Goal: Task Accomplishment & Management: Manage account settings

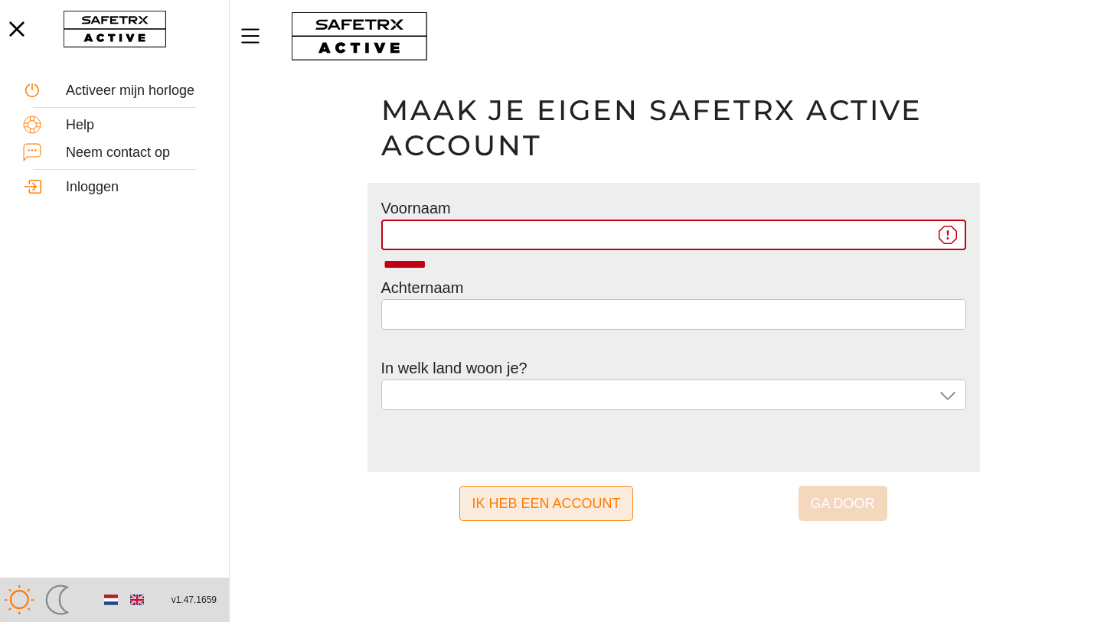
click at [544, 498] on span "Ik heb een account" at bounding box center [545, 504] width 148 height 24
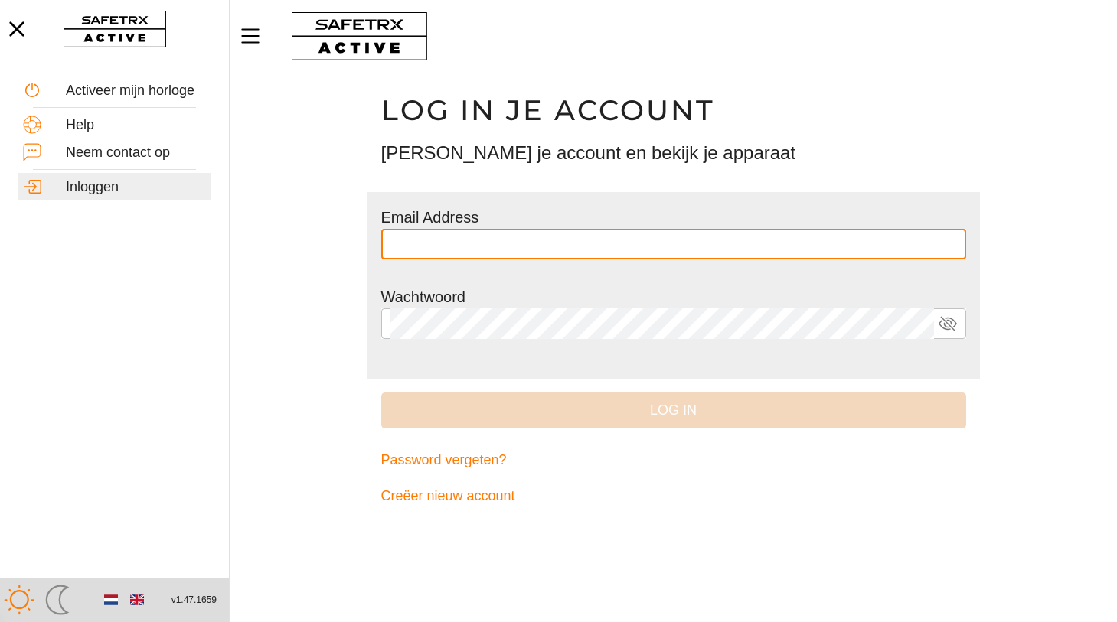
type input "**********"
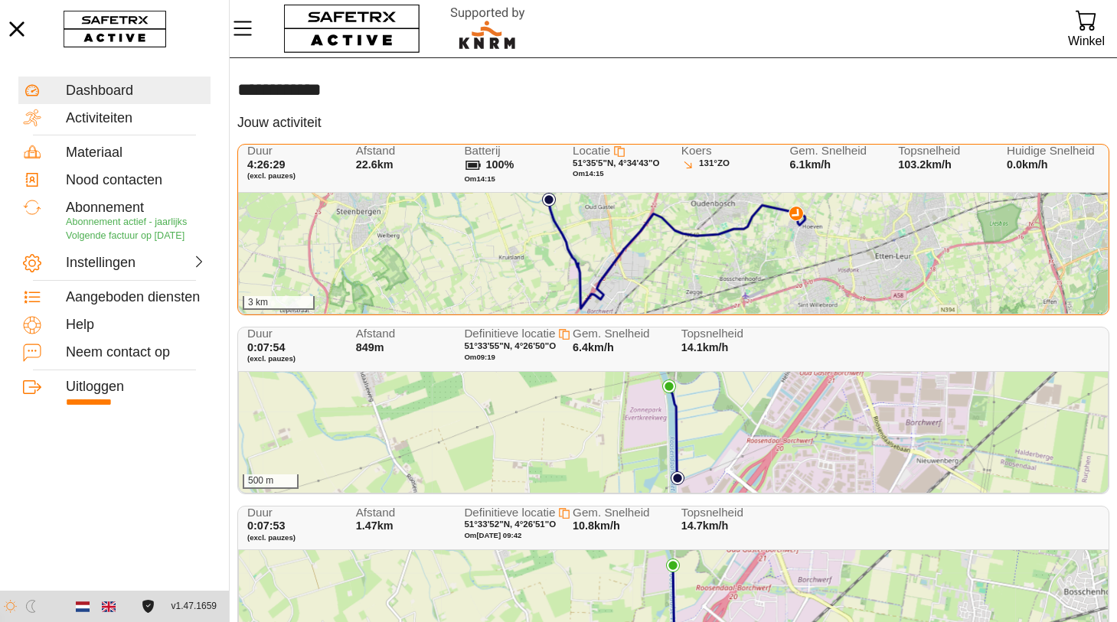
click at [735, 183] on div "[PERSON_NAME] 131° ZO" at bounding box center [730, 168] width 98 height 47
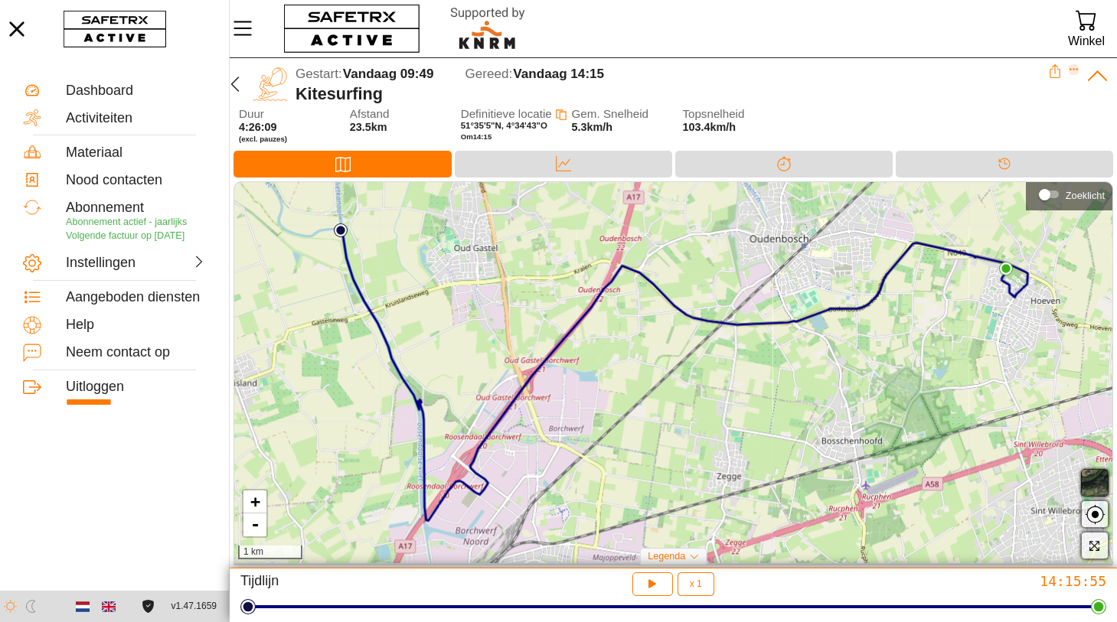
click at [1074, 70] on icon "Expand" at bounding box center [1073, 70] width 8 height 2
click at [992, 160] on div "Activiteit bijsnijden" at bounding box center [1007, 166] width 113 height 17
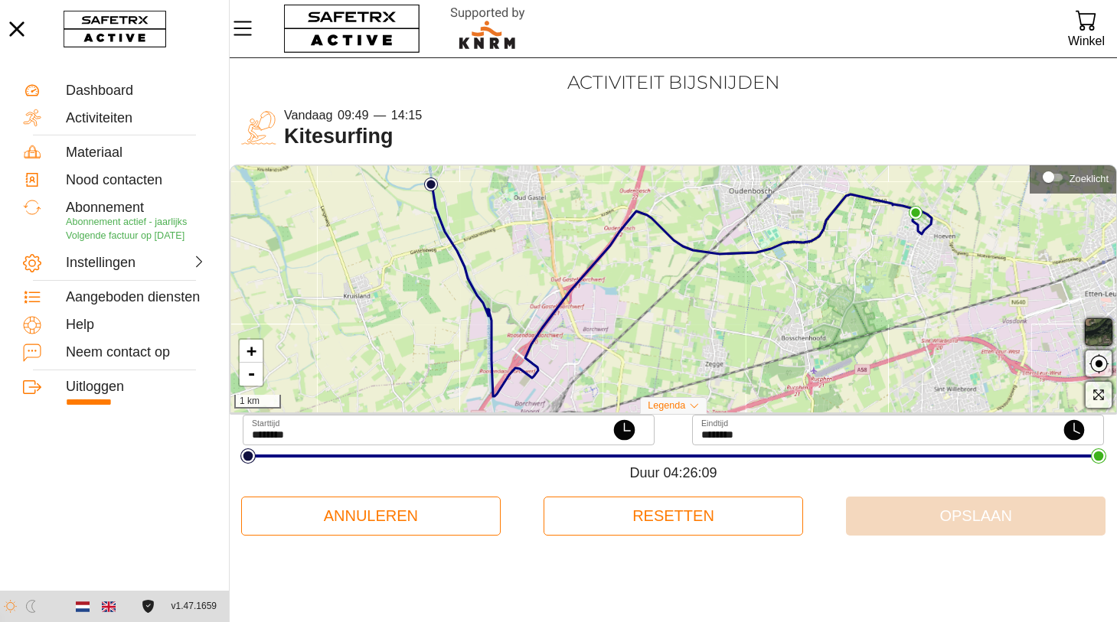
click at [494, 393] on icon at bounding box center [681, 290] width 501 height 212
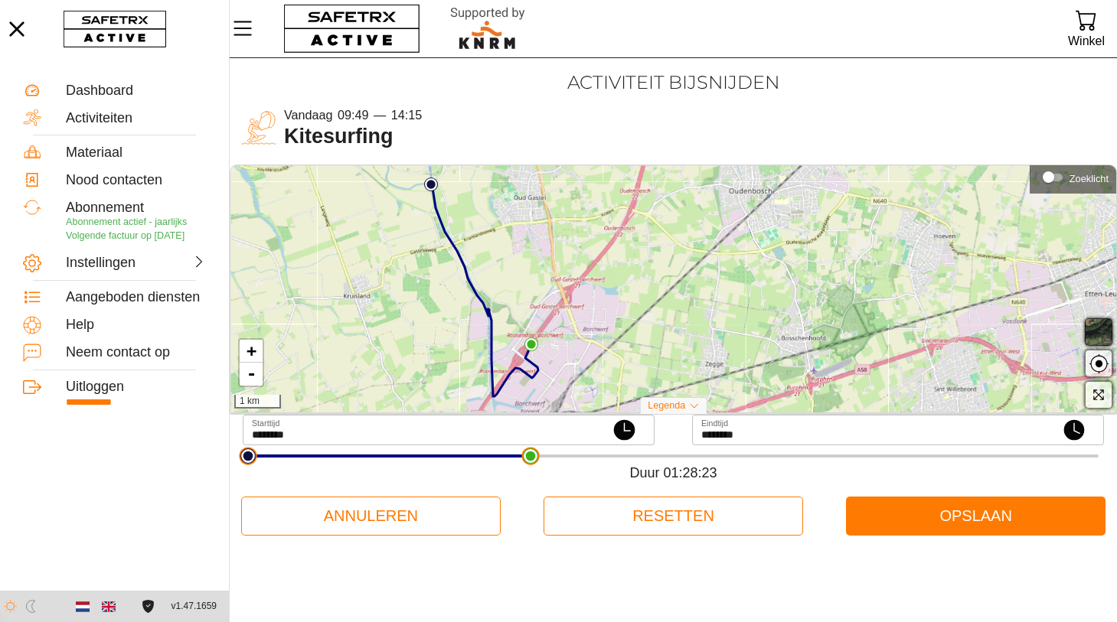
drag, startPoint x: 1101, startPoint y: 462, endPoint x: 530, endPoint y: 465, distance: 570.2
click at [530, 465] on html "**********" at bounding box center [558, 311] width 1117 height 622
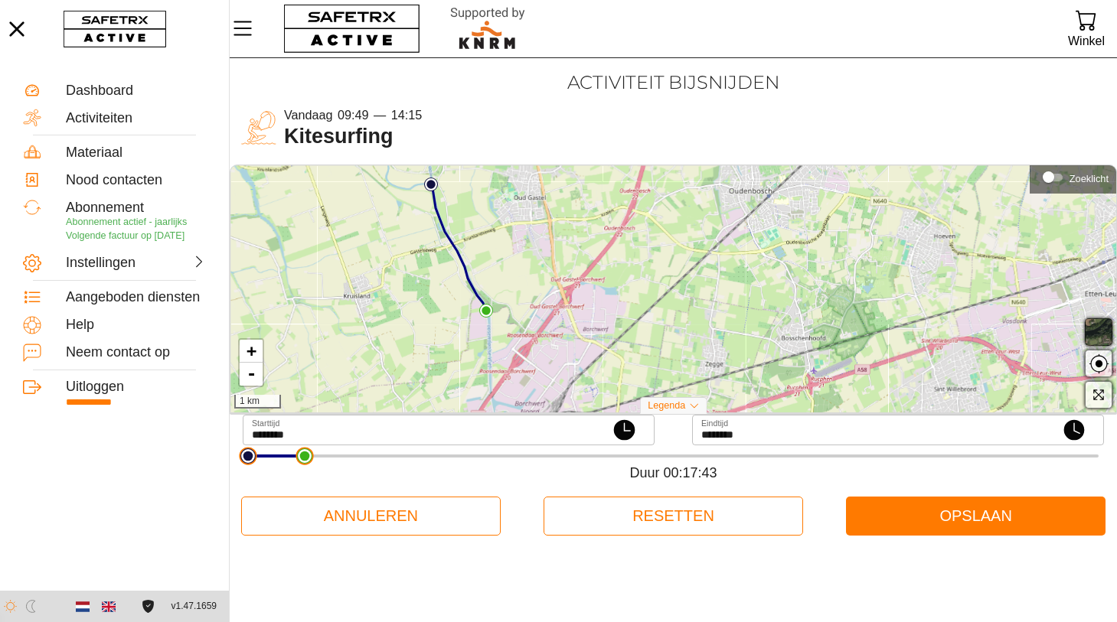
drag, startPoint x: 529, startPoint y: 462, endPoint x: 305, endPoint y: 474, distance: 224.6
click at [305, 474] on html "**********" at bounding box center [558, 311] width 1117 height 622
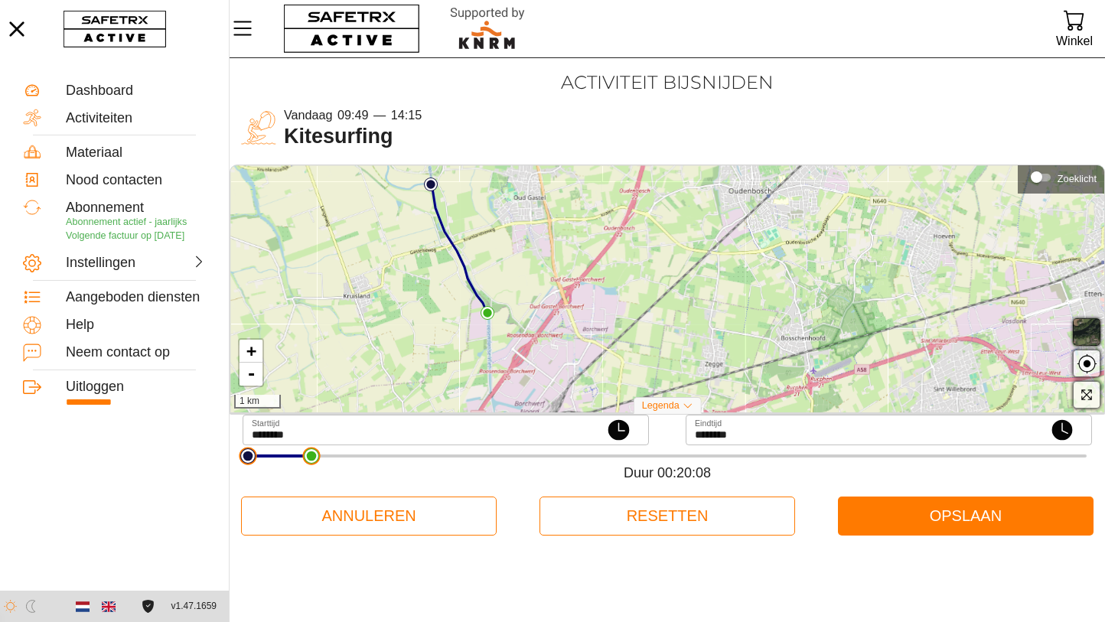
type input "********"
click at [311, 456] on html "**********" at bounding box center [552, 311] width 1105 height 622
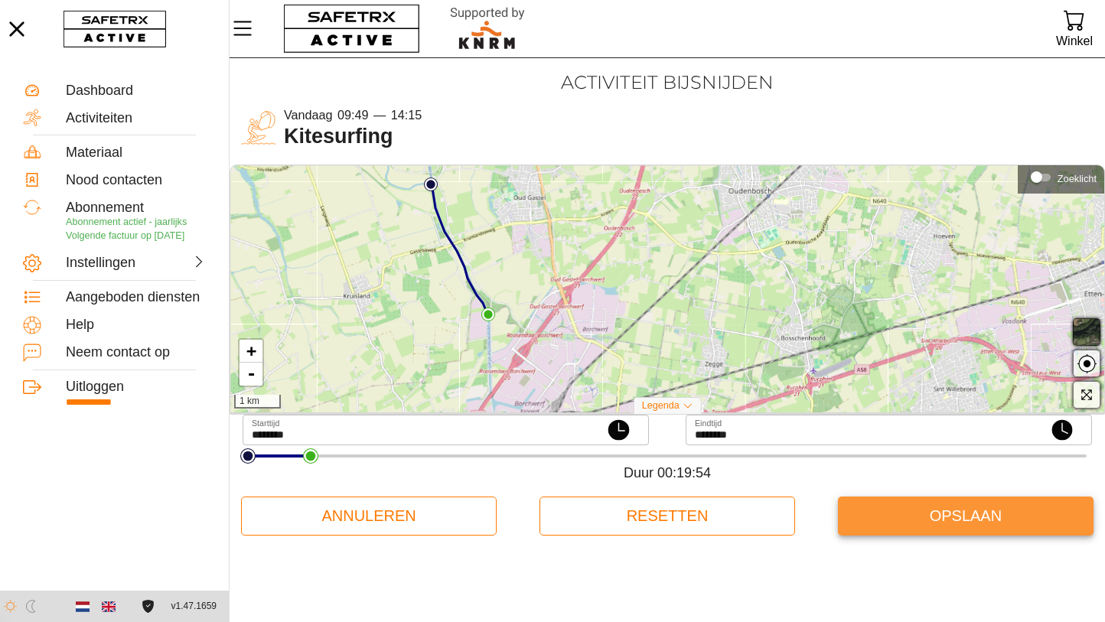
click at [948, 513] on span "Opslaan" at bounding box center [965, 516] width 231 height 33
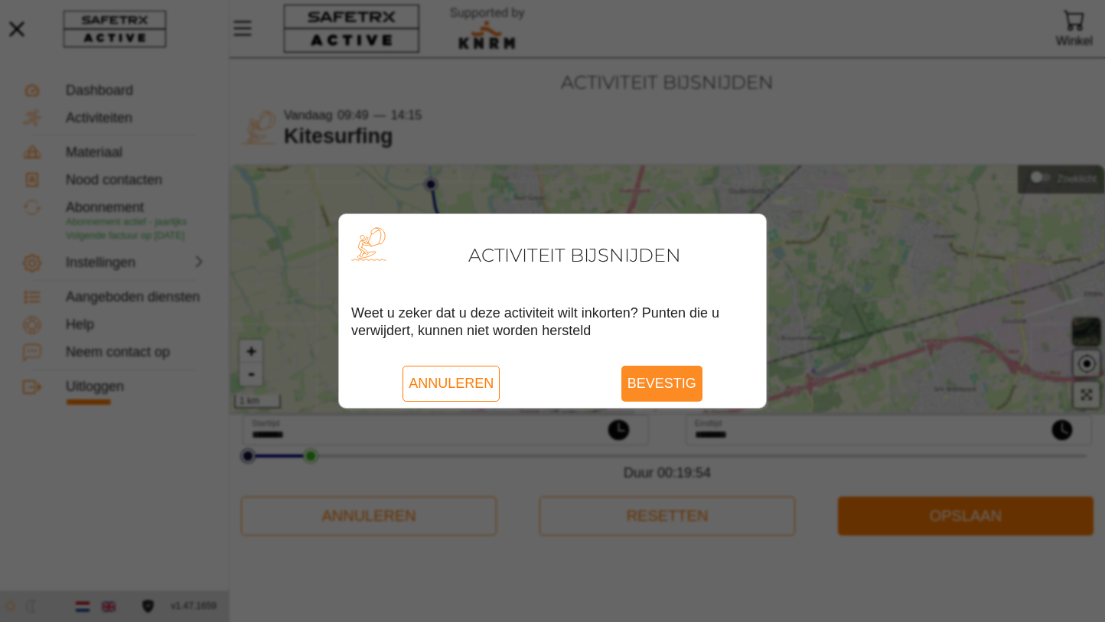
click at [674, 378] on span "Bevestig" at bounding box center [662, 383] width 69 height 35
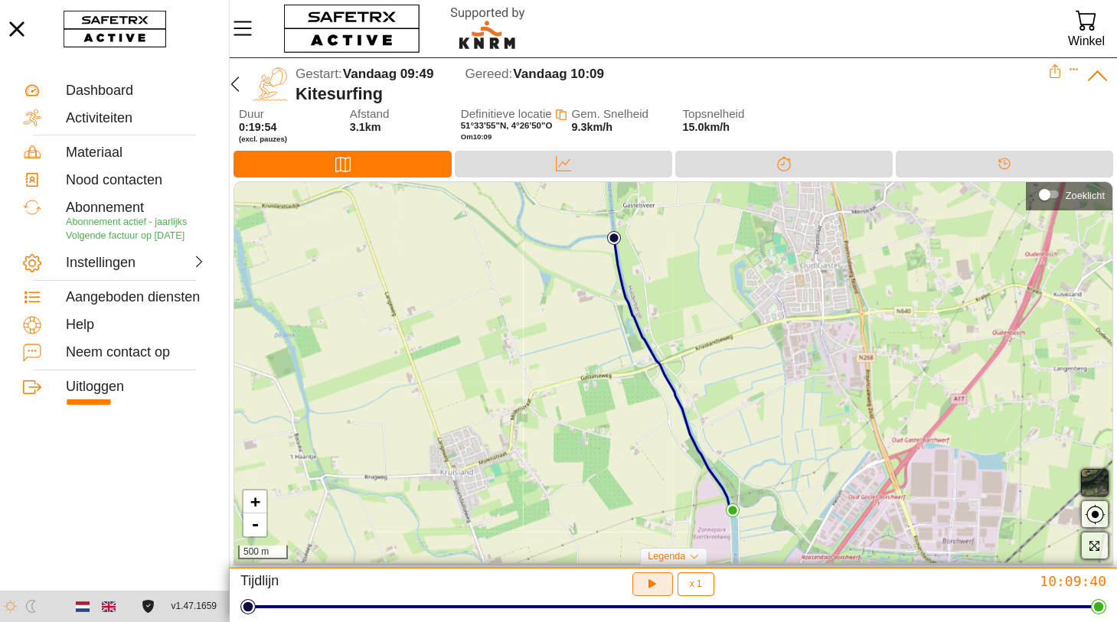
click at [654, 587] on icon "button" at bounding box center [652, 584] width 16 height 16
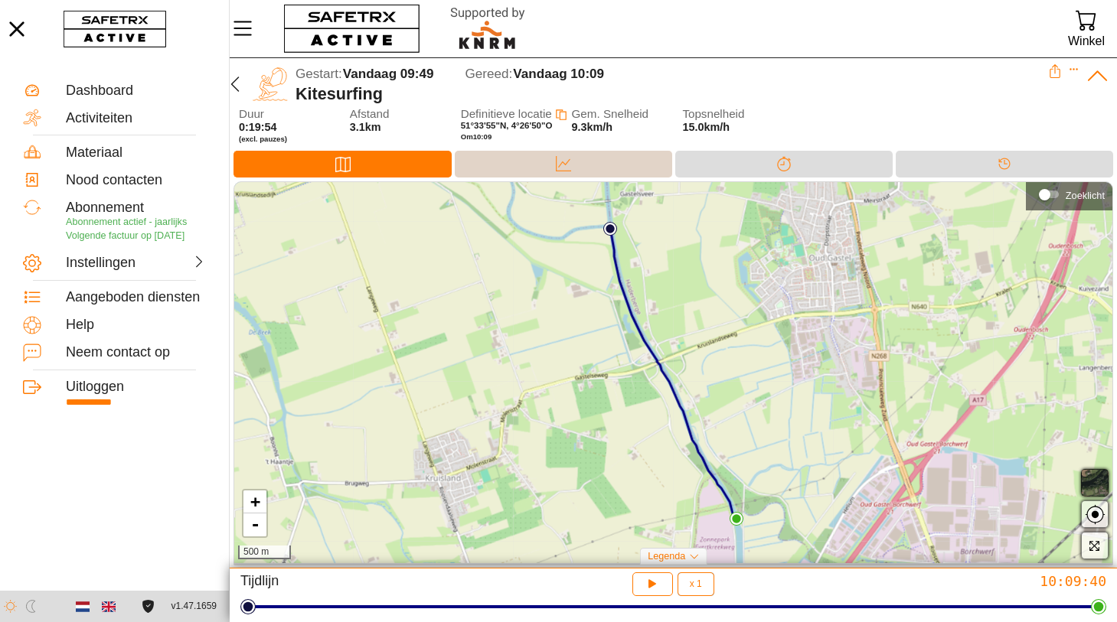
click at [547, 162] on div "Data" at bounding box center [563, 164] width 217 height 27
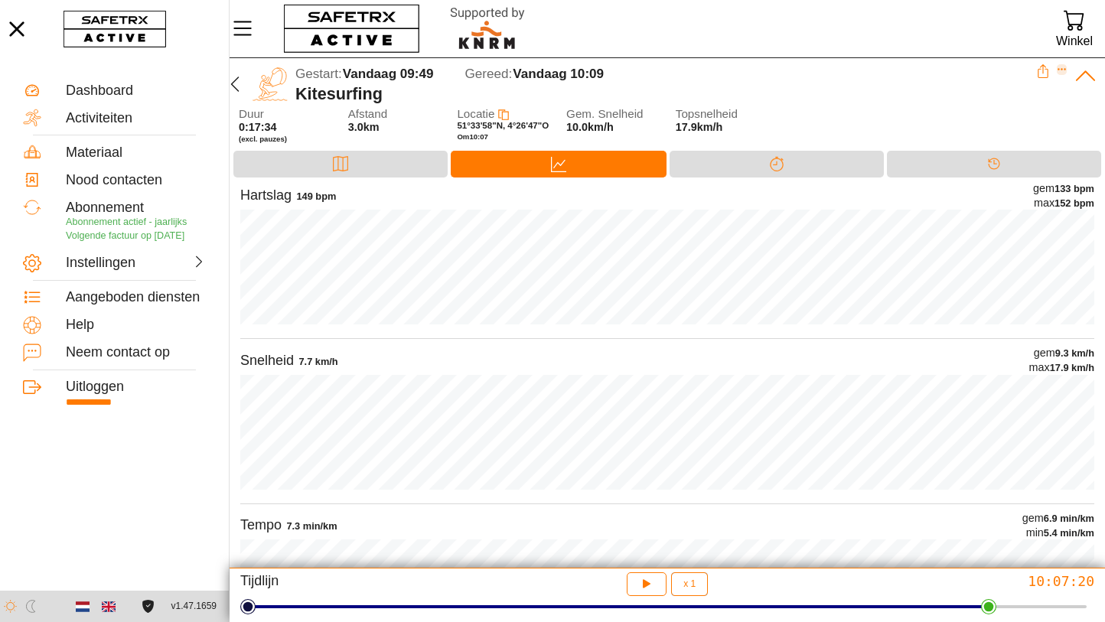
click at [1061, 70] on icon "Expand" at bounding box center [1062, 69] width 11 height 11
click at [993, 168] on div "Activiteit bijsnijden" at bounding box center [996, 166] width 113 height 17
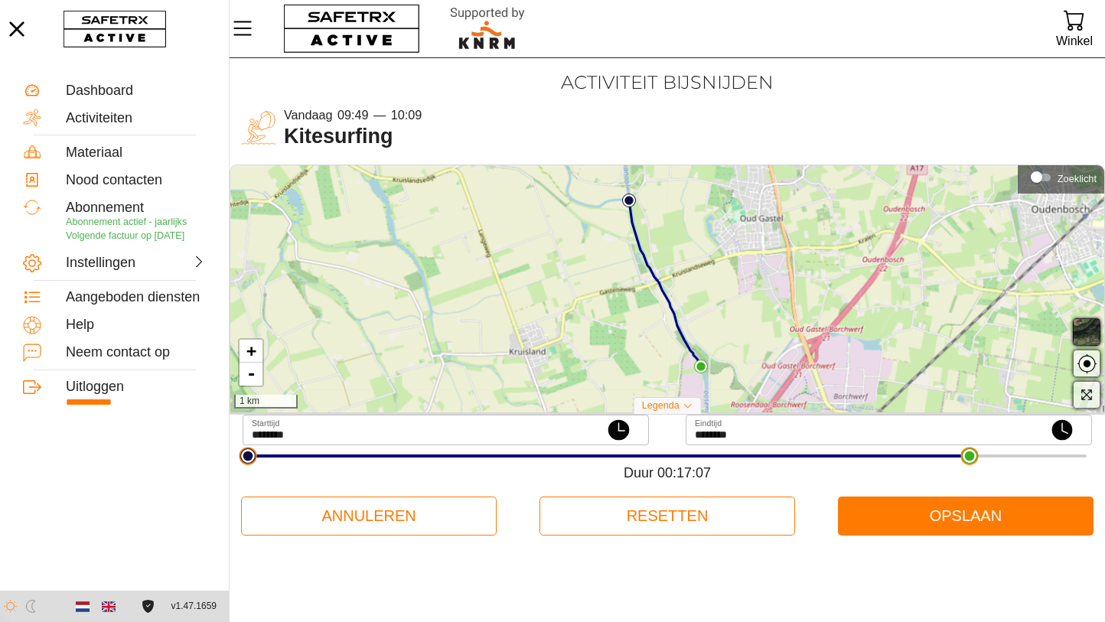
type input "********"
drag, startPoint x: 1086, startPoint y: 458, endPoint x: 986, endPoint y: 456, distance: 100.3
click at [986, 456] on html "**********" at bounding box center [552, 311] width 1105 height 622
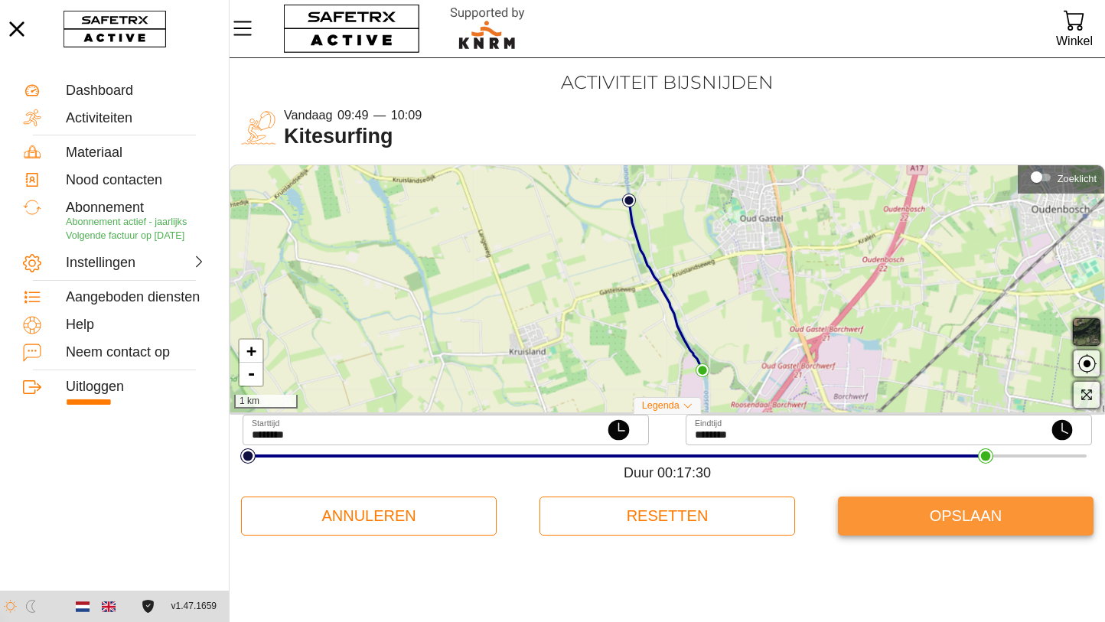
click at [963, 517] on span "Opslaan" at bounding box center [965, 516] width 231 height 33
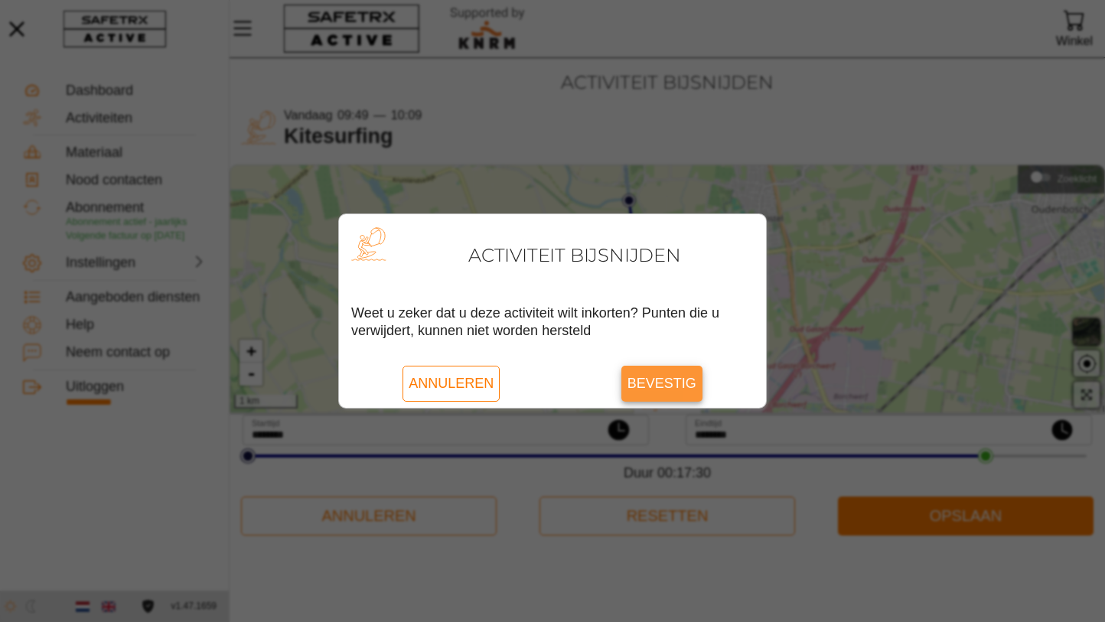
click at [641, 378] on span "Bevestig" at bounding box center [662, 383] width 69 height 35
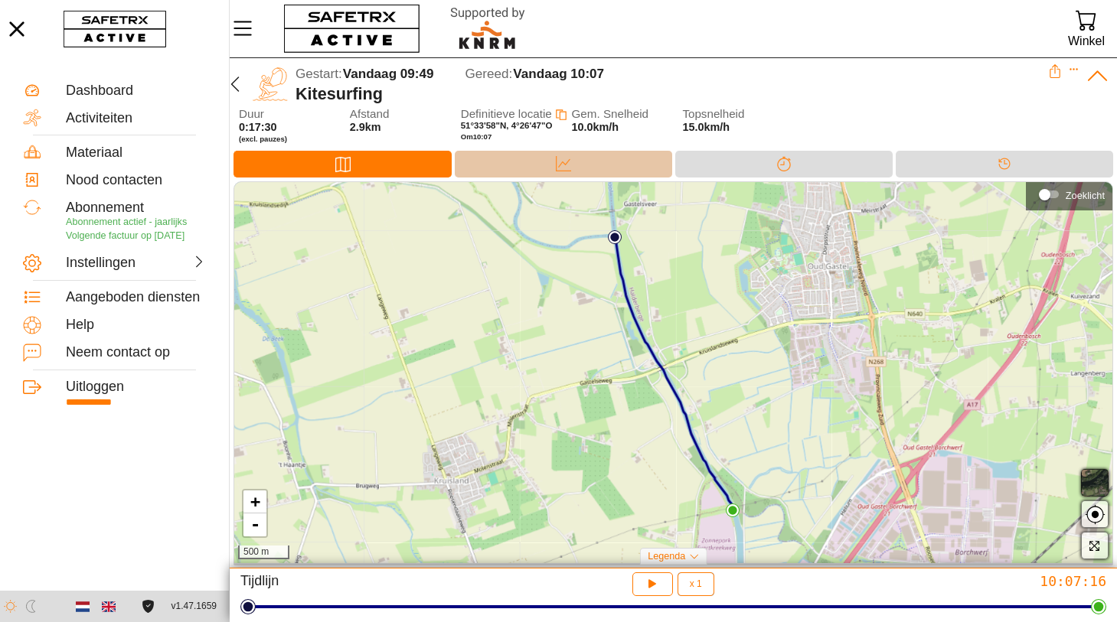
click at [562, 163] on icon at bounding box center [563, 163] width 15 height 15
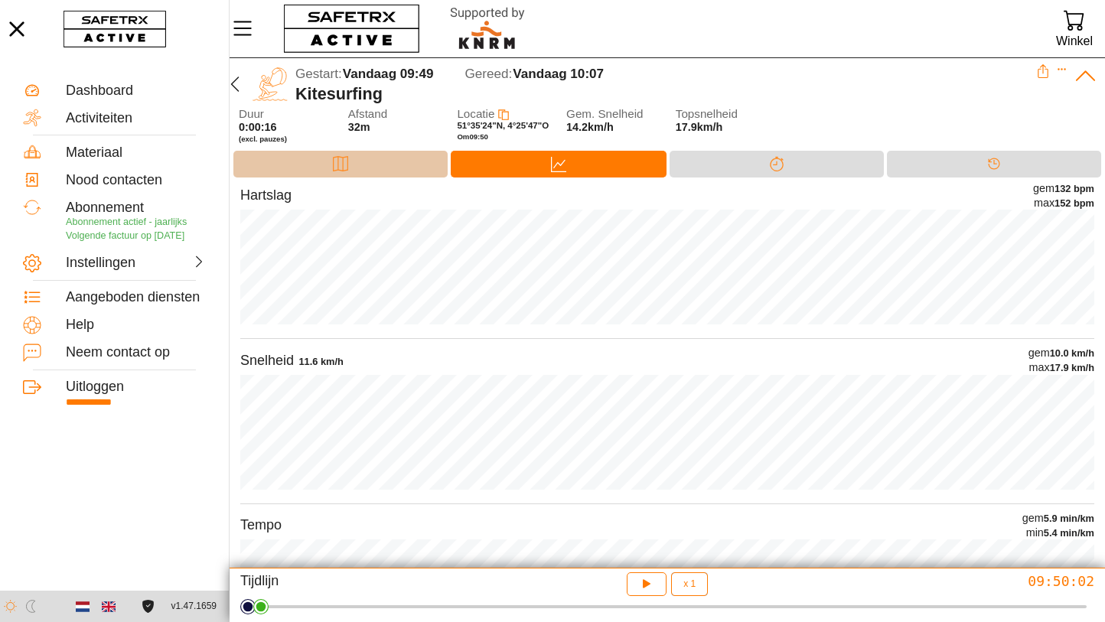
click at [348, 165] on icon at bounding box center [340, 163] width 15 height 15
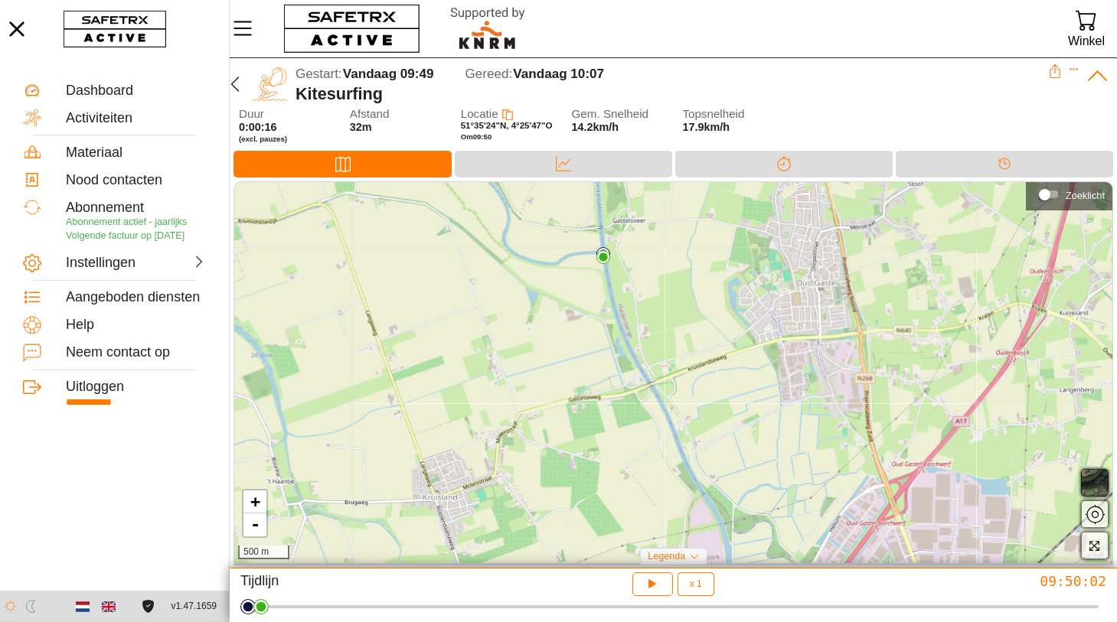
drag, startPoint x: 617, startPoint y: 240, endPoint x: 594, endPoint y: 243, distance: 23.3
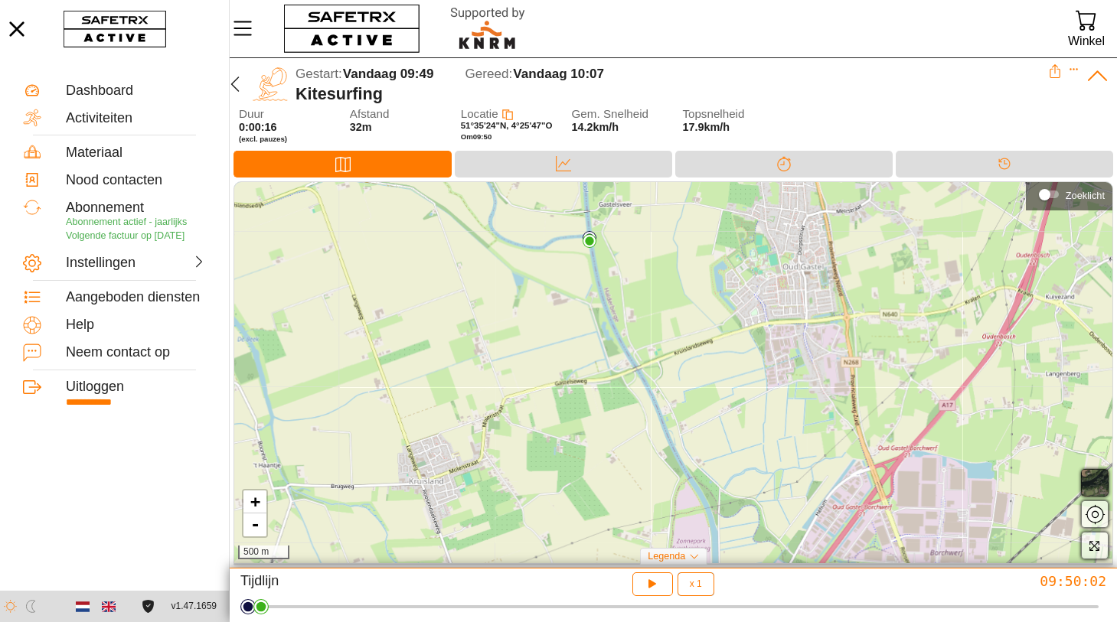
drag, startPoint x: 590, startPoint y: 243, endPoint x: 586, endPoint y: 228, distance: 15.3
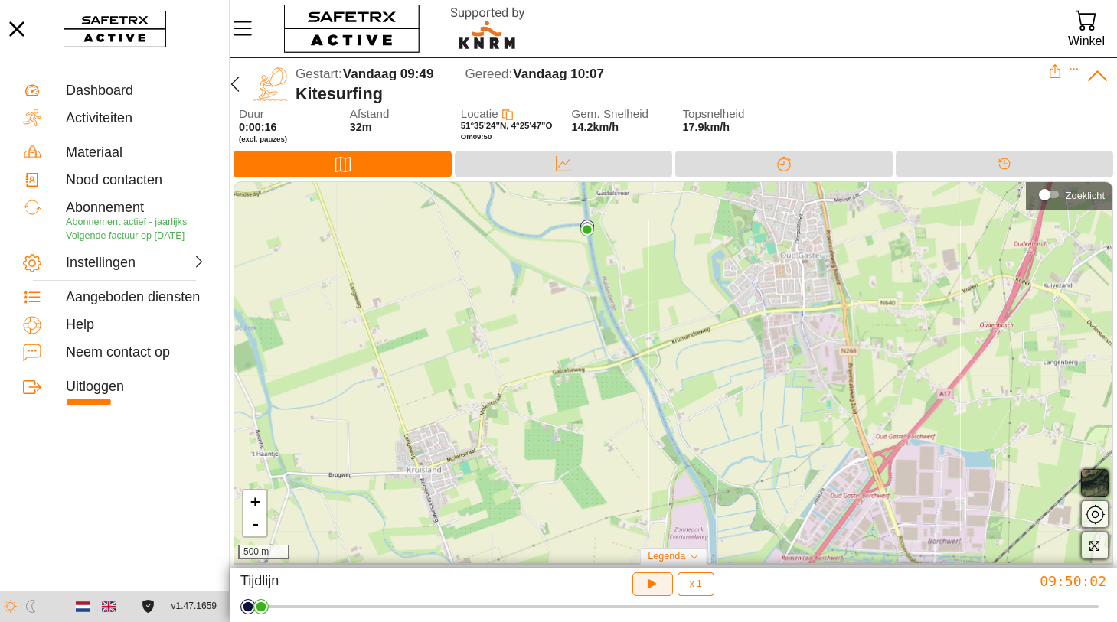
click at [654, 586] on icon "button" at bounding box center [649, 582] width 11 height 12
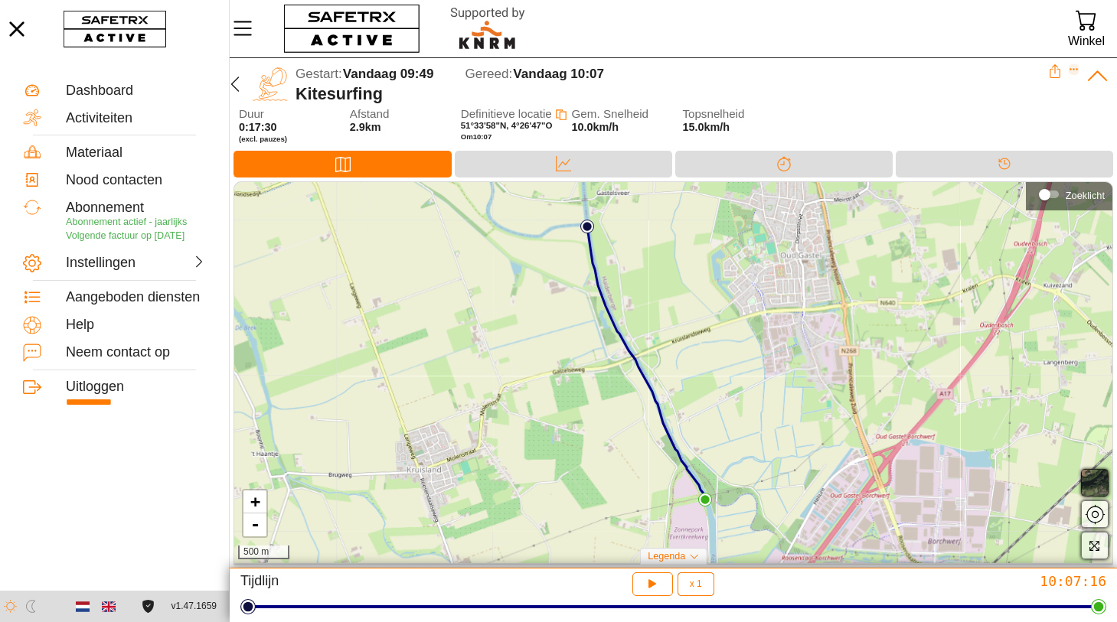
click at [1075, 70] on icon "Expand" at bounding box center [1074, 69] width 11 height 11
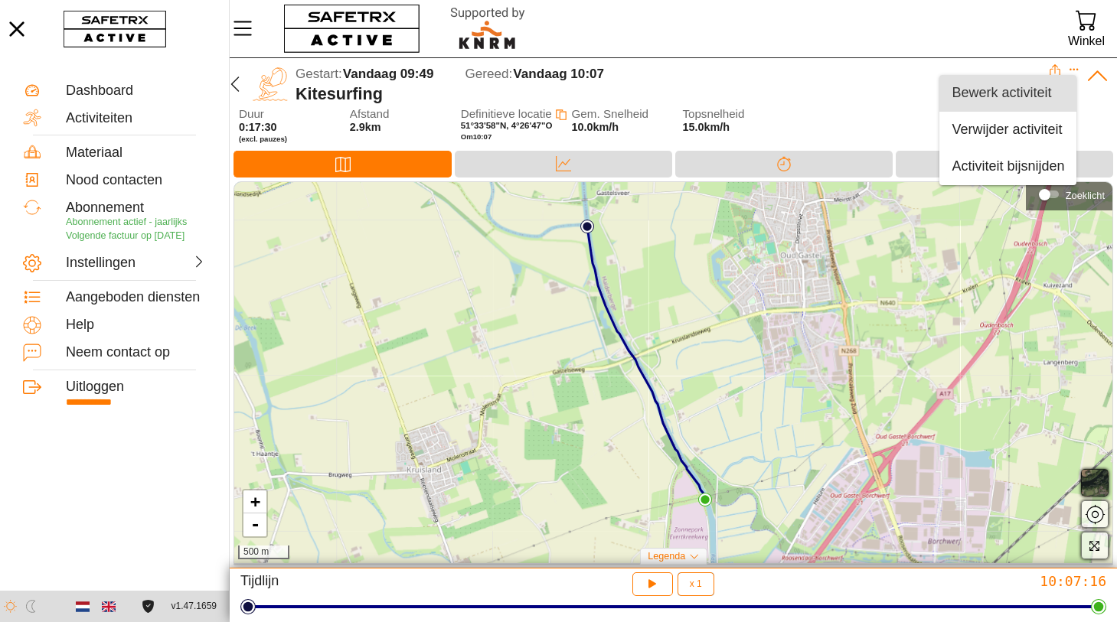
click at [995, 91] on div "Bewerk activiteit" at bounding box center [1007, 93] width 113 height 17
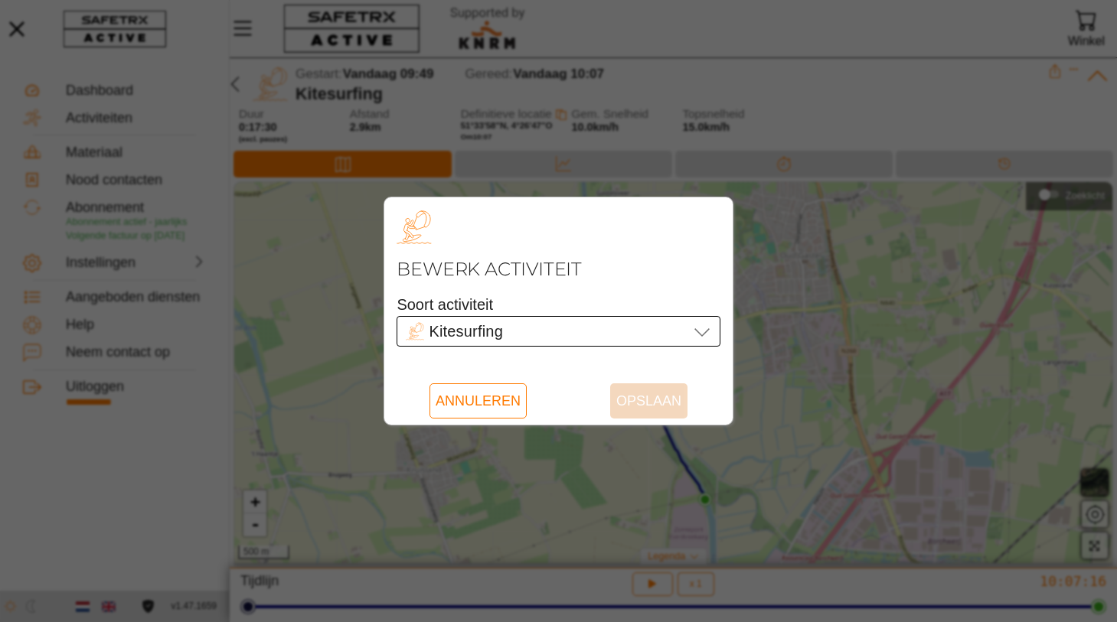
click at [701, 333] on icon at bounding box center [702, 331] width 18 height 18
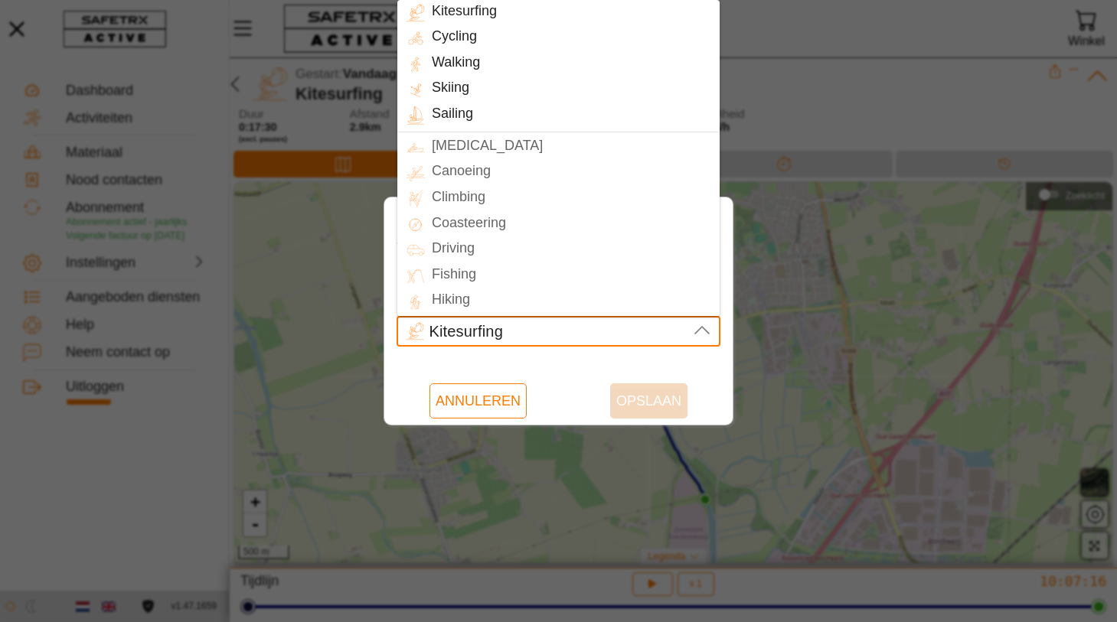
click at [463, 175] on div "Canoeing" at bounding box center [572, 172] width 294 height 22
type input "Canoeing"
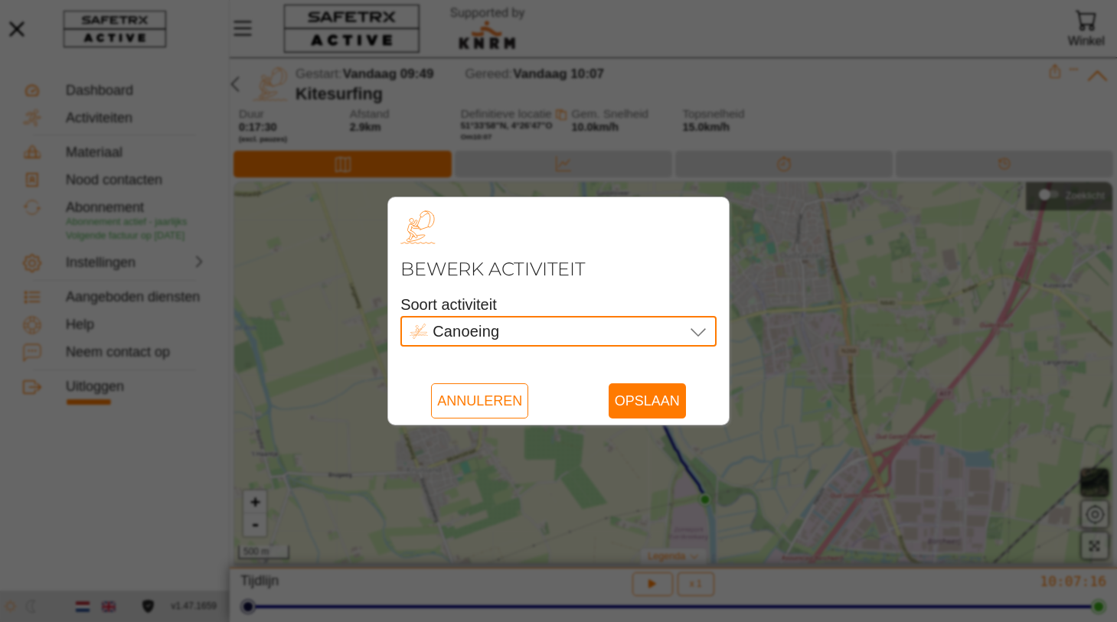
click at [697, 332] on icon at bounding box center [698, 331] width 18 height 18
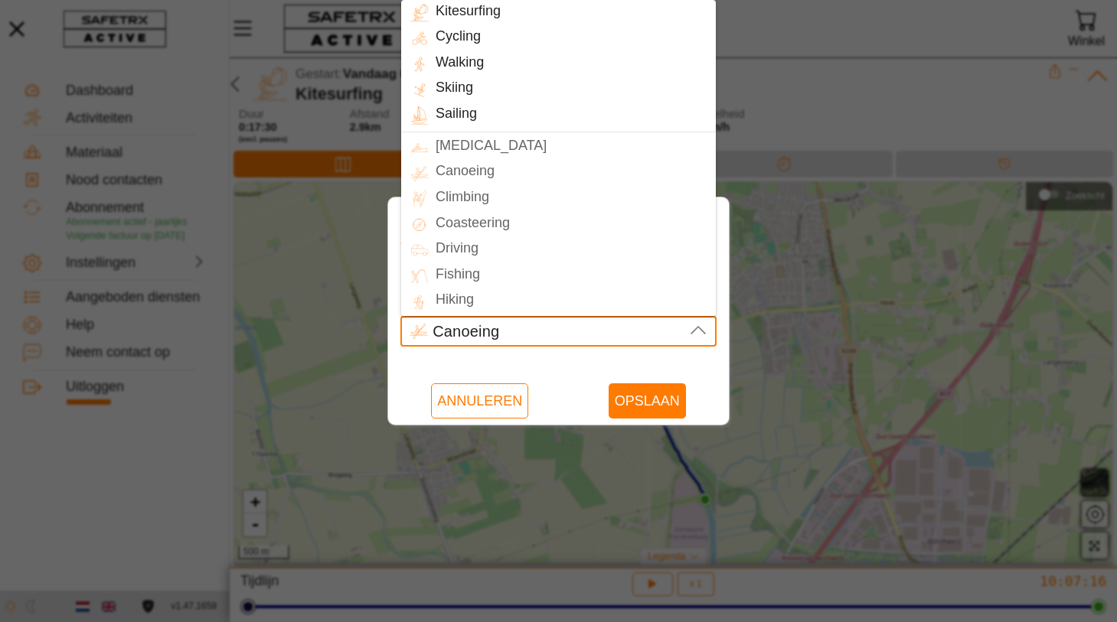
click at [468, 178] on div "Canoeing" at bounding box center [572, 172] width 287 height 22
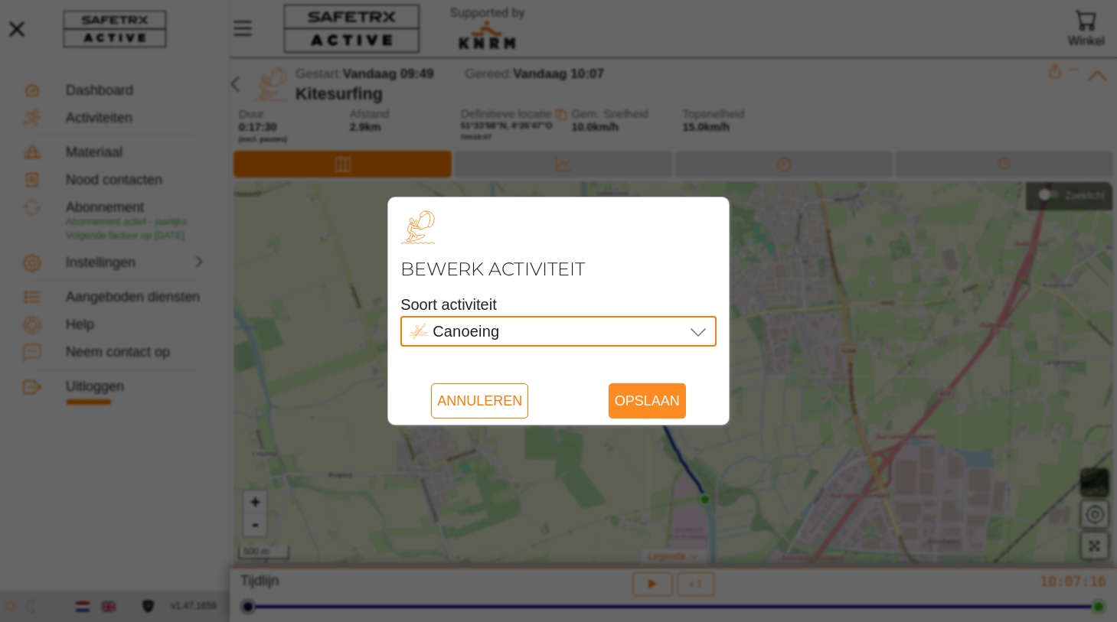
click at [649, 394] on span "Opslaan" at bounding box center [647, 400] width 65 height 35
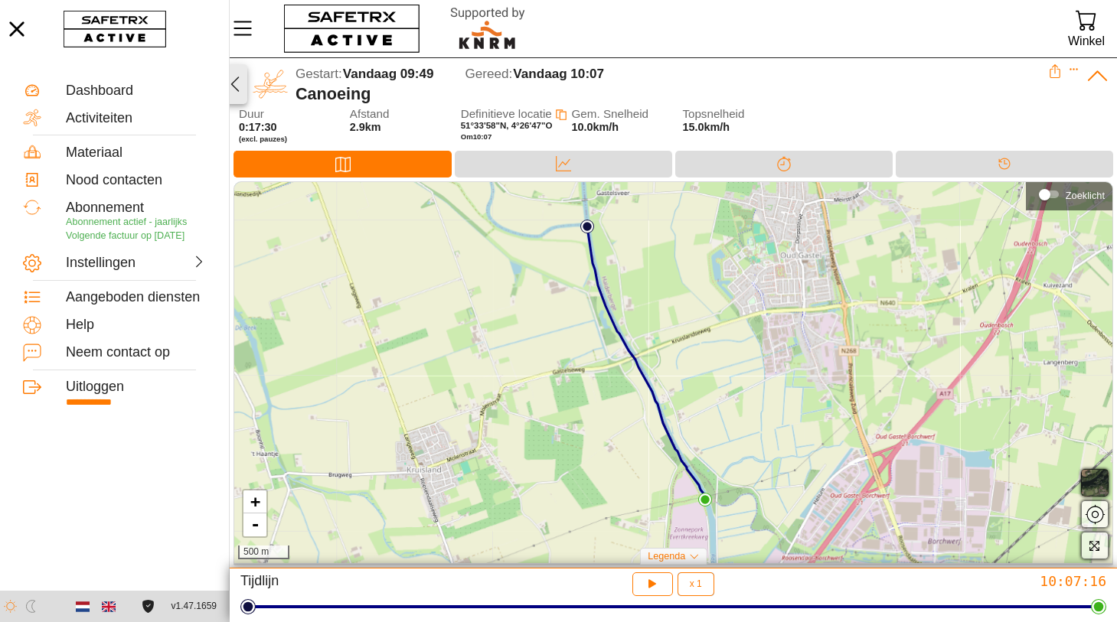
click at [235, 83] on icon "button" at bounding box center [235, 84] width 18 height 18
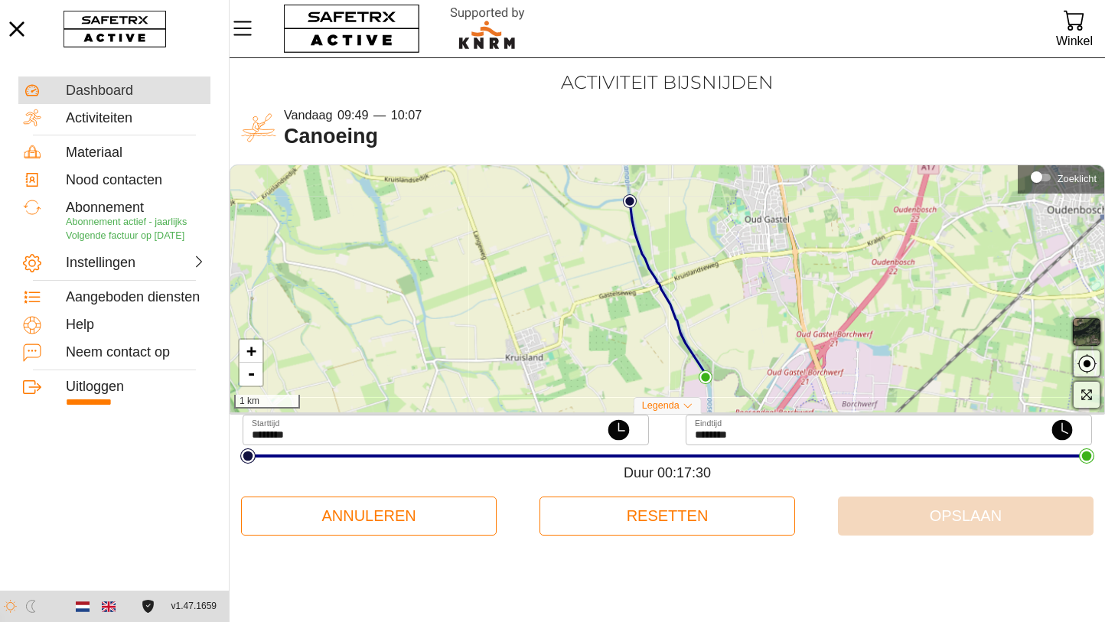
click at [95, 86] on div "Dashboard" at bounding box center [136, 91] width 140 height 17
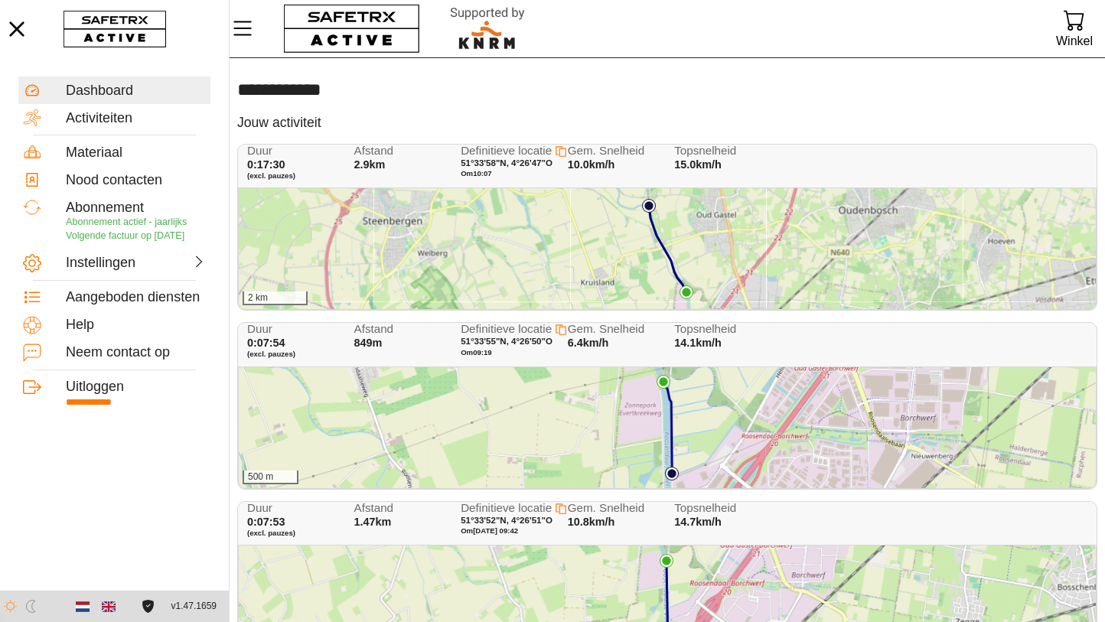
click at [783, 345] on div "Duur 0:07:54 (excl. [GEOGRAPHIC_DATA]) Afstand 849m Definitieve locatie 51°33'5…" at bounding box center [670, 345] width 846 height 44
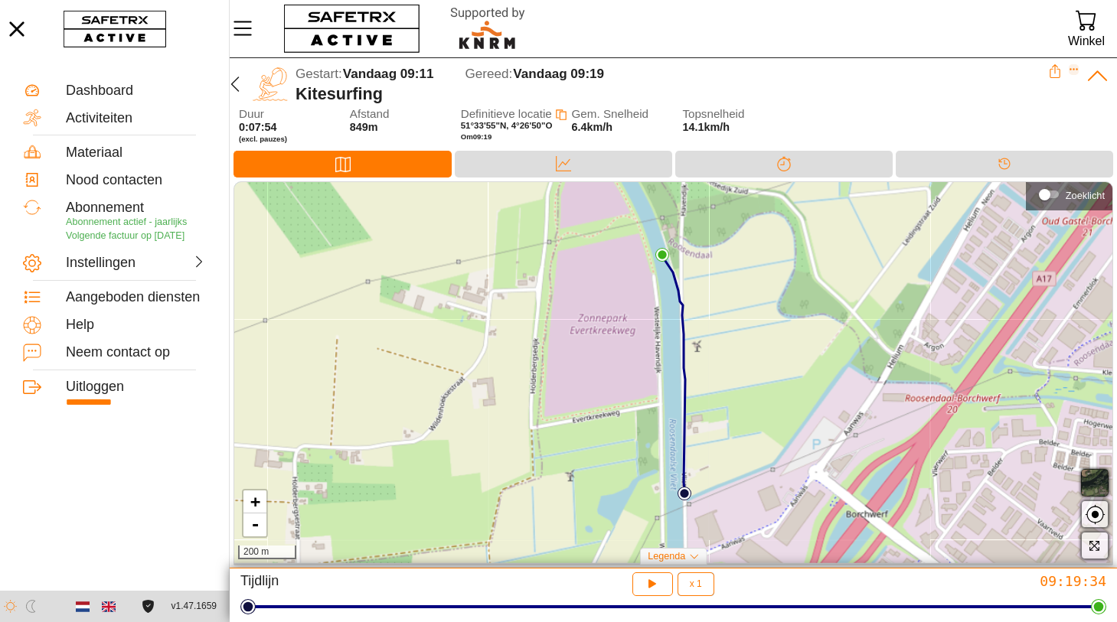
click at [1074, 67] on icon "Expand" at bounding box center [1074, 69] width 11 height 11
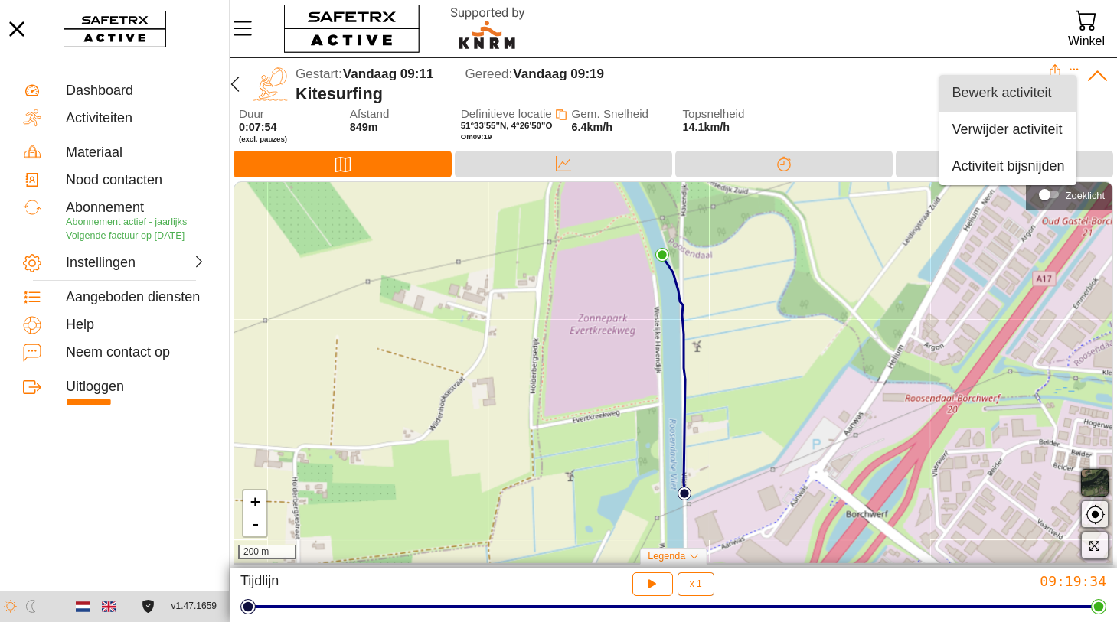
click at [982, 92] on div "Bewerk activiteit" at bounding box center [1007, 93] width 113 height 17
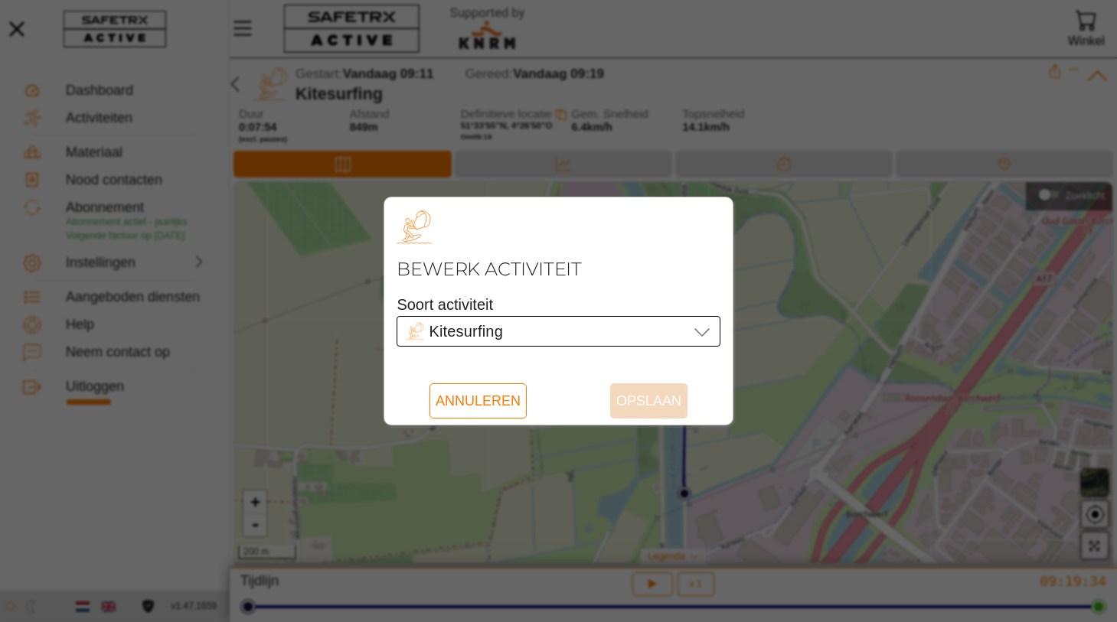
click at [700, 333] on icon at bounding box center [702, 331] width 18 height 18
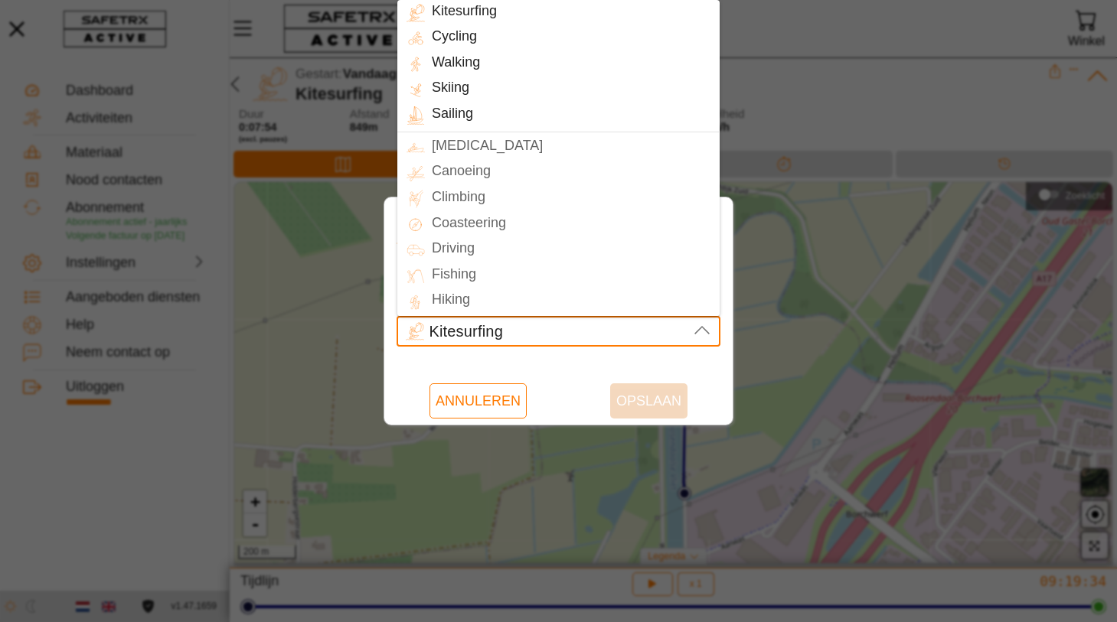
click at [471, 175] on div "Canoeing" at bounding box center [572, 172] width 294 height 22
type input "Canoeing"
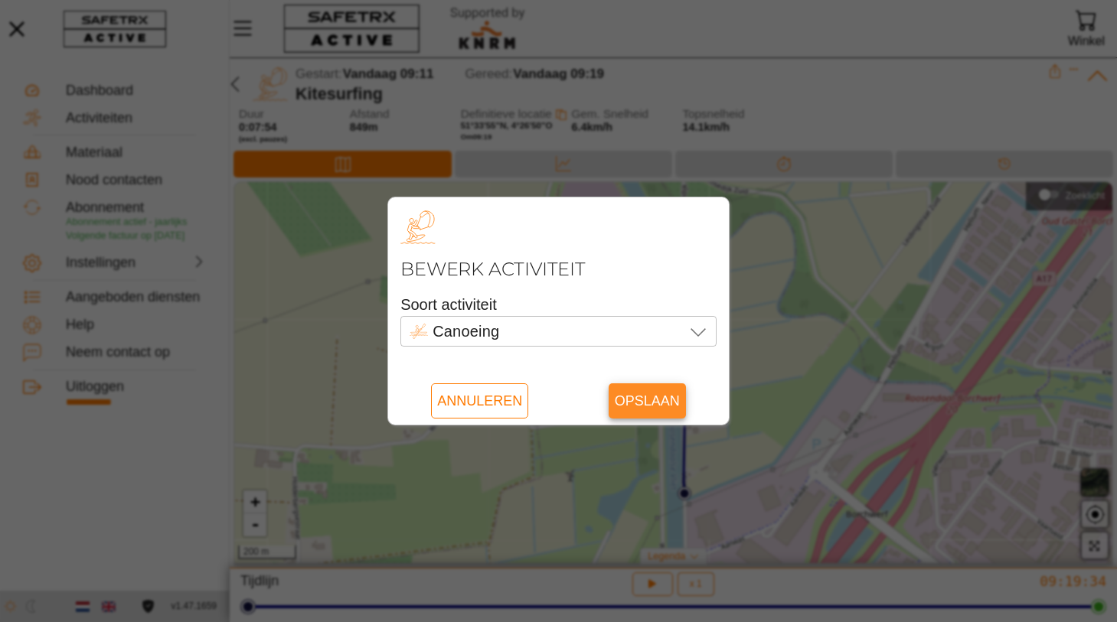
click at [648, 404] on span "Opslaan" at bounding box center [647, 400] width 65 height 35
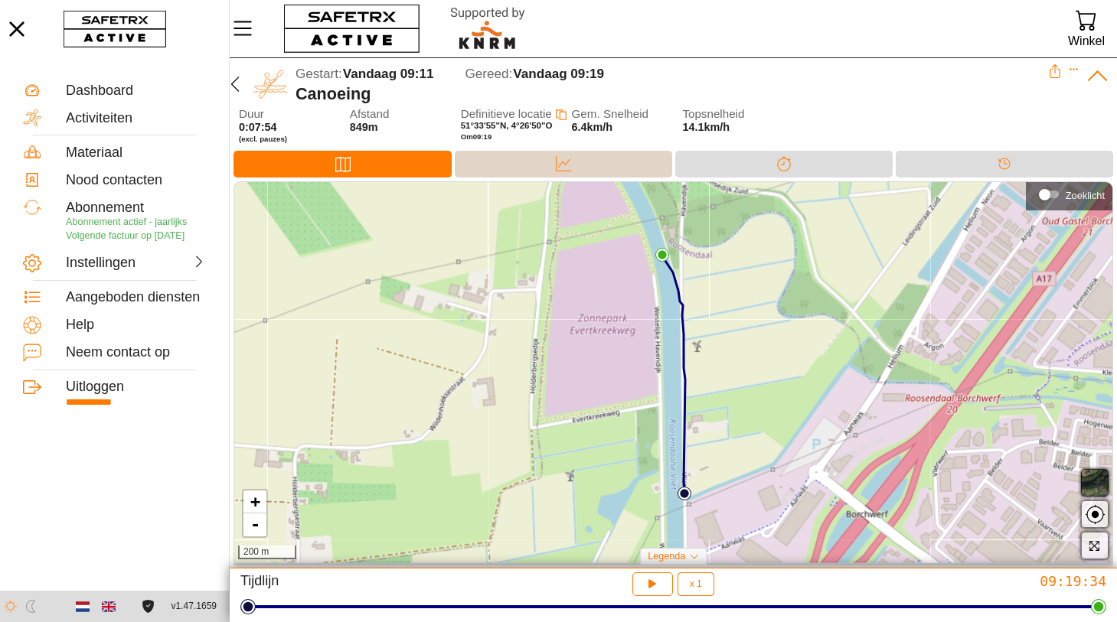
click at [563, 162] on icon at bounding box center [563, 163] width 15 height 15
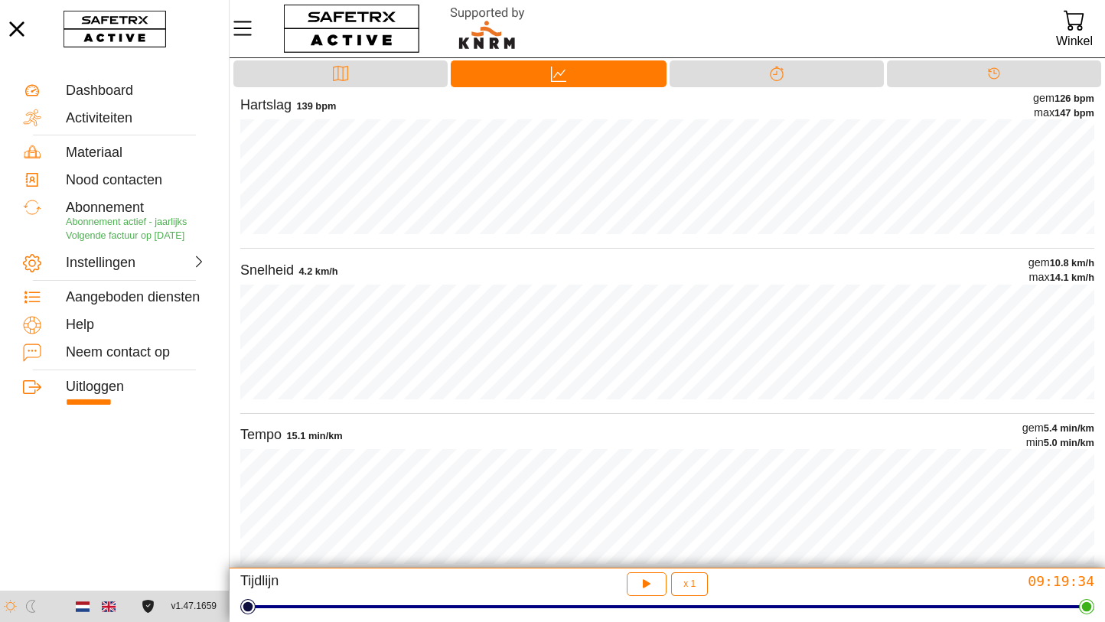
scroll to position [93, 0]
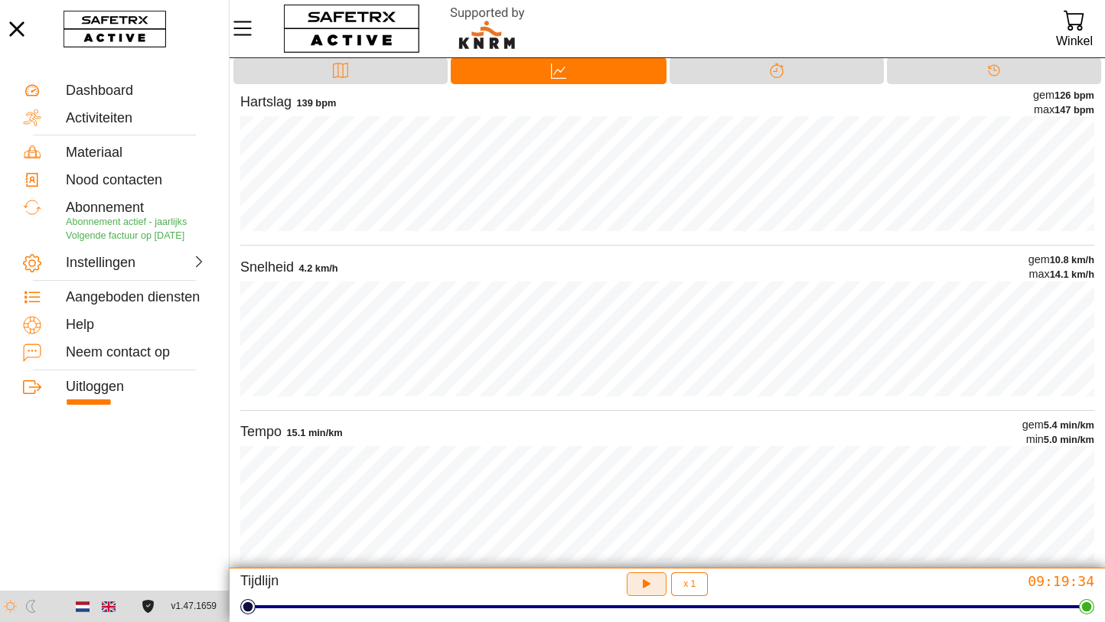
click at [643, 588] on icon "button" at bounding box center [644, 582] width 11 height 12
click at [369, 72] on div "Kaart" at bounding box center [340, 70] width 214 height 27
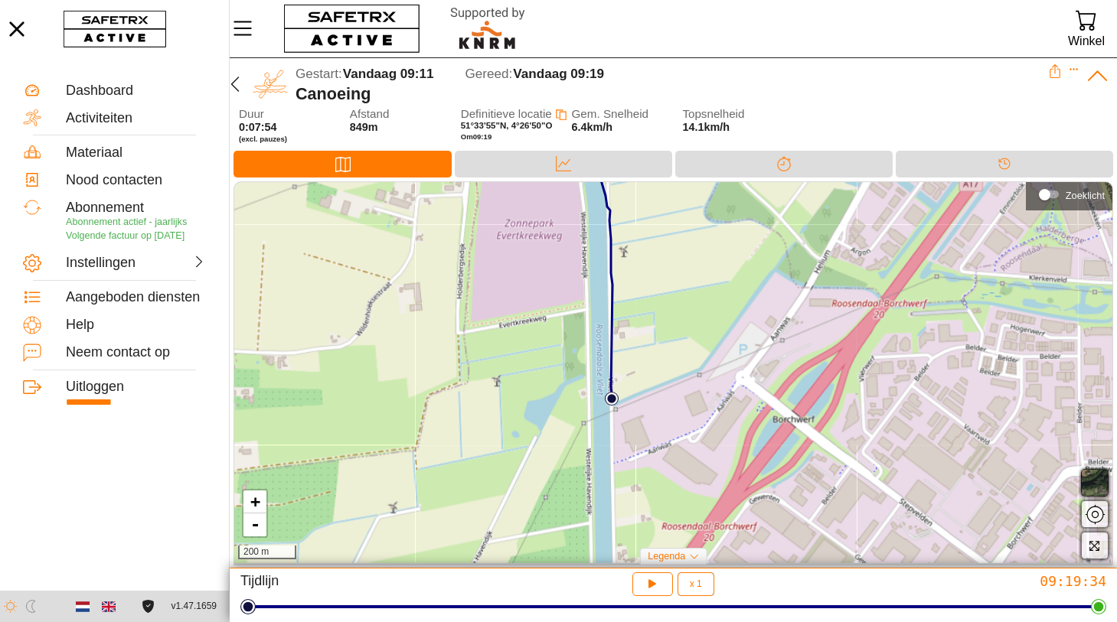
drag, startPoint x: 704, startPoint y: 511, endPoint x: 631, endPoint y: 416, distance: 119.6
click at [631, 416] on div "+ - 200 m" at bounding box center [673, 372] width 878 height 381
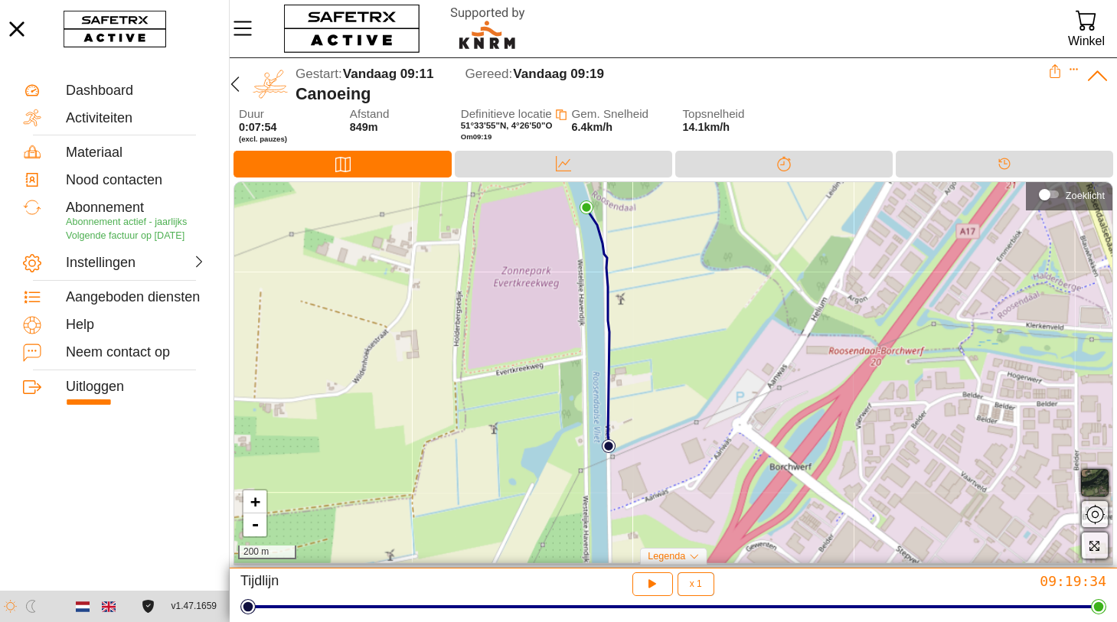
drag, startPoint x: 675, startPoint y: 393, endPoint x: 673, endPoint y: 433, distance: 40.6
click at [673, 433] on div "+ - 200 m" at bounding box center [673, 372] width 878 height 381
click at [650, 592] on icon "button" at bounding box center [652, 584] width 16 height 16
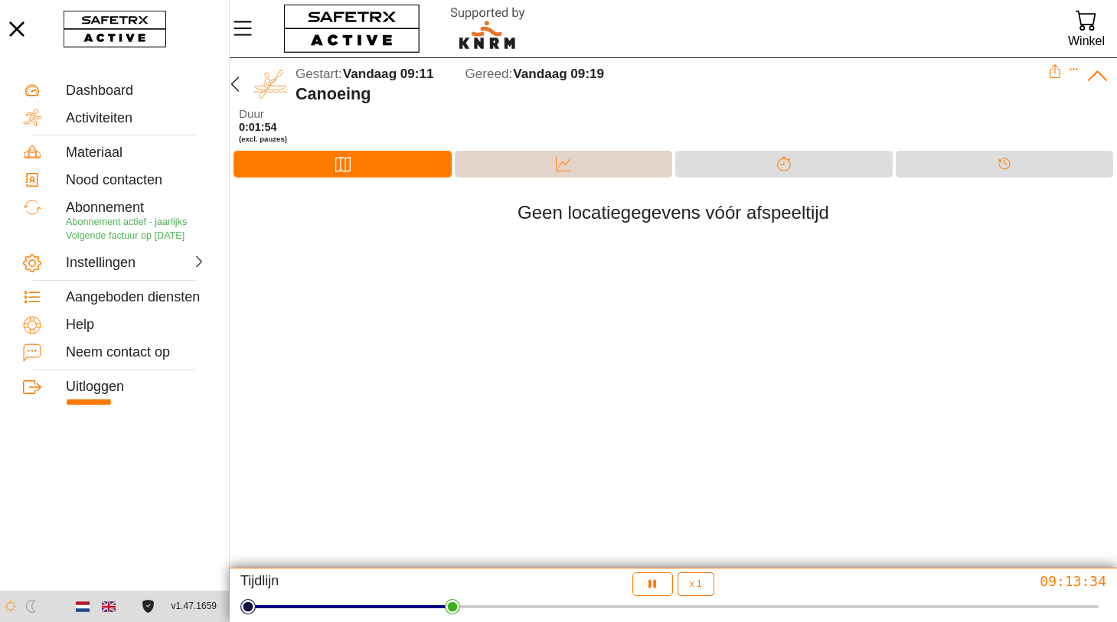
click at [566, 162] on icon at bounding box center [563, 163] width 15 height 15
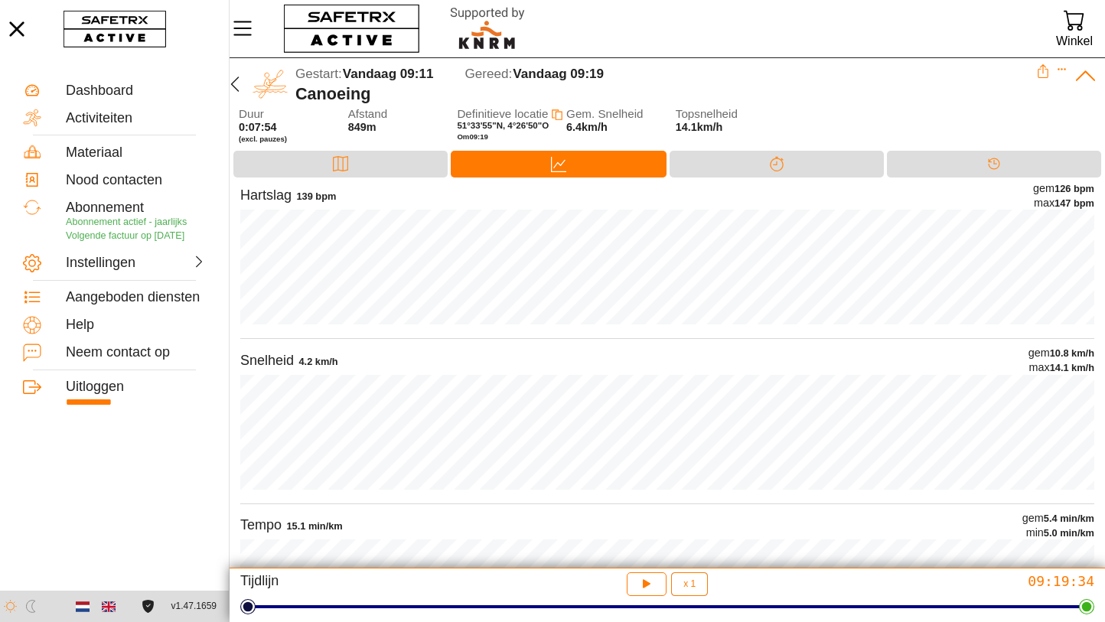
click at [1085, 76] on icon at bounding box center [1086, 76] width 24 height 24
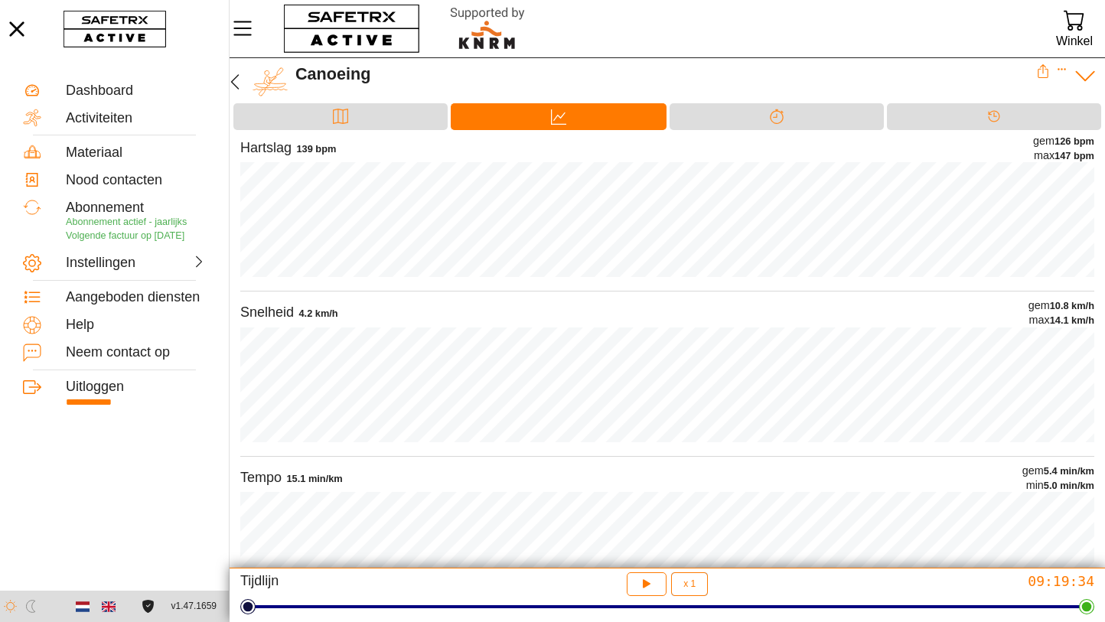
click at [1085, 76] on icon at bounding box center [1086, 76] width 24 height 24
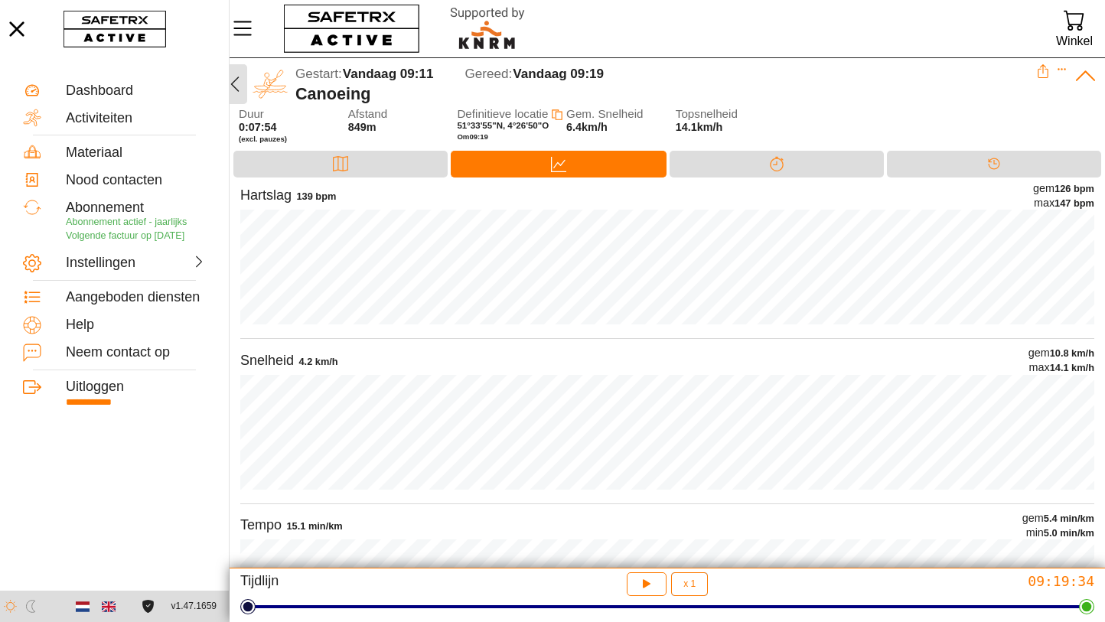
click at [237, 86] on icon "button" at bounding box center [235, 84] width 18 height 18
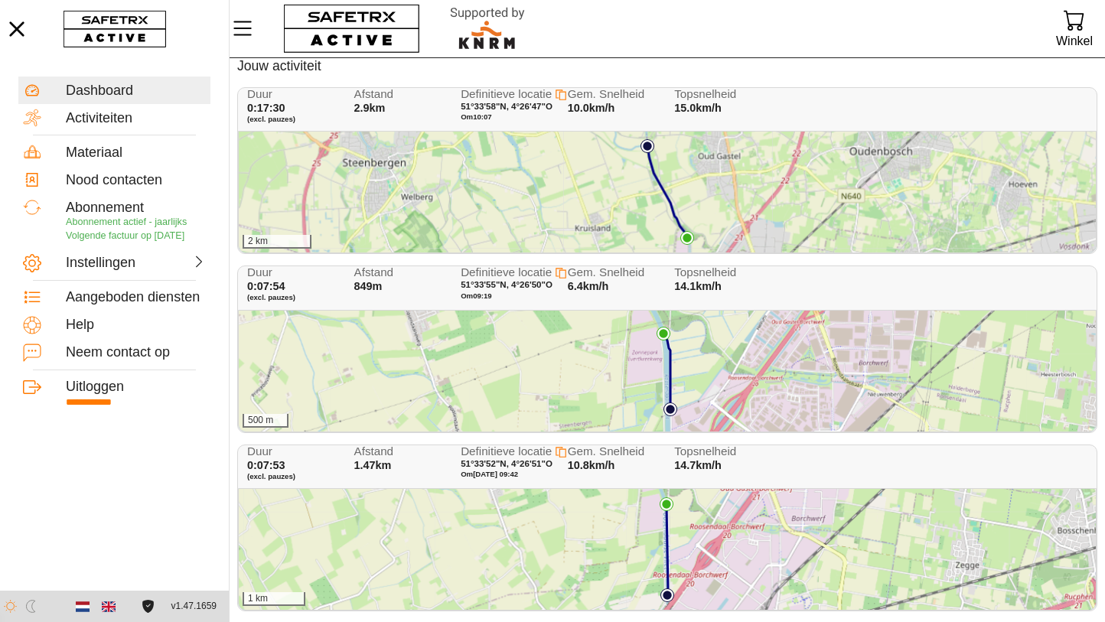
scroll to position [97, 0]
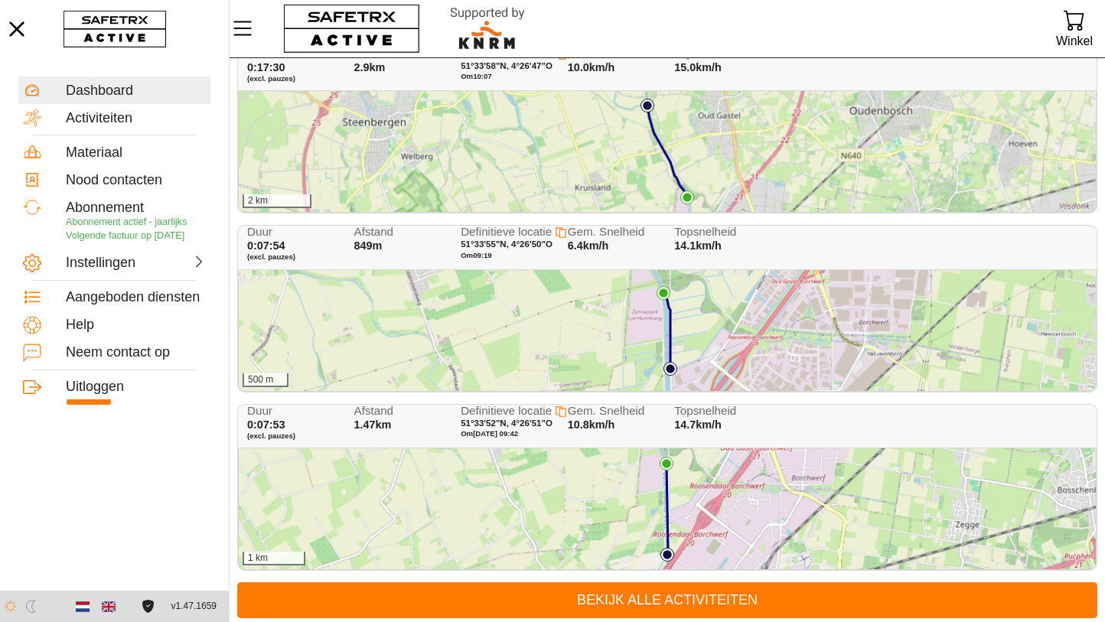
click at [472, 512] on div "1 km" at bounding box center [667, 509] width 857 height 121
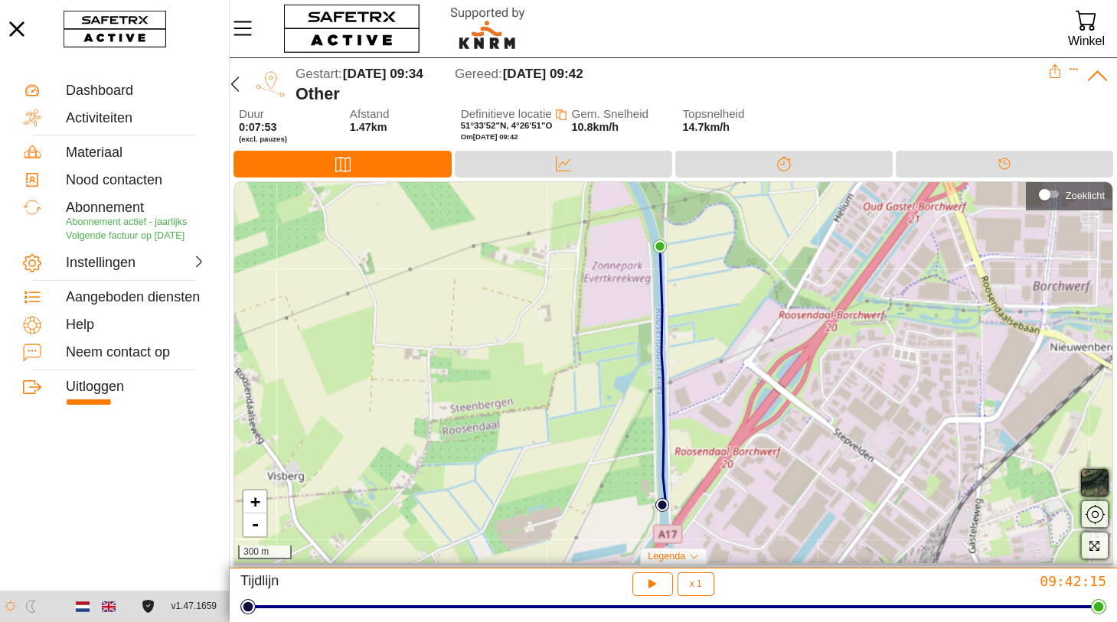
drag, startPoint x: 507, startPoint y: 464, endPoint x: 497, endPoint y: 466, distance: 11.0
click at [497, 466] on div "+ - 300 m" at bounding box center [673, 372] width 878 height 381
click at [1073, 70] on icon "Expand" at bounding box center [1073, 70] width 8 height 2
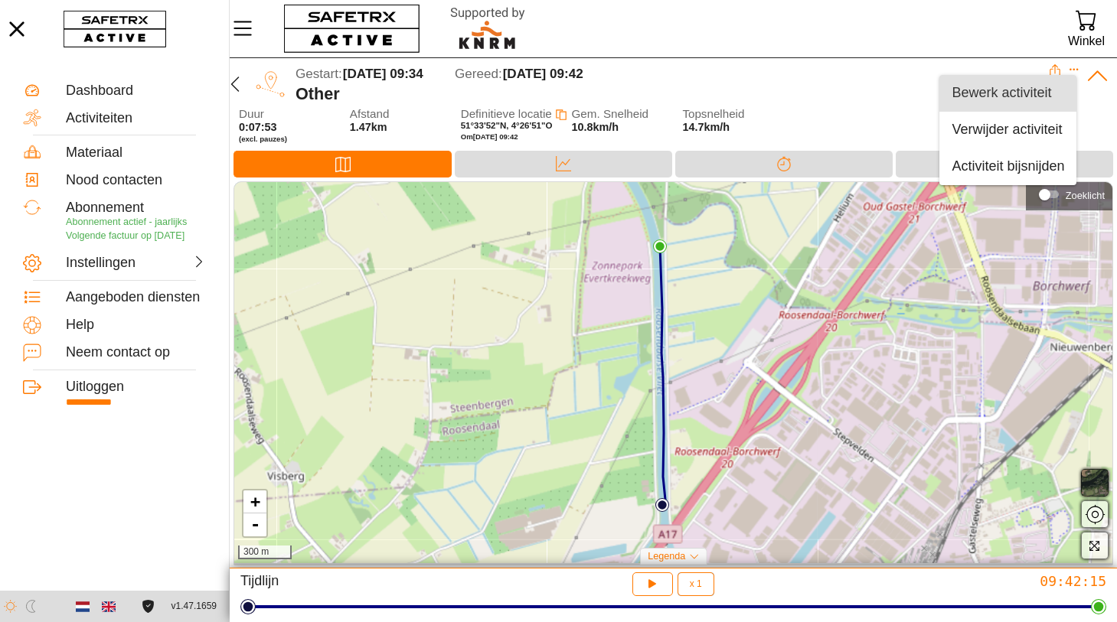
click at [970, 92] on div "Bewerk activiteit" at bounding box center [1007, 93] width 113 height 17
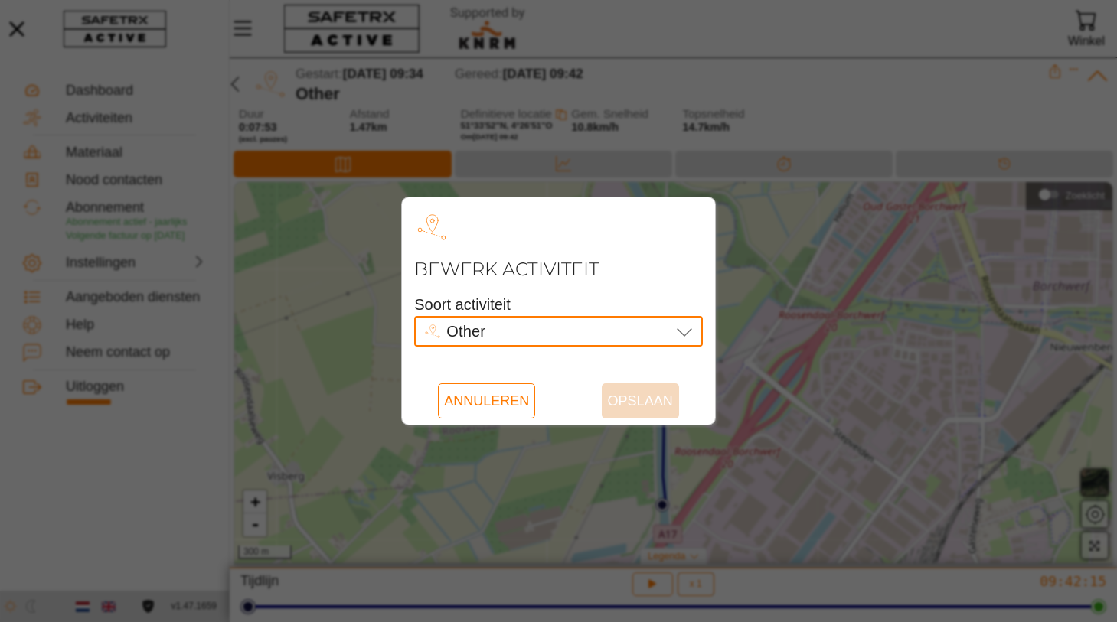
click at [683, 329] on icon at bounding box center [684, 331] width 18 height 18
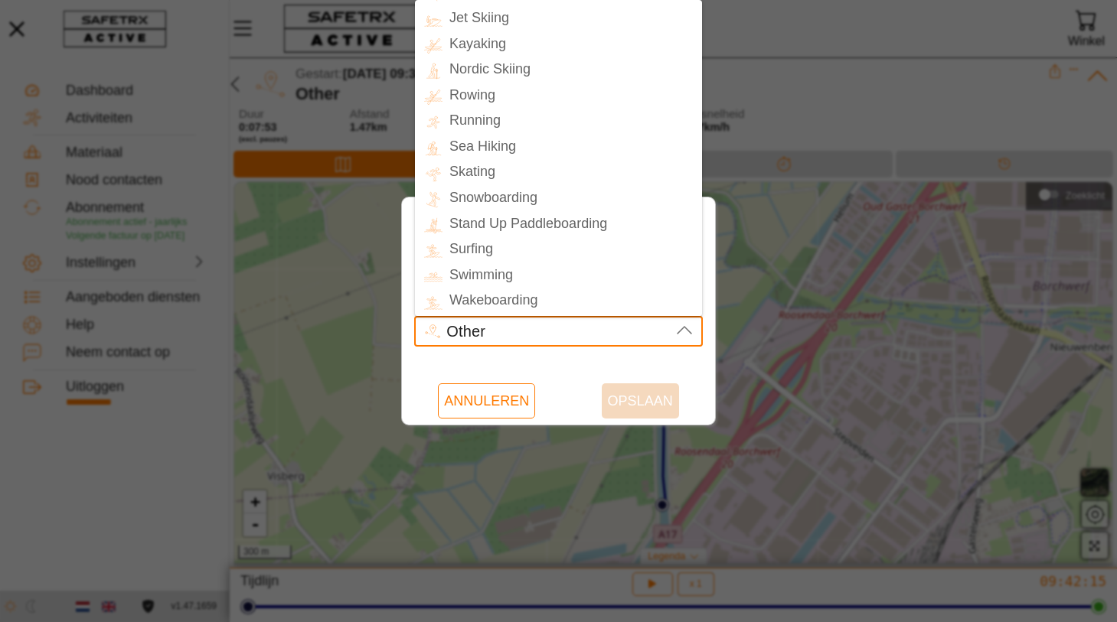
scroll to position [334, 0]
click at [485, 44] on div "Kayaking" at bounding box center [571, 44] width 259 height 22
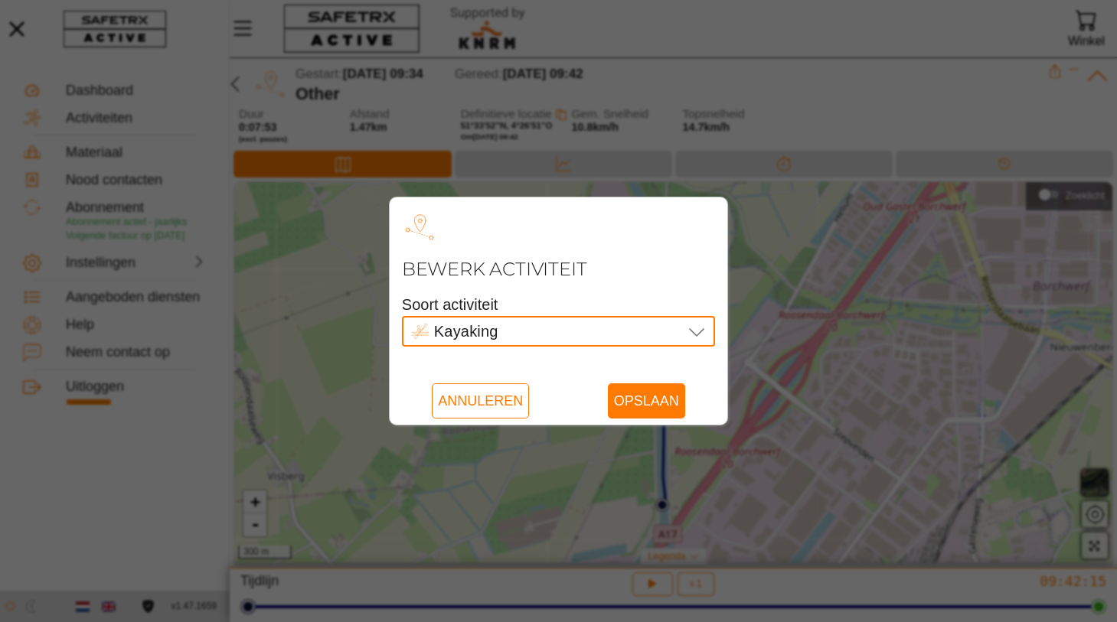
click at [697, 332] on icon at bounding box center [696, 331] width 18 height 18
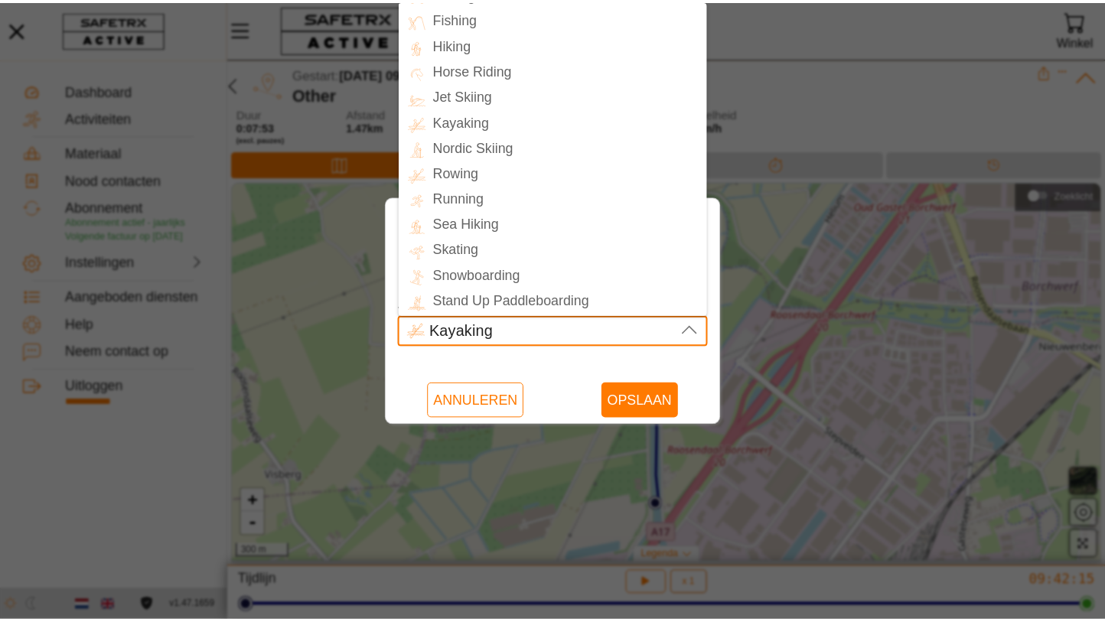
scroll to position [0, 0]
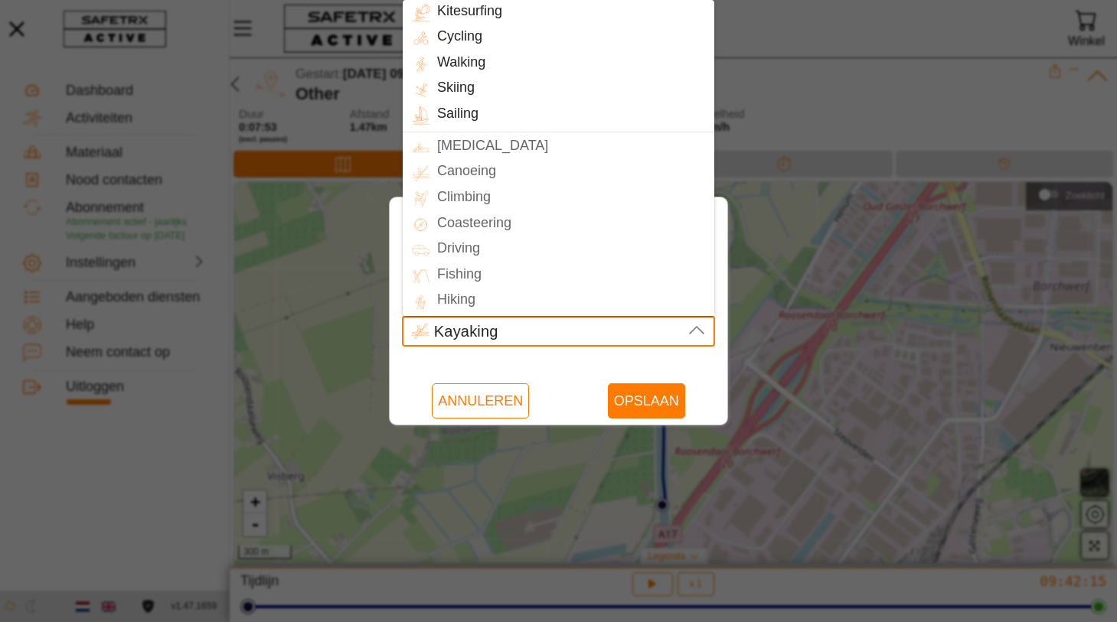
click at [463, 169] on div "Canoeing" at bounding box center [572, 172] width 285 height 22
type input "Canoeing"
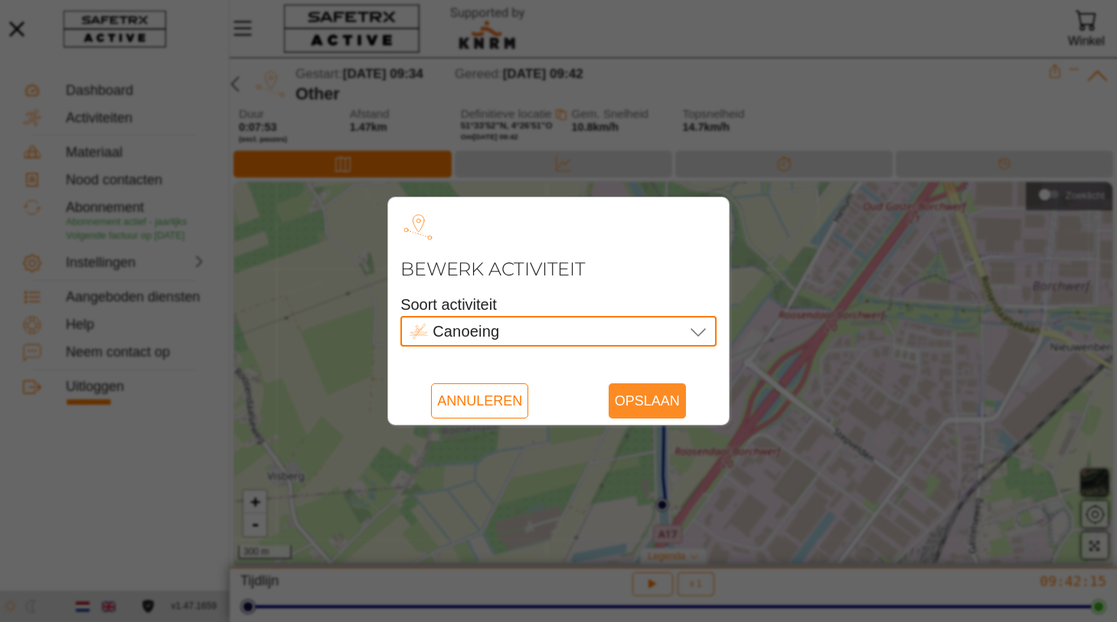
click at [657, 403] on span "Opslaan" at bounding box center [647, 400] width 65 height 35
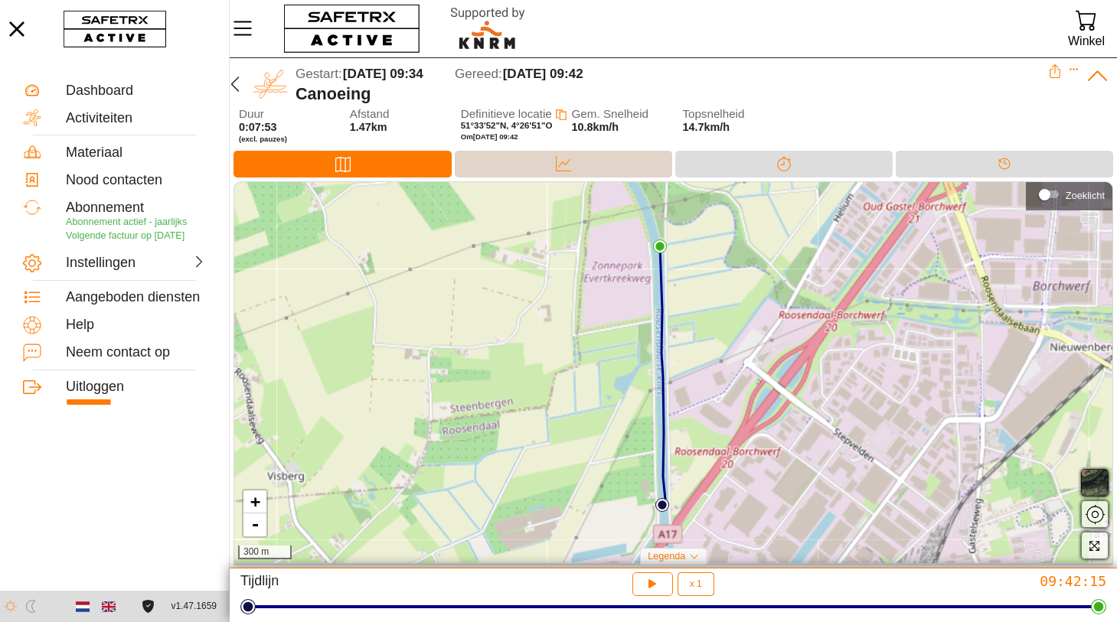
click at [562, 162] on icon at bounding box center [563, 163] width 15 height 15
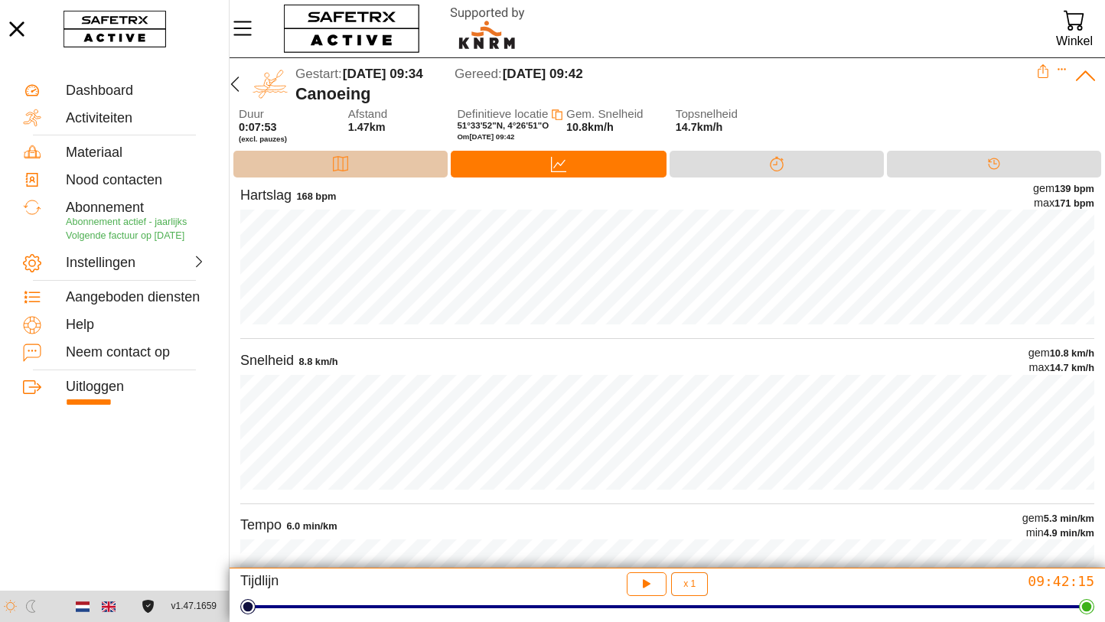
click at [344, 156] on icon at bounding box center [340, 163] width 15 height 15
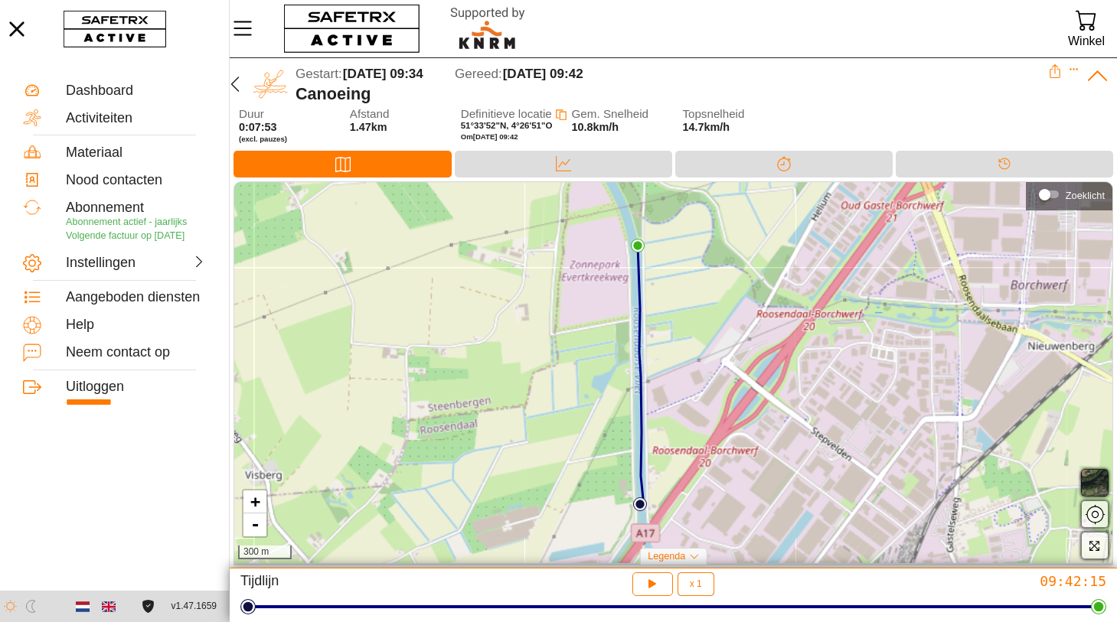
drag, startPoint x: 626, startPoint y: 517, endPoint x: 593, endPoint y: 518, distance: 32.9
click at [593, 518] on div "+ - 300 m" at bounding box center [673, 372] width 878 height 381
click at [237, 86] on icon "button" at bounding box center [235, 84] width 18 height 18
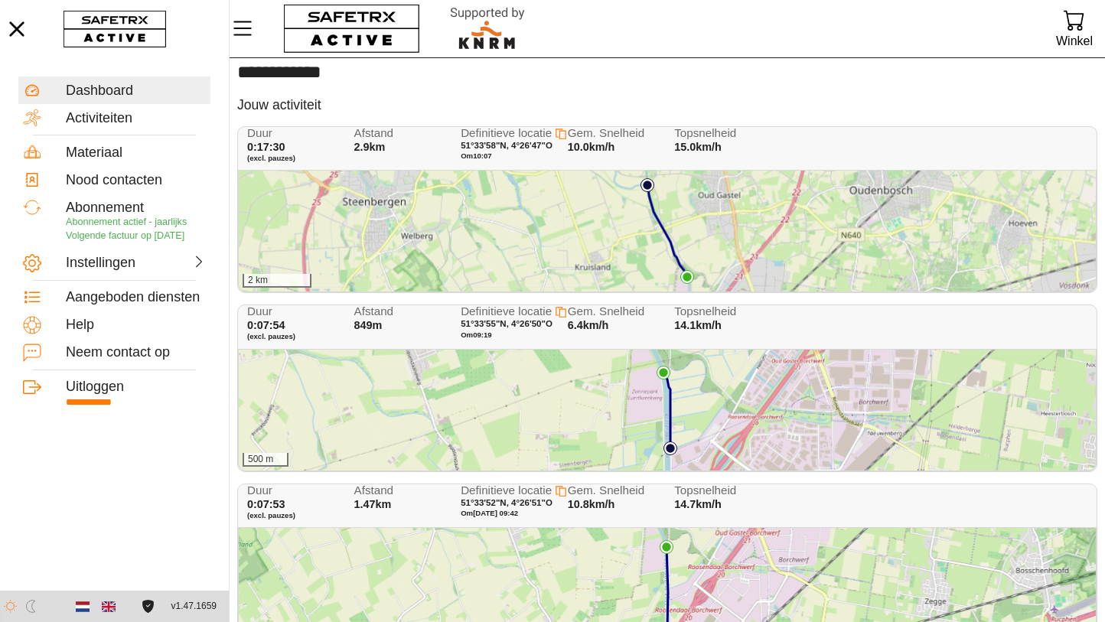
scroll to position [97, 0]
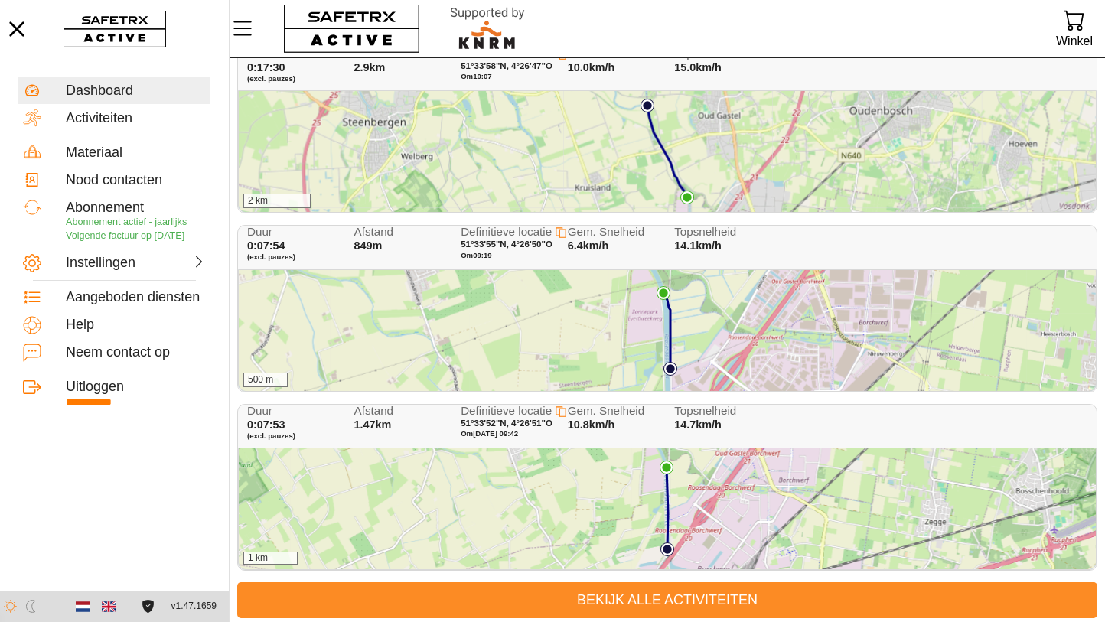
click at [700, 599] on span "Bekijk alle activiteiten" at bounding box center [668, 601] width 836 height 24
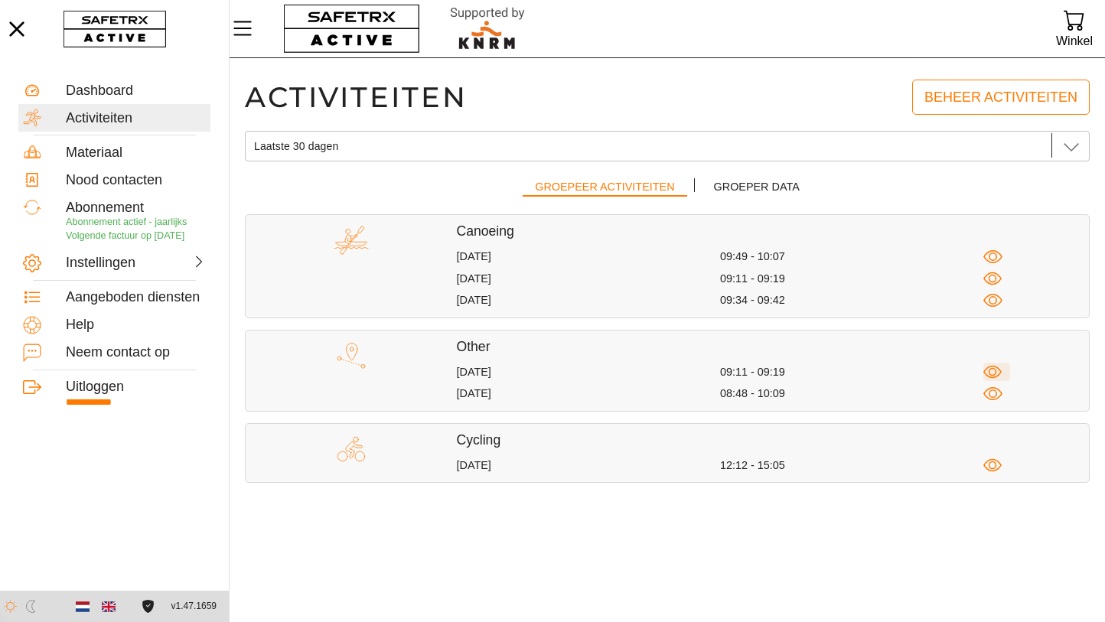
click at [999, 367] on icon "button" at bounding box center [993, 372] width 19 height 19
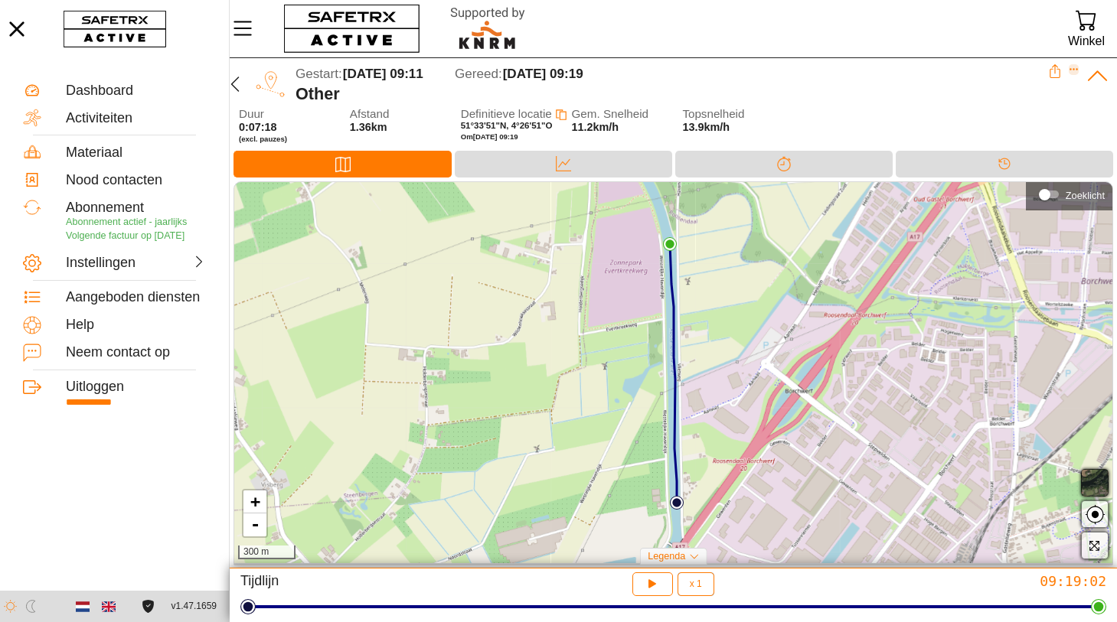
click at [1076, 72] on icon "Expand" at bounding box center [1074, 69] width 11 height 11
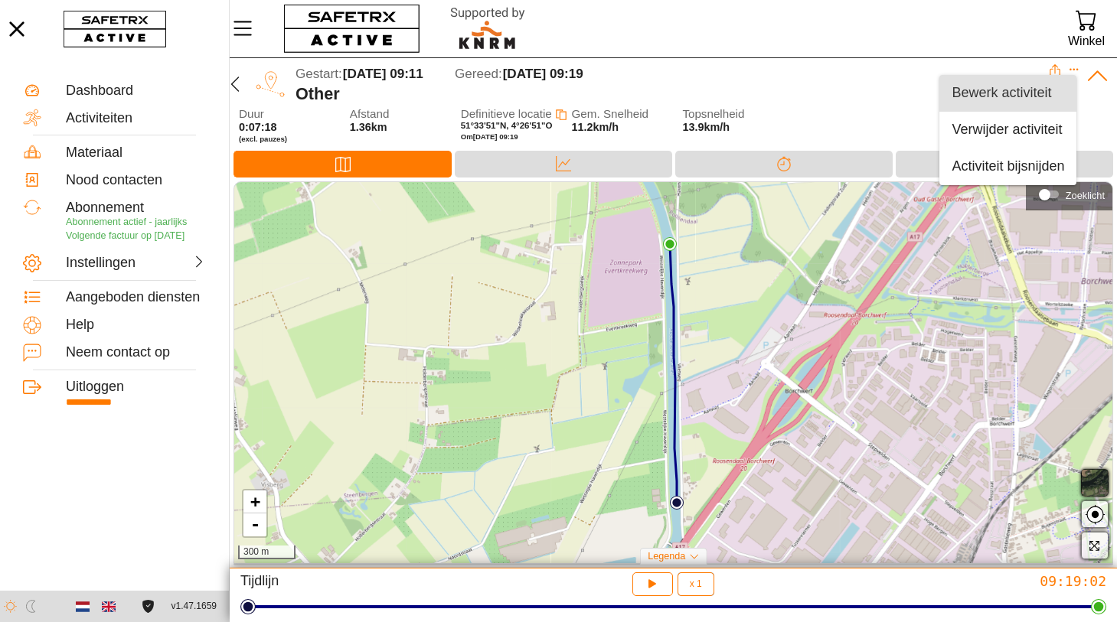
click at [998, 96] on div "Bewerk activiteit" at bounding box center [1007, 93] width 113 height 17
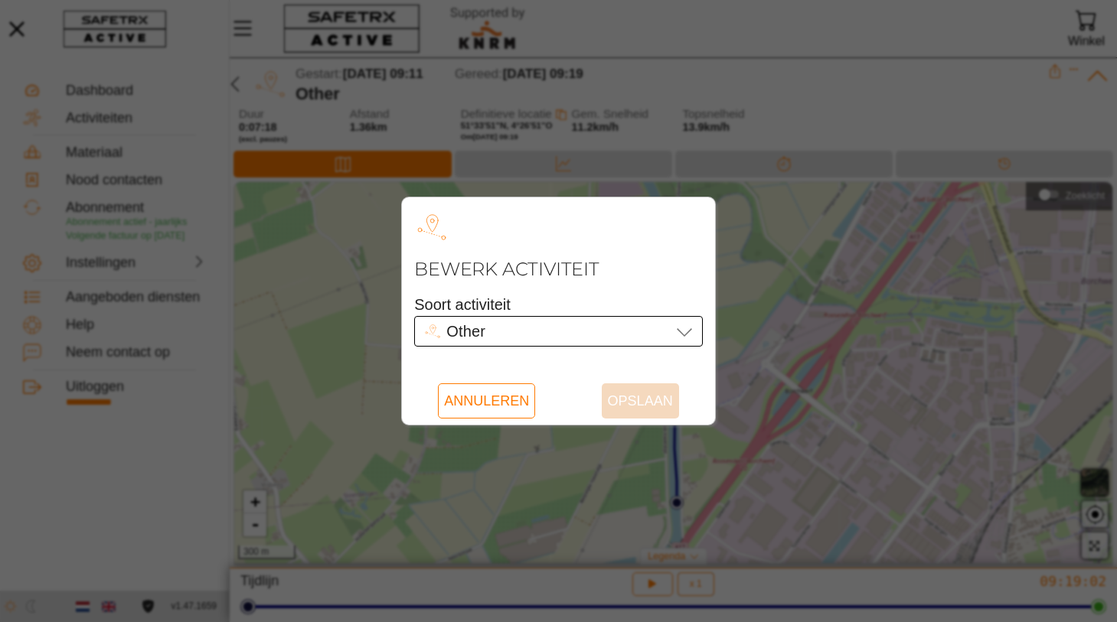
click at [684, 336] on icon at bounding box center [684, 332] width 15 height 8
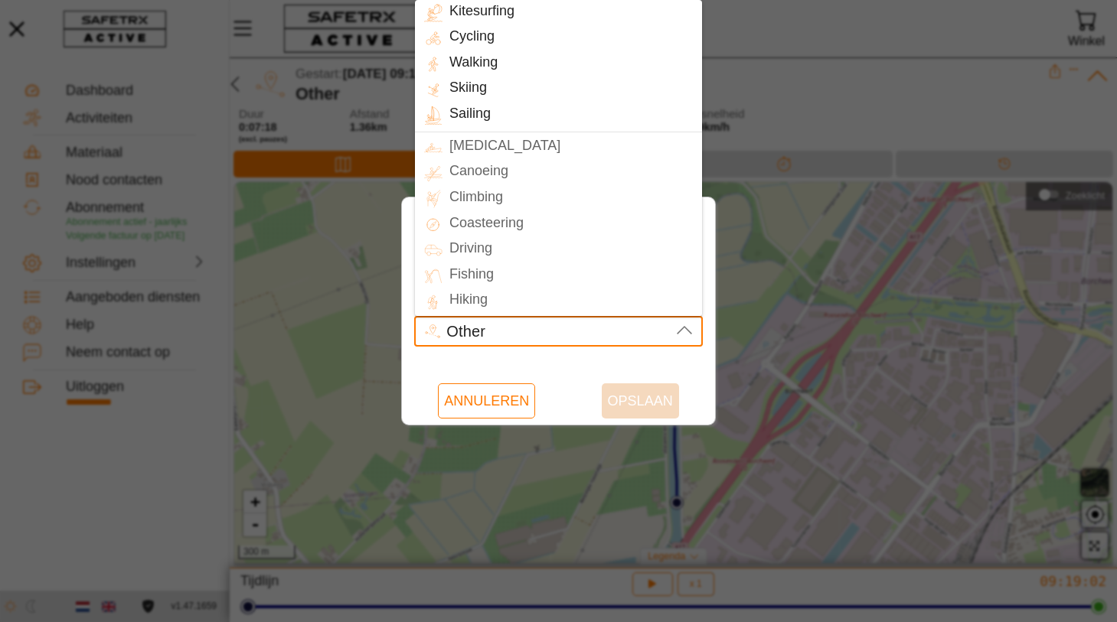
click at [471, 176] on div "Canoeing" at bounding box center [571, 172] width 259 height 22
type input "Canoeing"
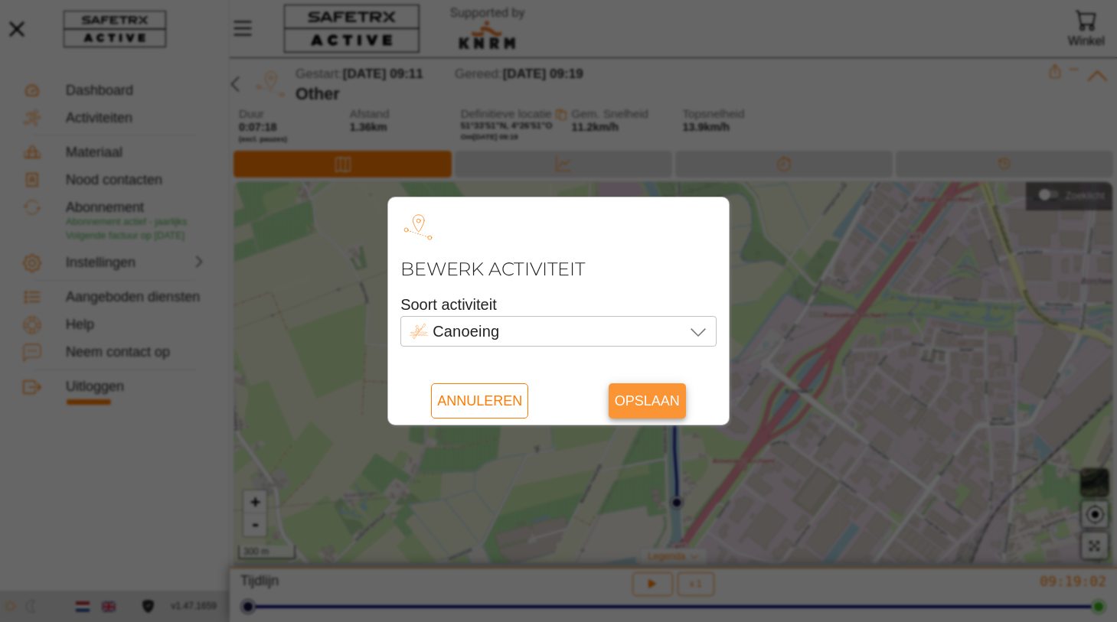
click at [652, 408] on span "Opslaan" at bounding box center [647, 400] width 65 height 35
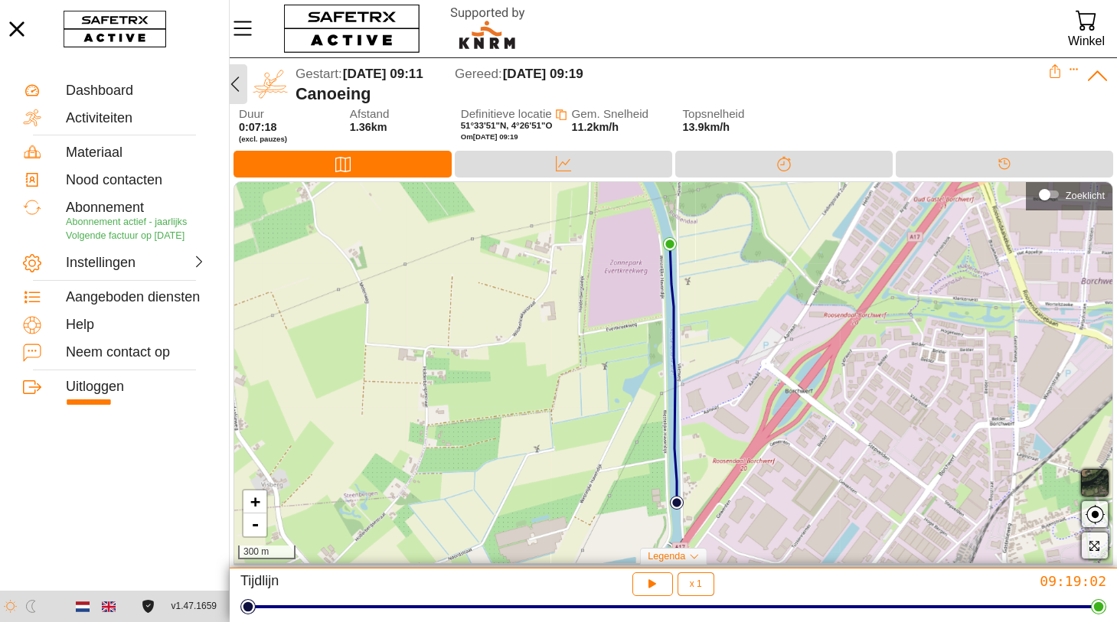
click at [237, 78] on icon "button" at bounding box center [235, 84] width 8 height 15
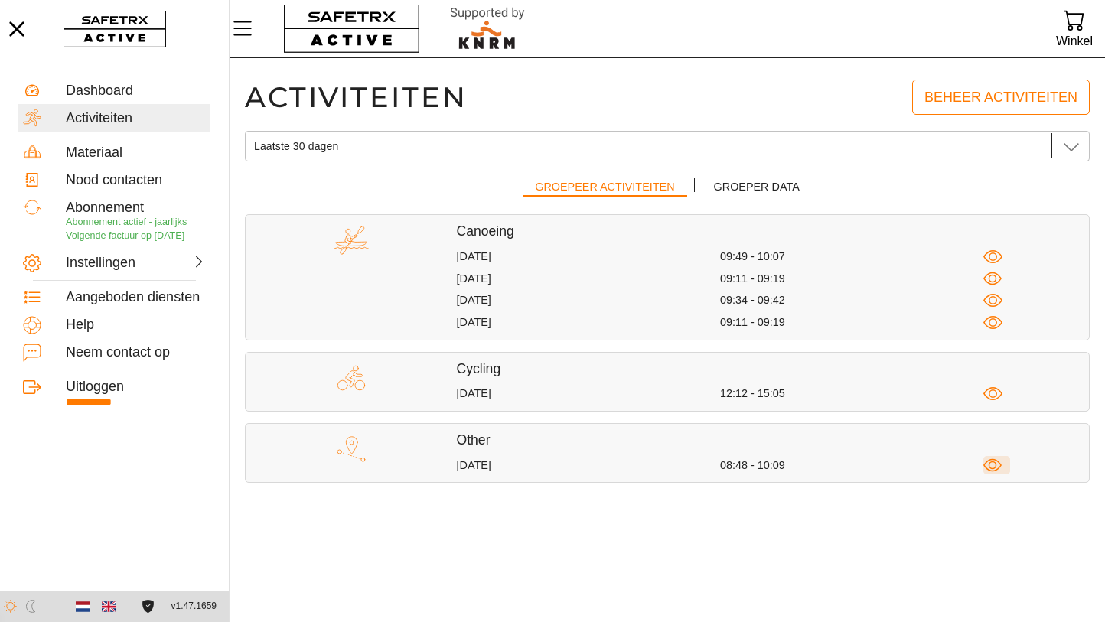
click at [992, 462] on icon "button" at bounding box center [993, 465] width 19 height 19
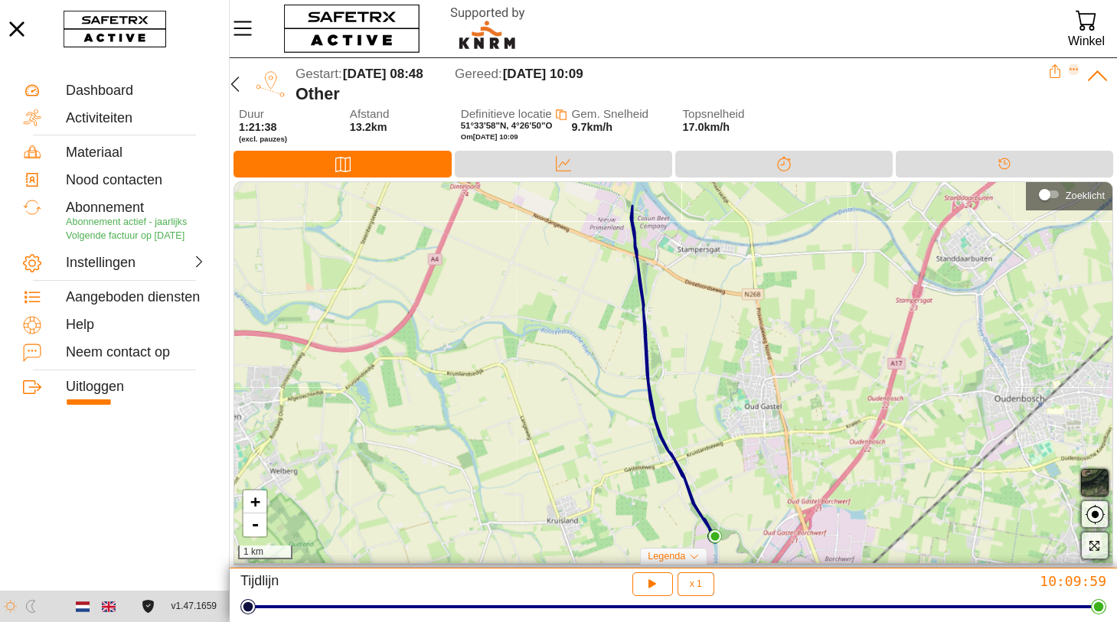
click at [1071, 69] on icon "Expand" at bounding box center [1073, 70] width 8 height 2
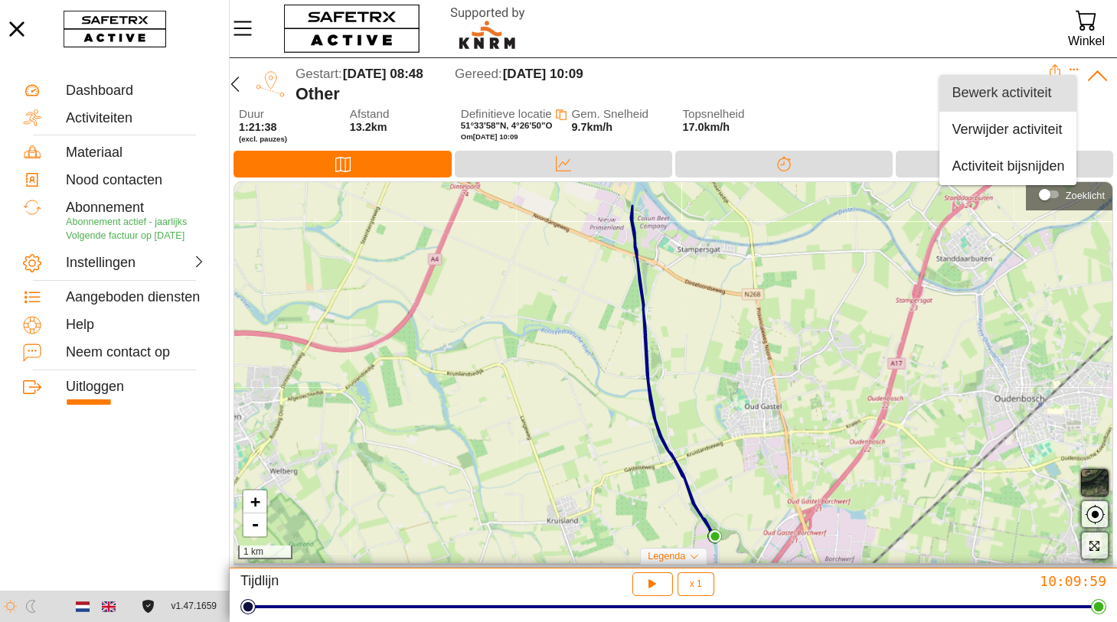
click at [998, 91] on div "Bewerk activiteit" at bounding box center [1007, 93] width 113 height 17
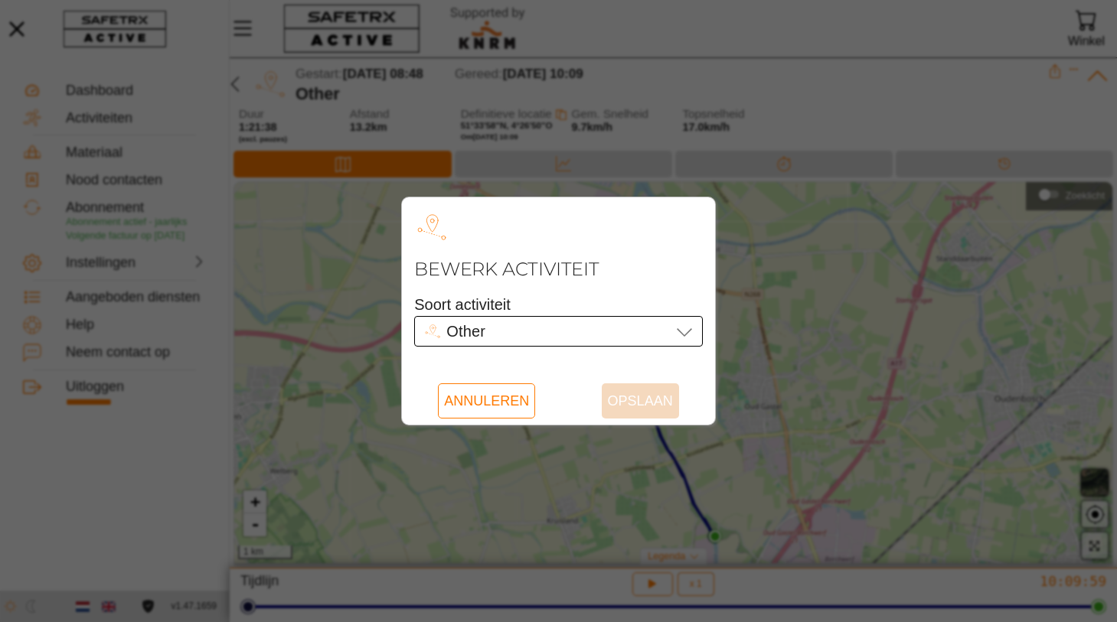
click at [684, 334] on icon at bounding box center [684, 331] width 18 height 18
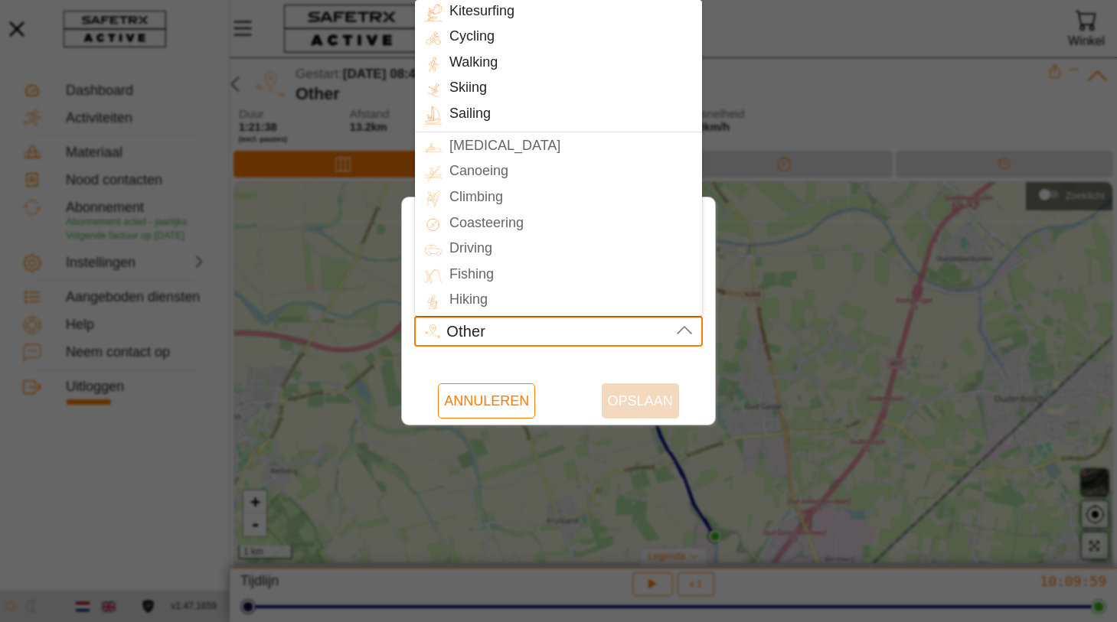
click at [488, 172] on div "Canoeing" at bounding box center [571, 172] width 259 height 22
type input "Canoeing"
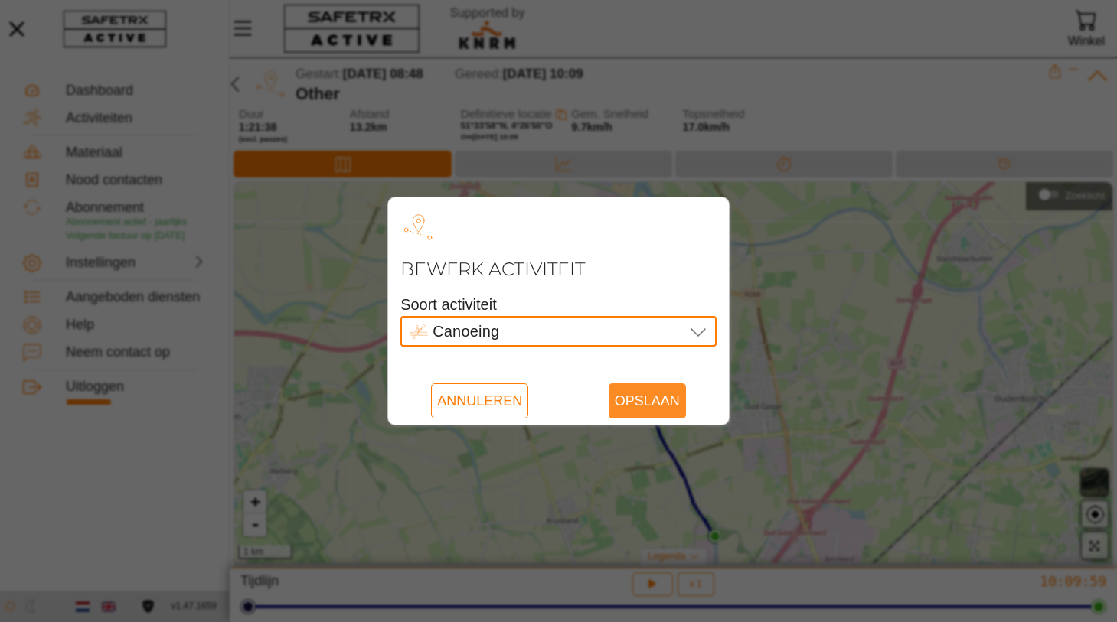
click at [646, 398] on span "Opslaan" at bounding box center [647, 400] width 65 height 35
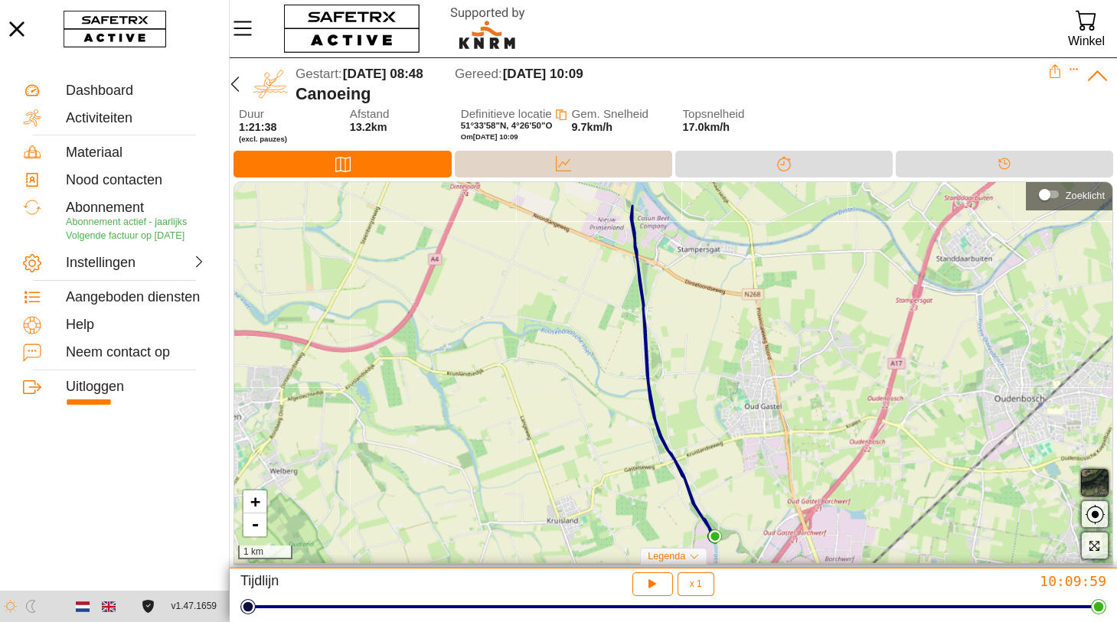
click at [573, 162] on div "Data" at bounding box center [563, 163] width 31 height 23
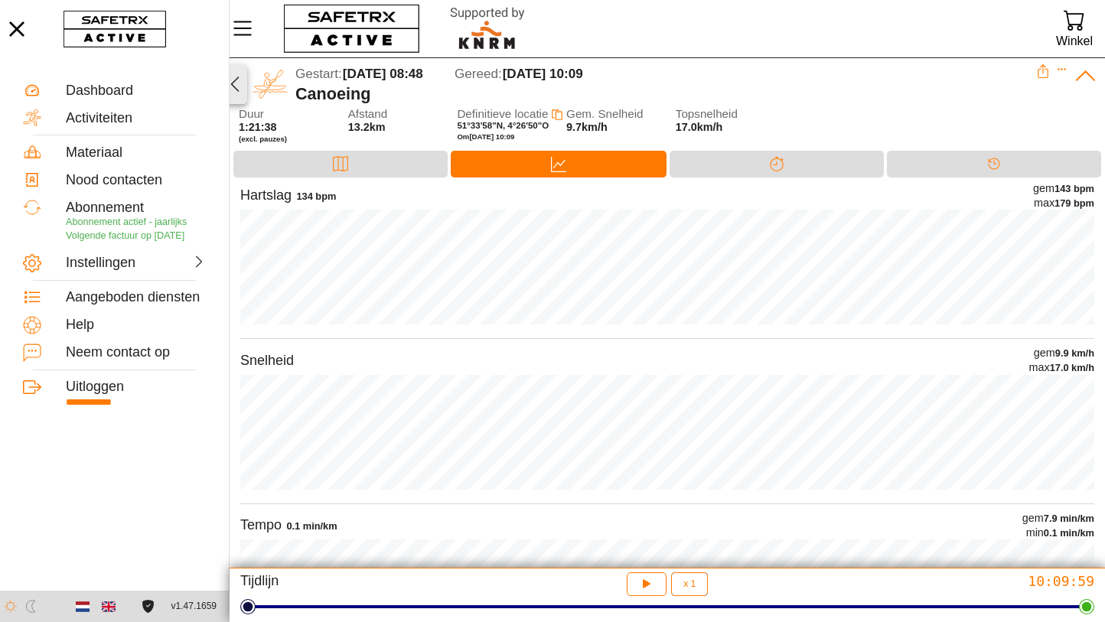
click at [234, 81] on icon "button" at bounding box center [235, 84] width 8 height 15
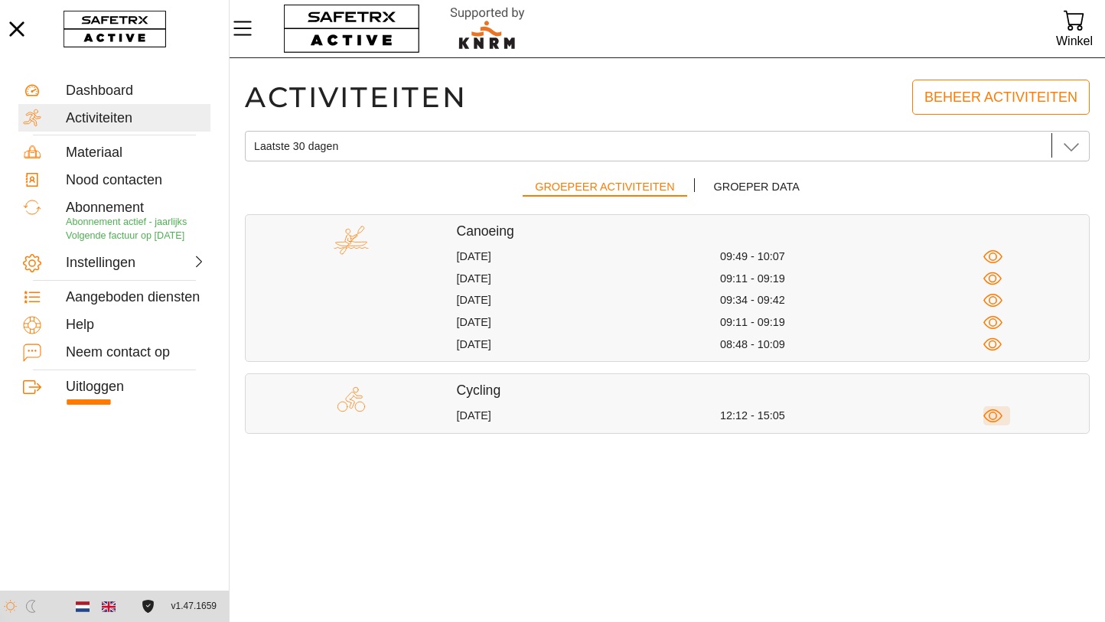
click at [995, 416] on icon "button" at bounding box center [993, 415] width 19 height 19
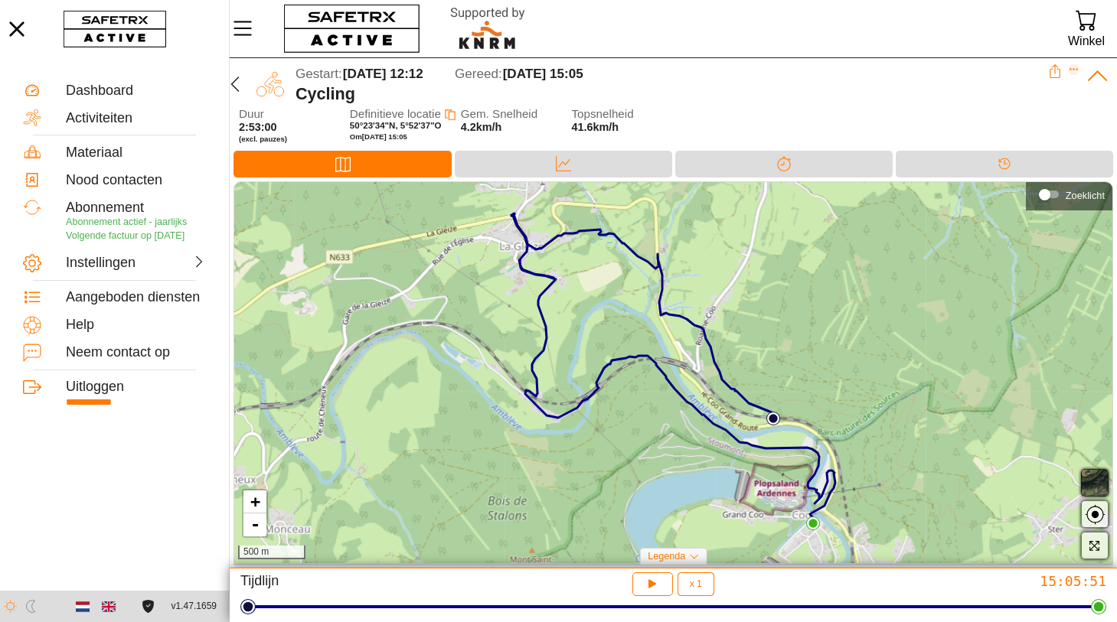
click at [1076, 70] on icon "Expand" at bounding box center [1073, 70] width 8 height 2
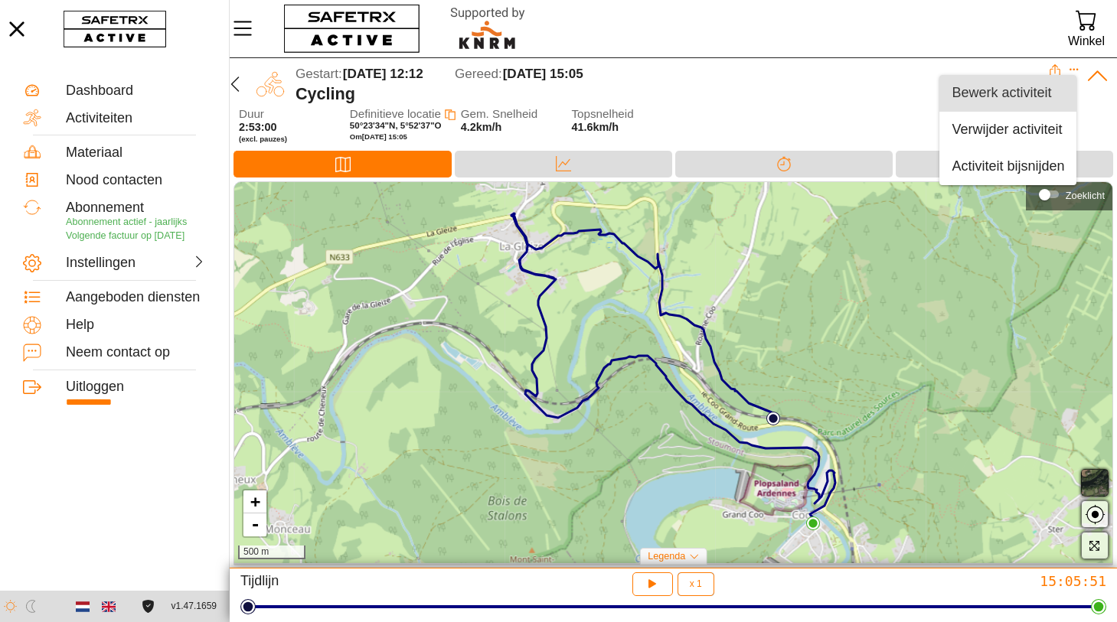
click at [998, 93] on div "Bewerk activiteit" at bounding box center [1007, 93] width 113 height 17
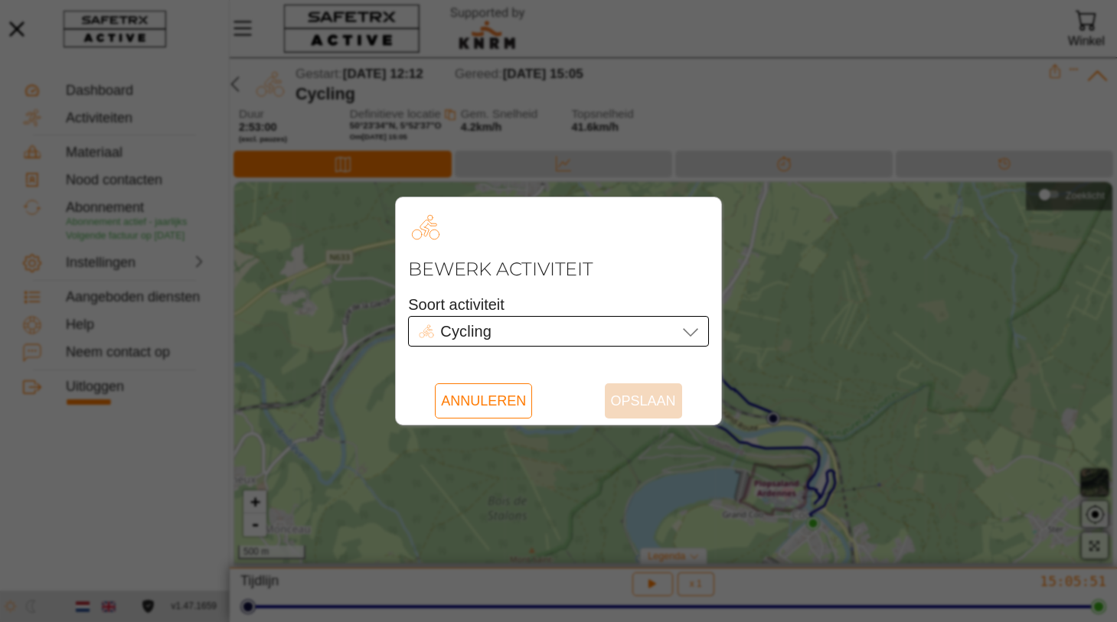
click at [690, 333] on icon at bounding box center [690, 331] width 18 height 18
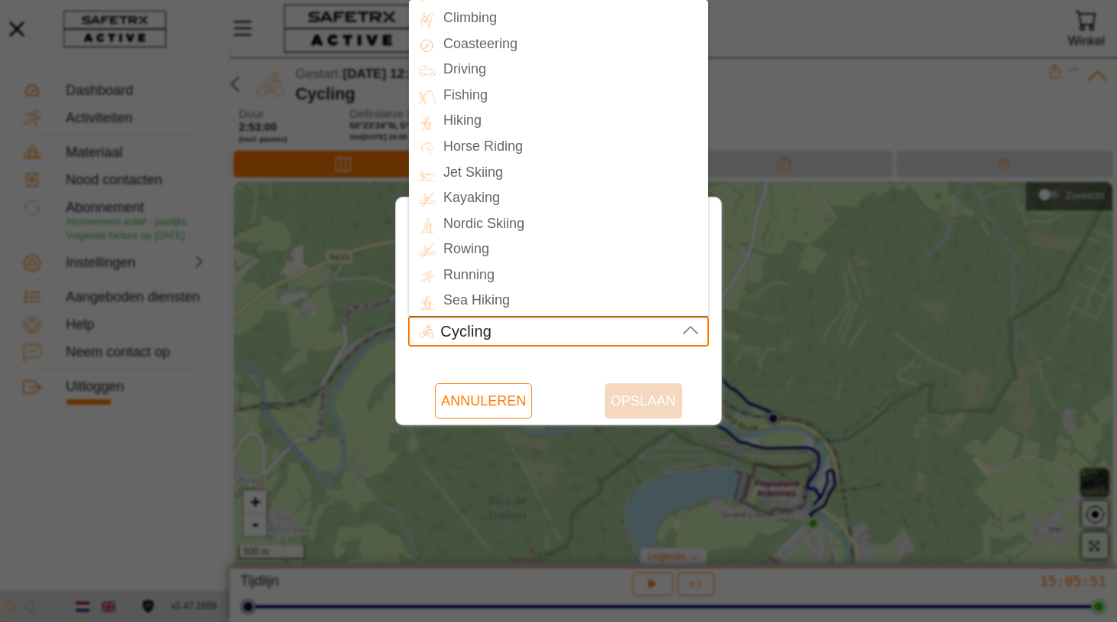
scroll to position [179, 0]
click at [459, 253] on div "Rowing" at bounding box center [572, 250] width 272 height 22
type input "Rowing"
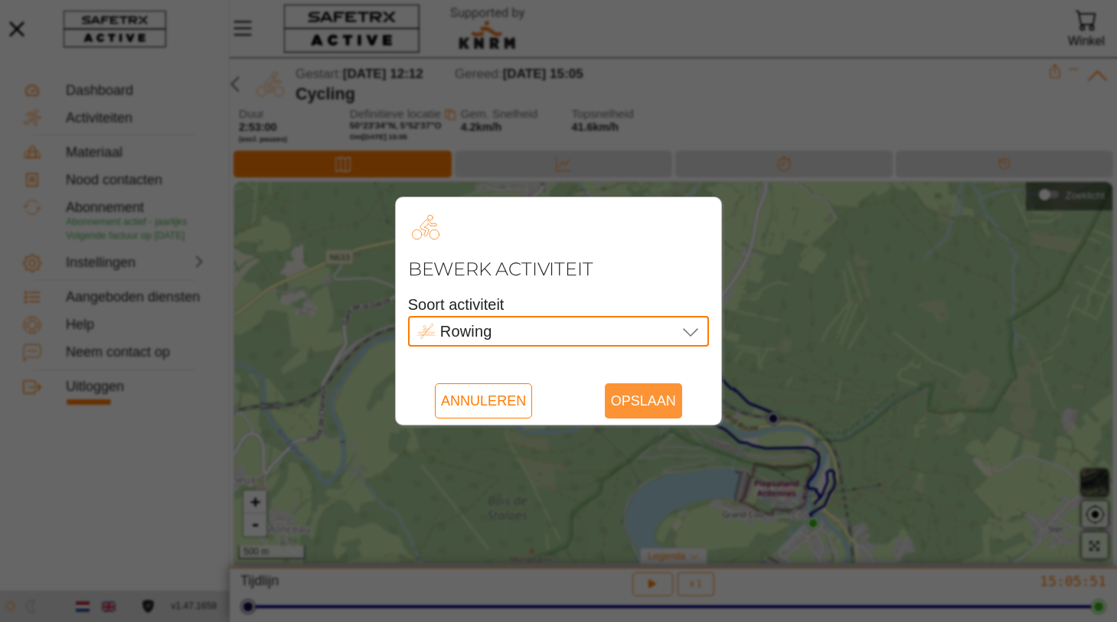
click at [633, 398] on span "Opslaan" at bounding box center [643, 400] width 65 height 35
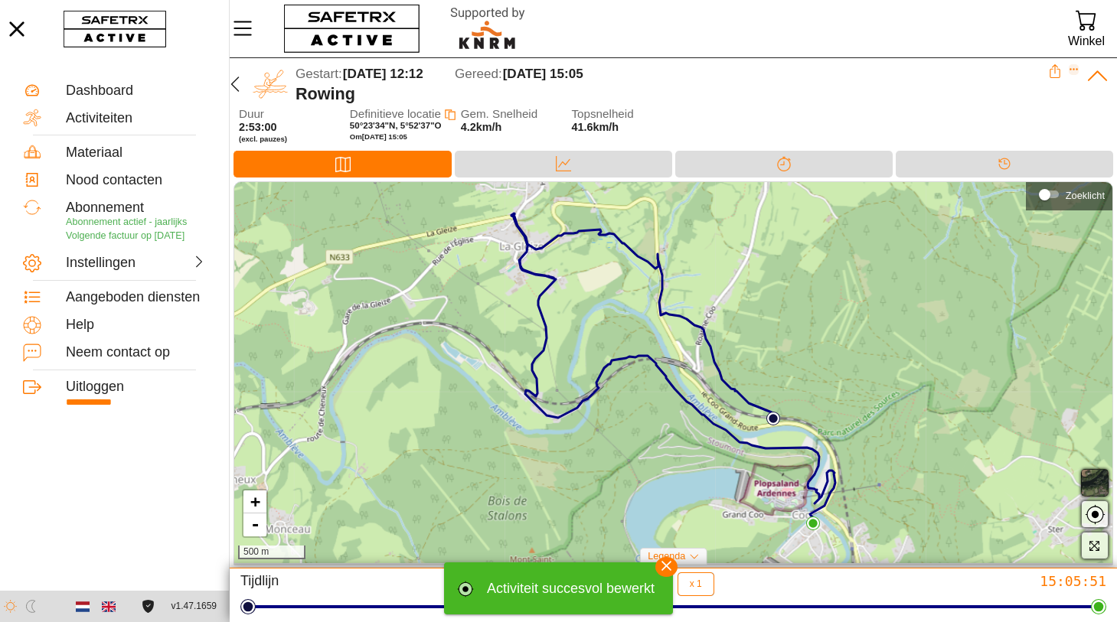
click at [1073, 70] on icon "Expand" at bounding box center [1073, 70] width 8 height 2
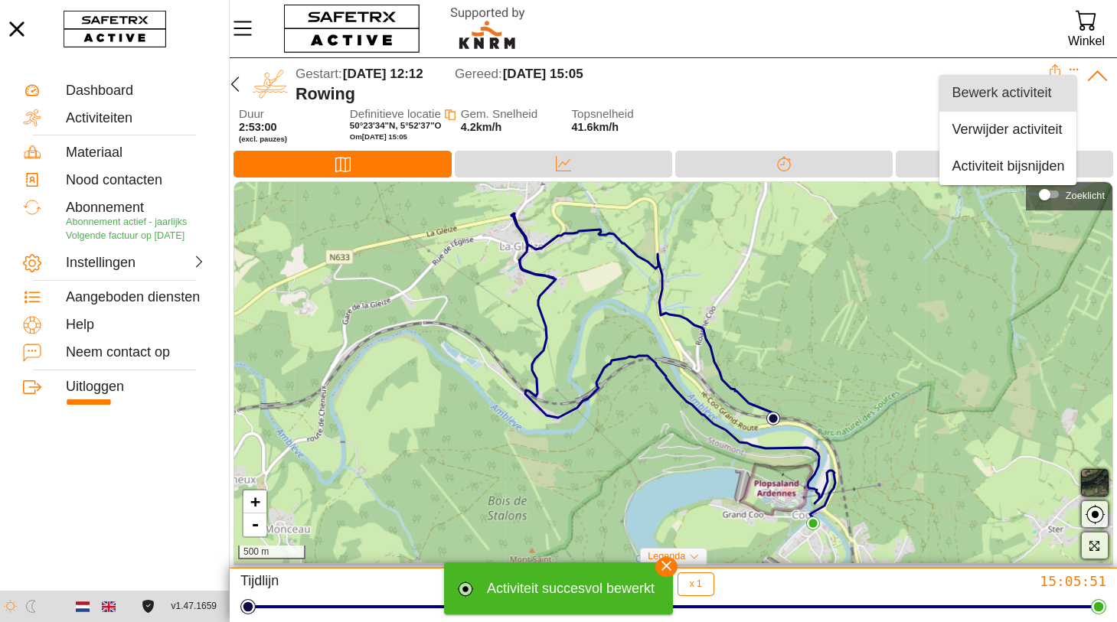
click at [981, 93] on div "Bewerk activiteit" at bounding box center [1007, 93] width 113 height 17
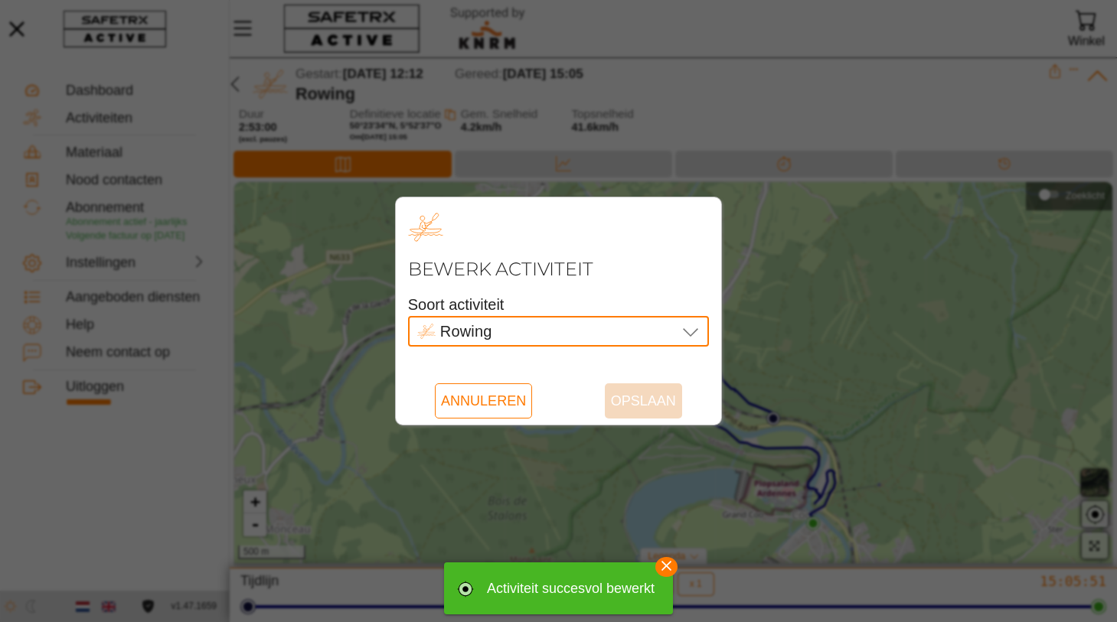
click at [688, 334] on icon at bounding box center [690, 332] width 15 height 8
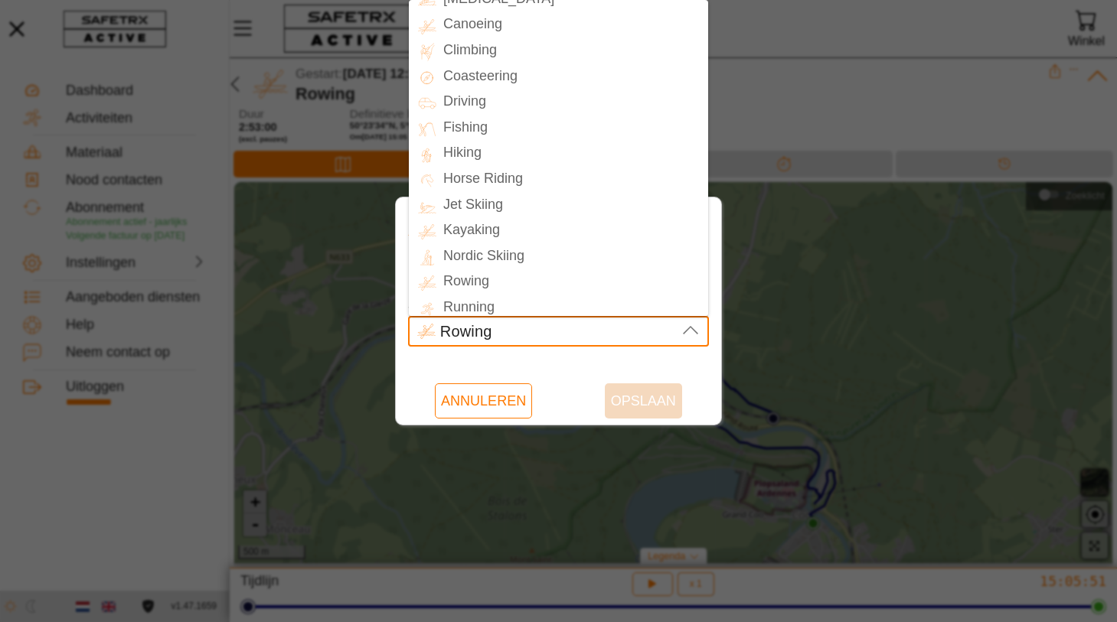
scroll to position [0, 0]
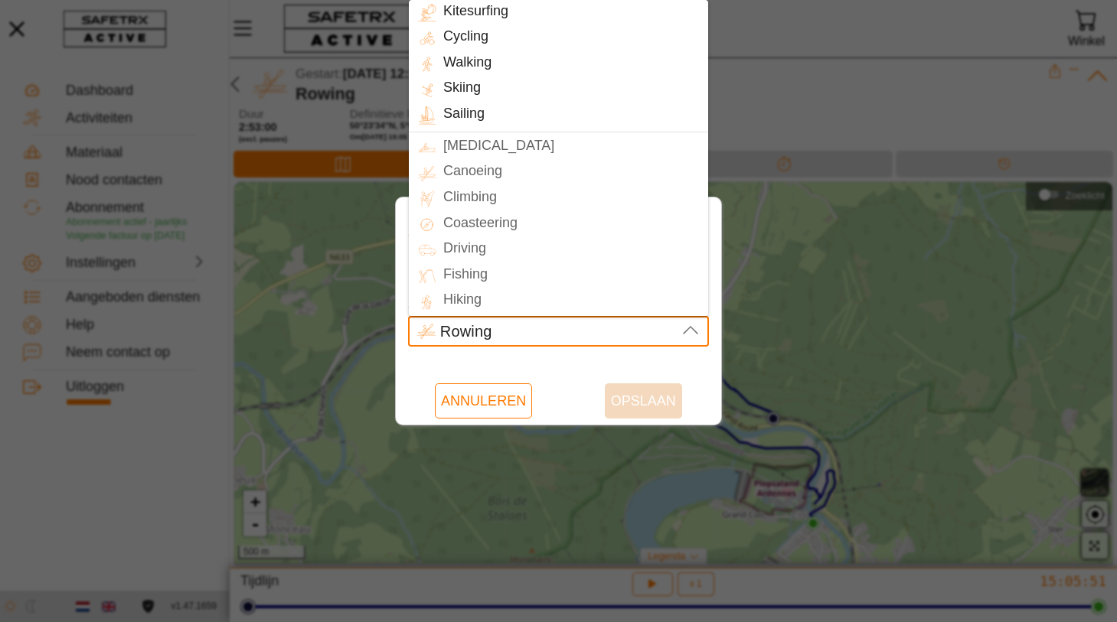
click at [458, 35] on div "Cycling" at bounding box center [572, 37] width 272 height 22
type input "Cycling"
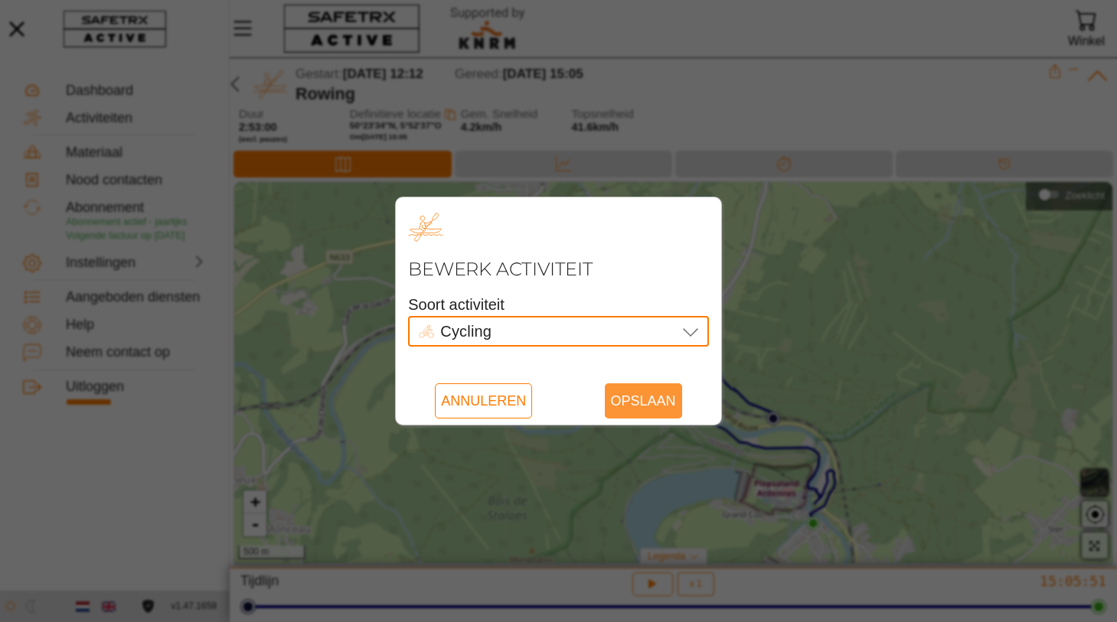
click at [641, 401] on span "Opslaan" at bounding box center [643, 400] width 65 height 35
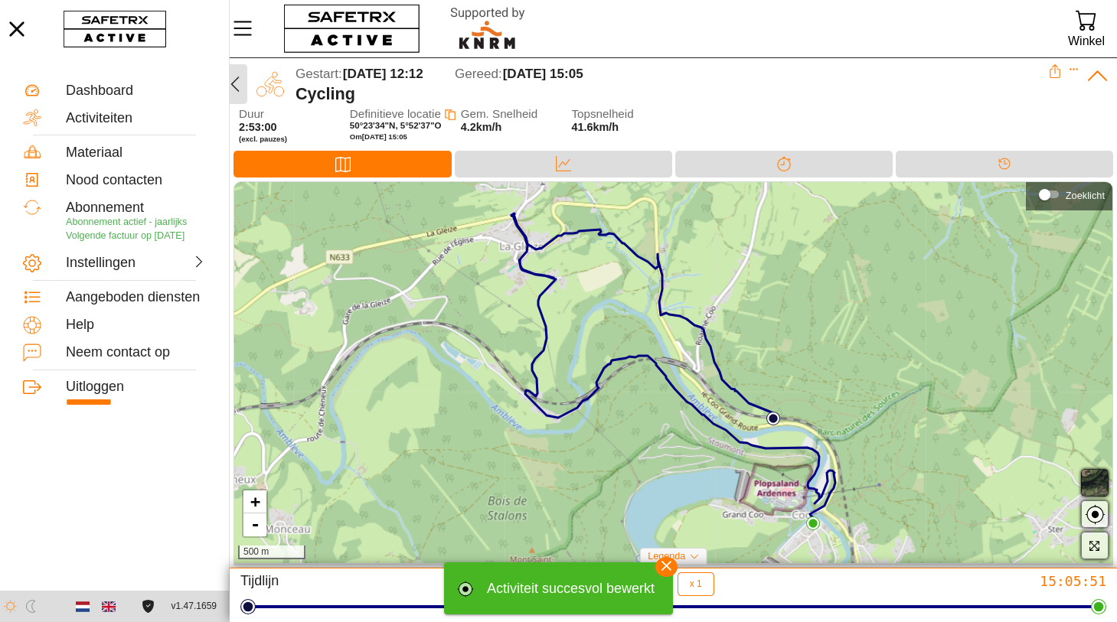
click at [236, 85] on icon "button" at bounding box center [235, 84] width 18 height 18
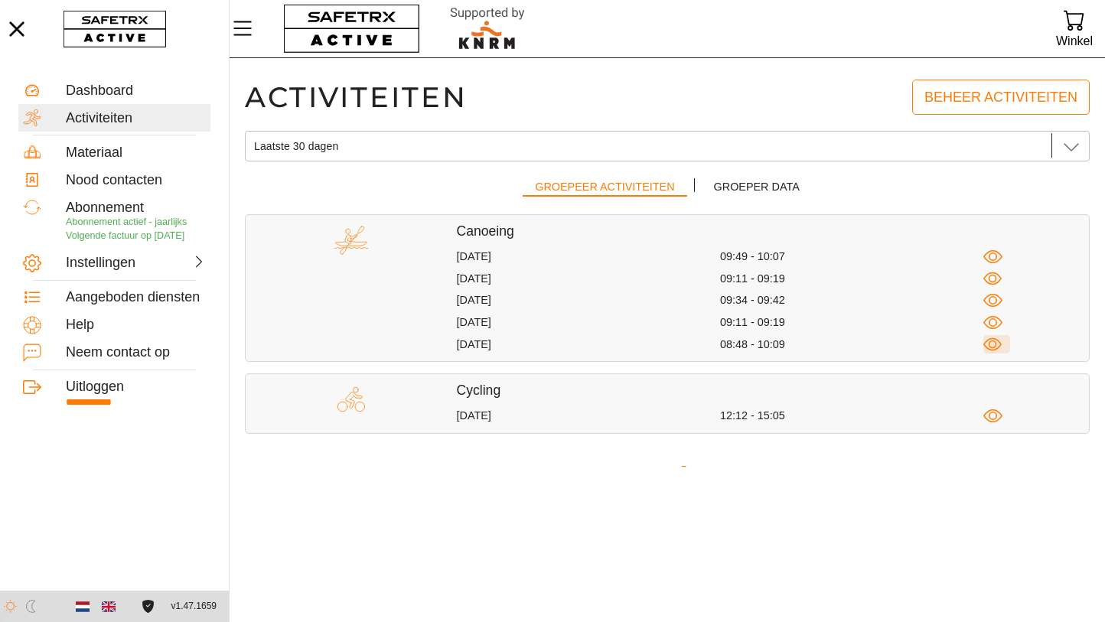
click at [993, 343] on icon "button" at bounding box center [993, 344] width 19 height 19
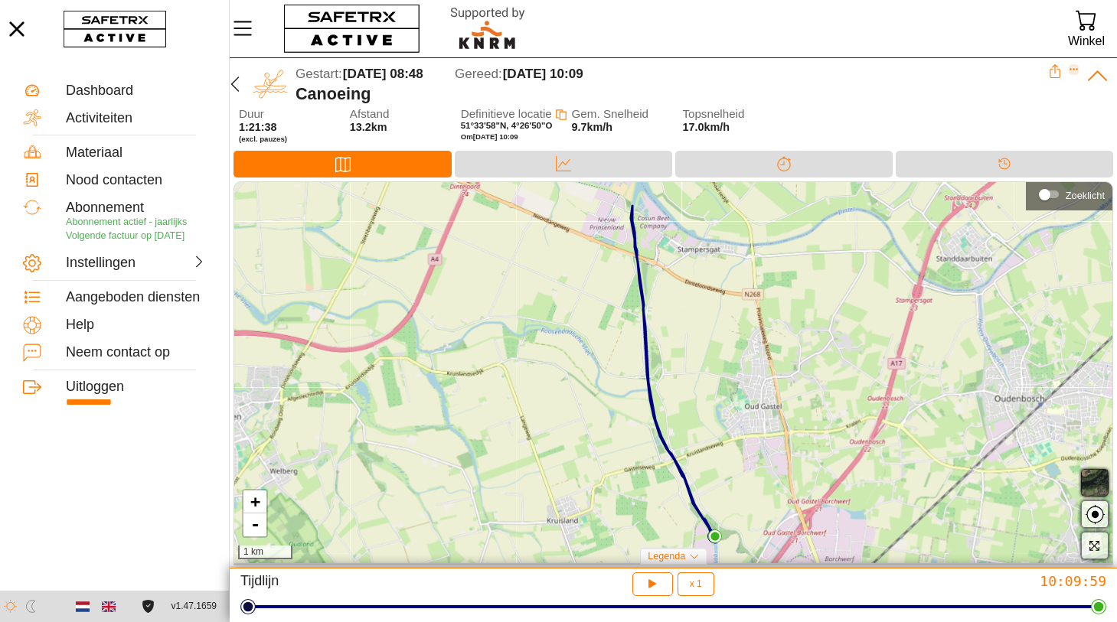
click at [1075, 68] on icon "Expand" at bounding box center [1074, 69] width 11 height 11
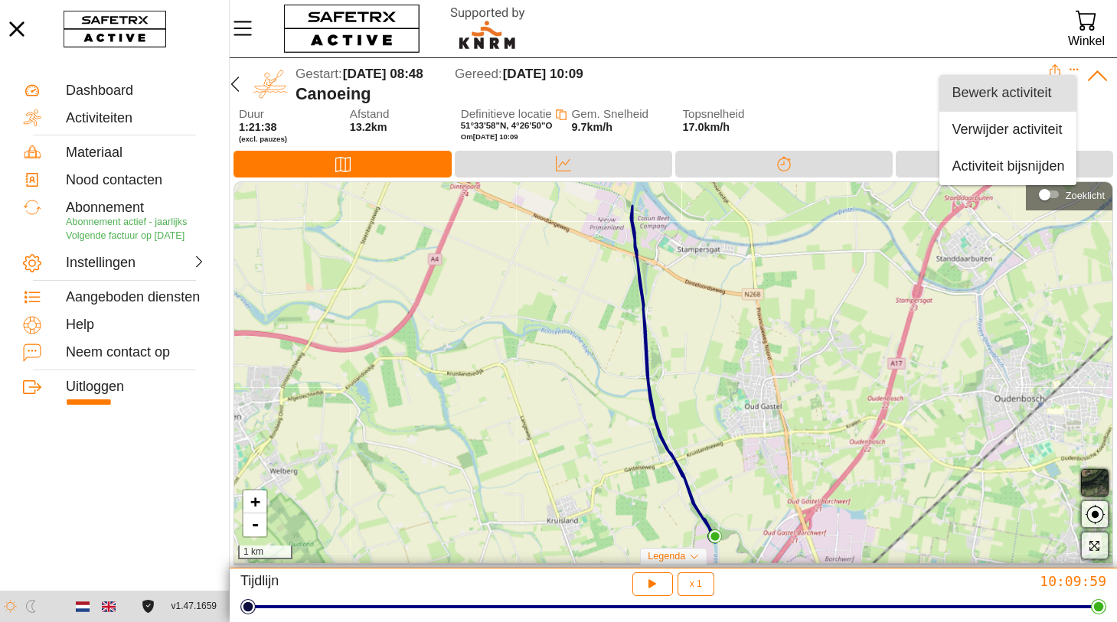
click at [1020, 93] on div "Bewerk activiteit" at bounding box center [1007, 93] width 113 height 17
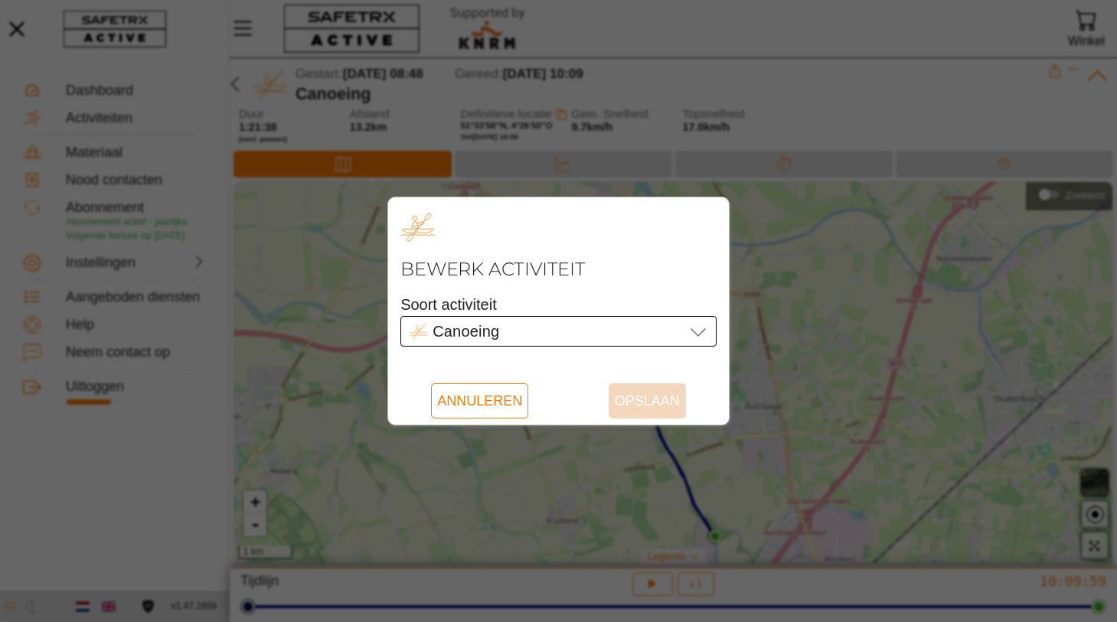
click at [699, 331] on icon at bounding box center [698, 331] width 18 height 18
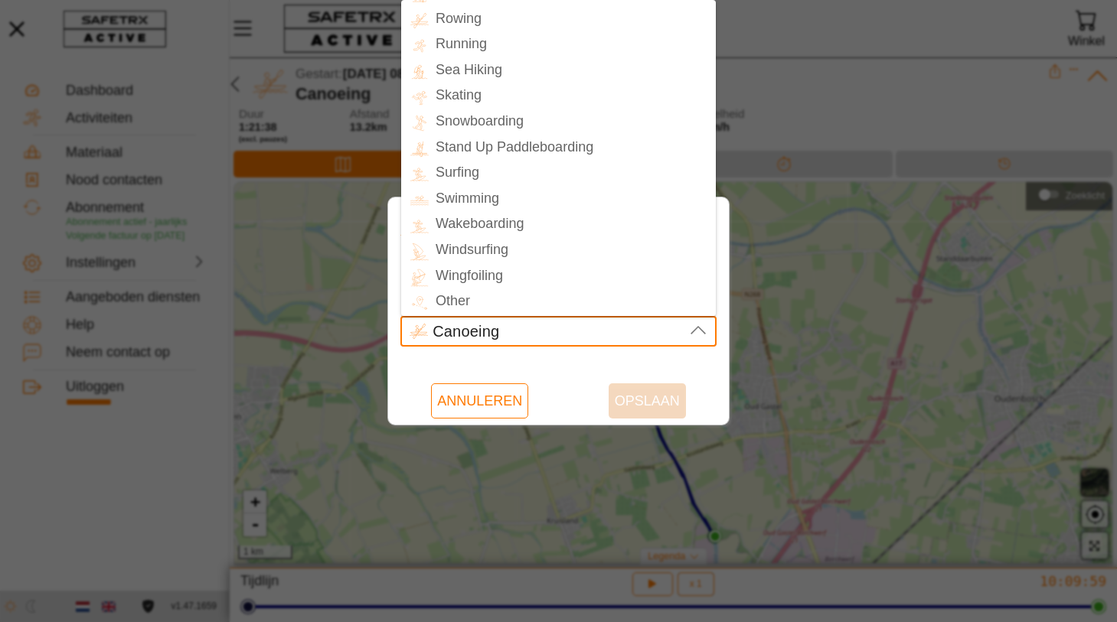
scroll to position [410, 0]
click at [465, 19] on div "Rowing" at bounding box center [572, 19] width 287 height 22
type input "Rowing"
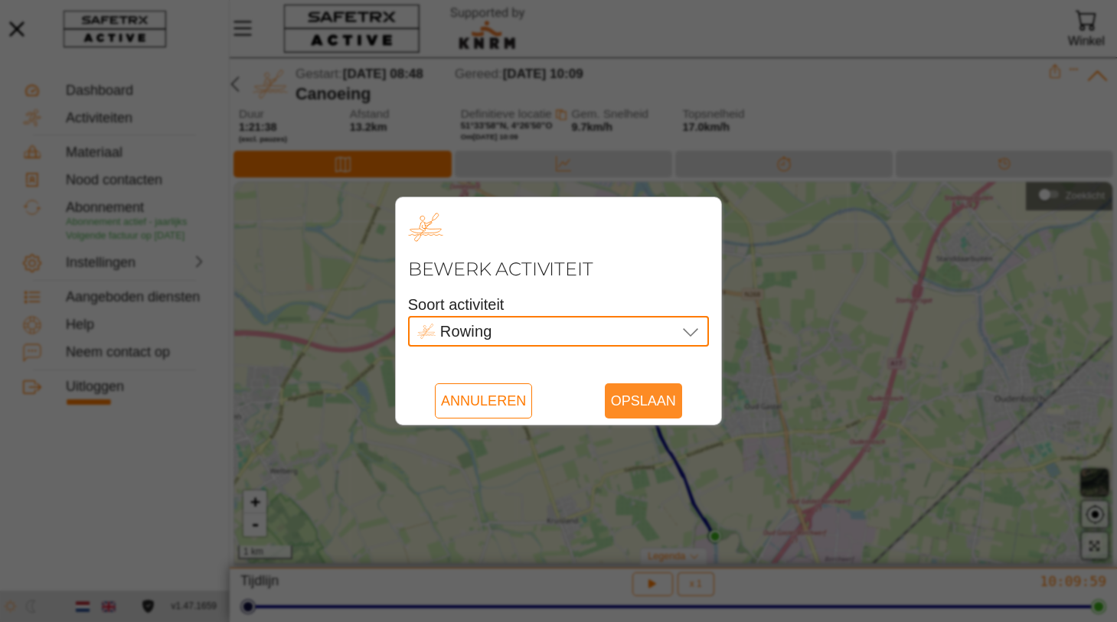
click at [651, 403] on span "Opslaan" at bounding box center [643, 400] width 65 height 35
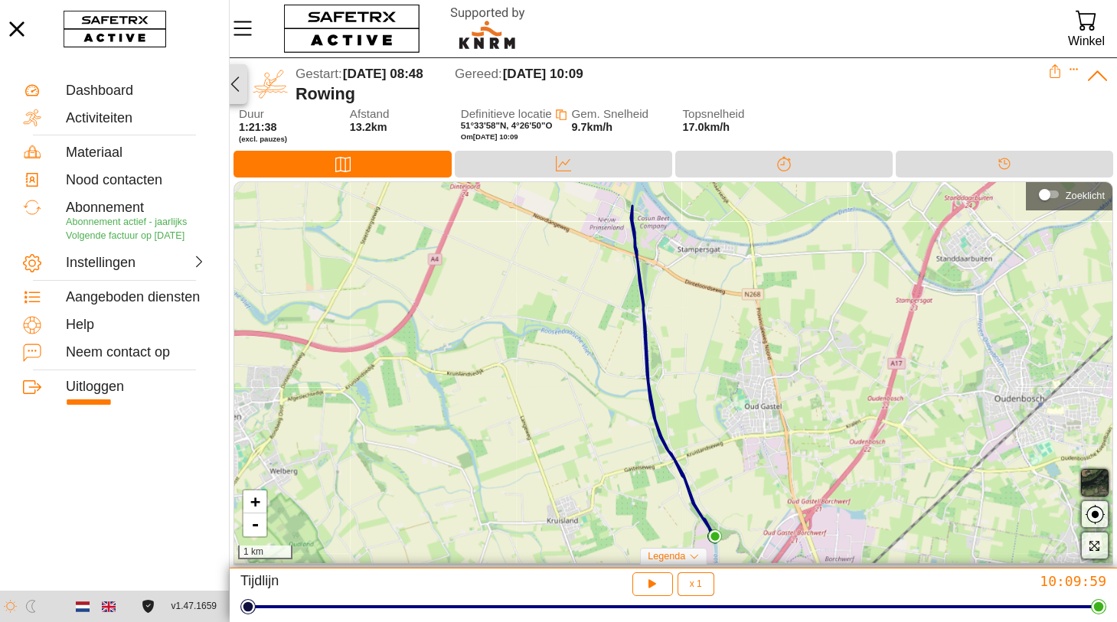
click at [234, 86] on icon "button" at bounding box center [235, 84] width 8 height 15
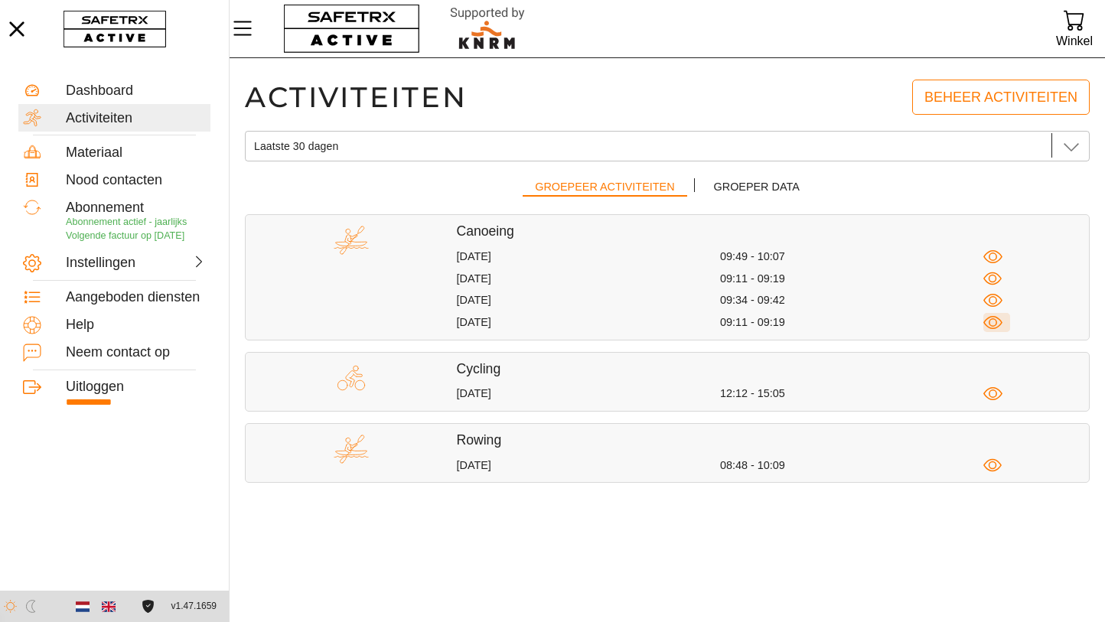
click at [992, 321] on icon "button" at bounding box center [993, 322] width 19 height 19
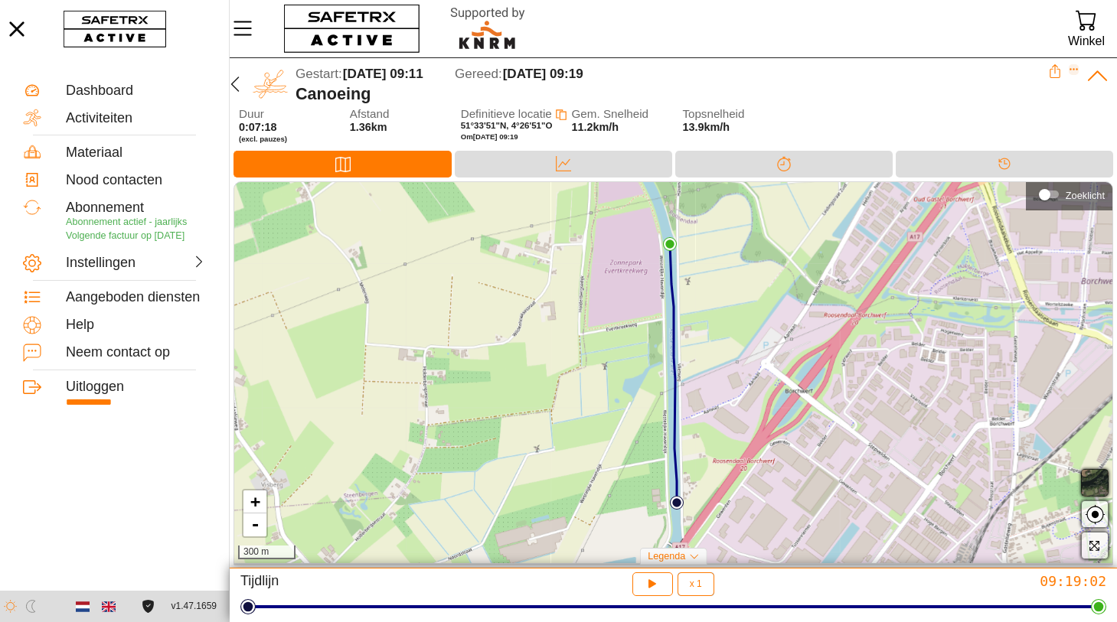
click at [1070, 69] on icon "Expand" at bounding box center [1073, 70] width 8 height 2
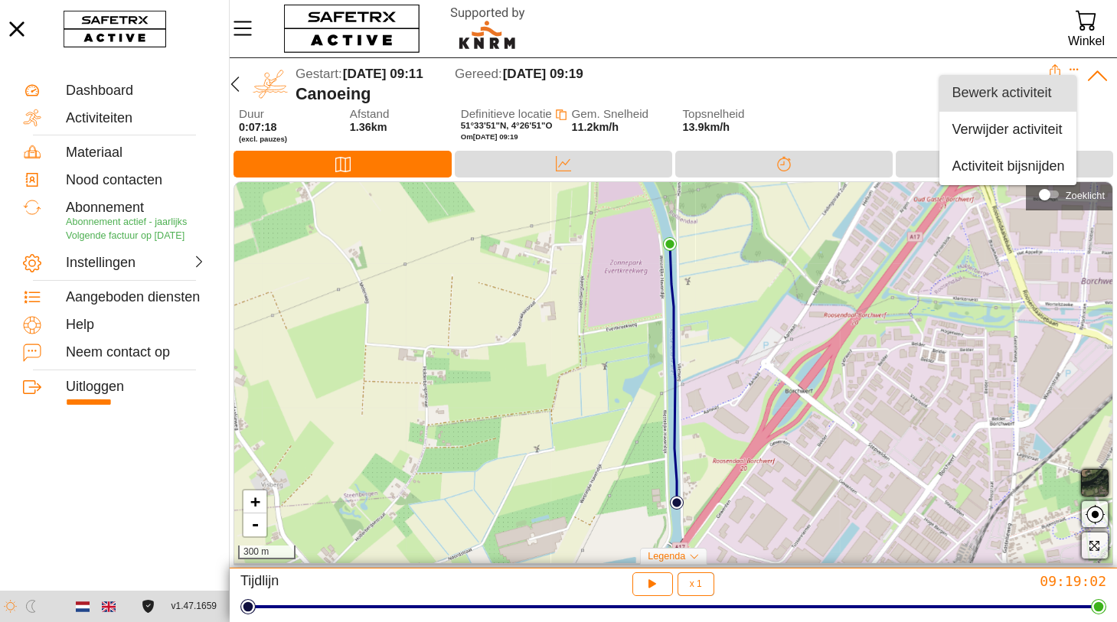
click at [987, 91] on div "Bewerk activiteit" at bounding box center [1007, 93] width 113 height 17
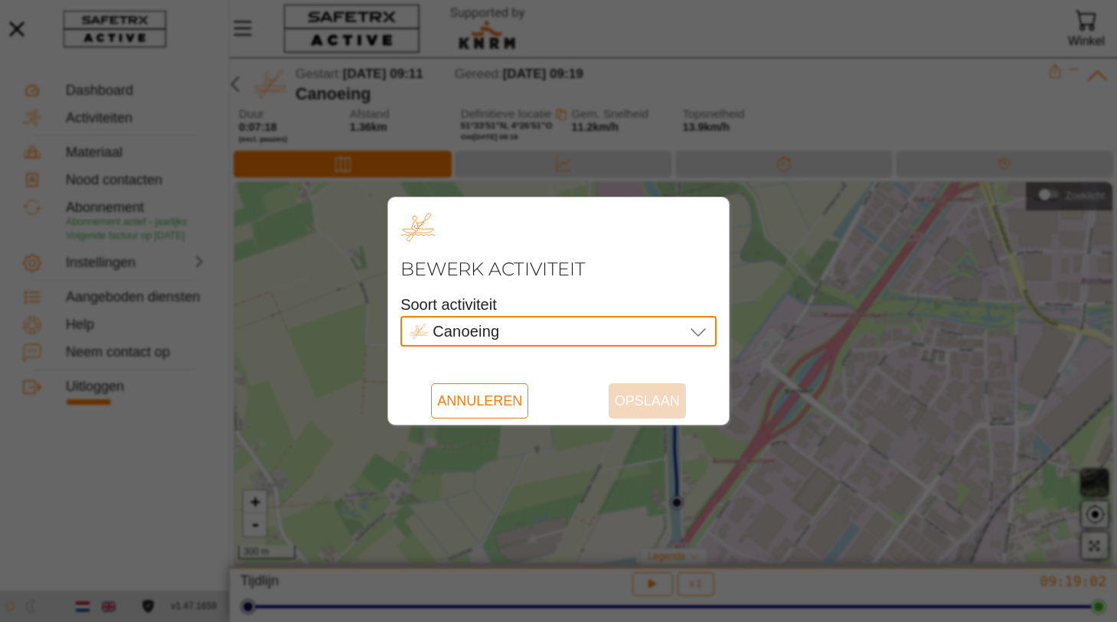
click at [693, 331] on icon at bounding box center [697, 332] width 15 height 8
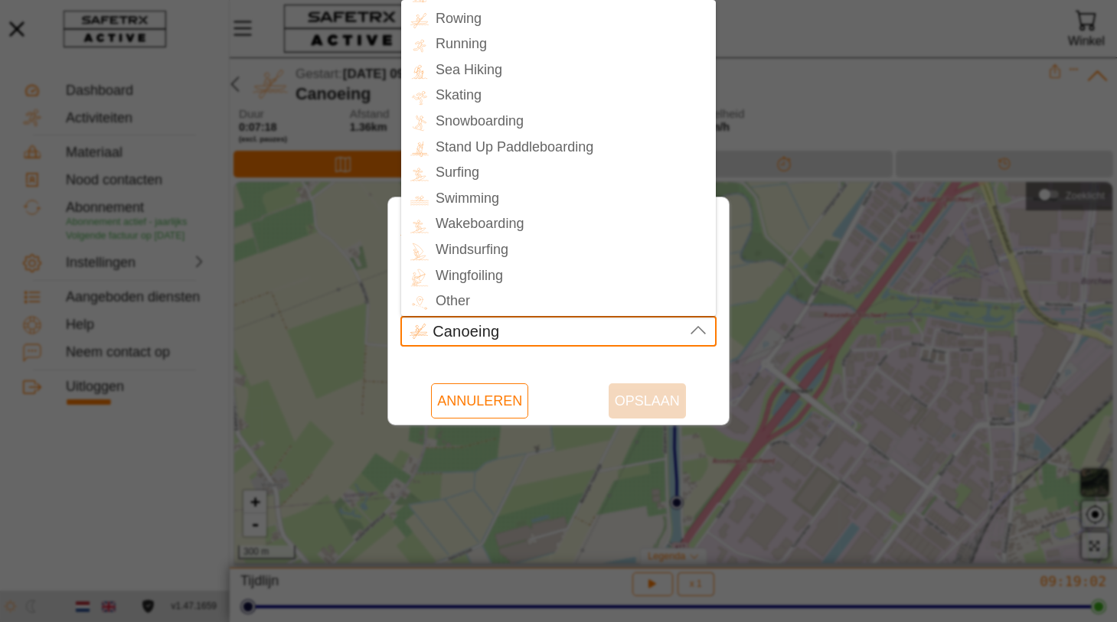
scroll to position [410, 0]
click at [470, 23] on div "Rowing" at bounding box center [572, 19] width 287 height 22
type input "Rowing"
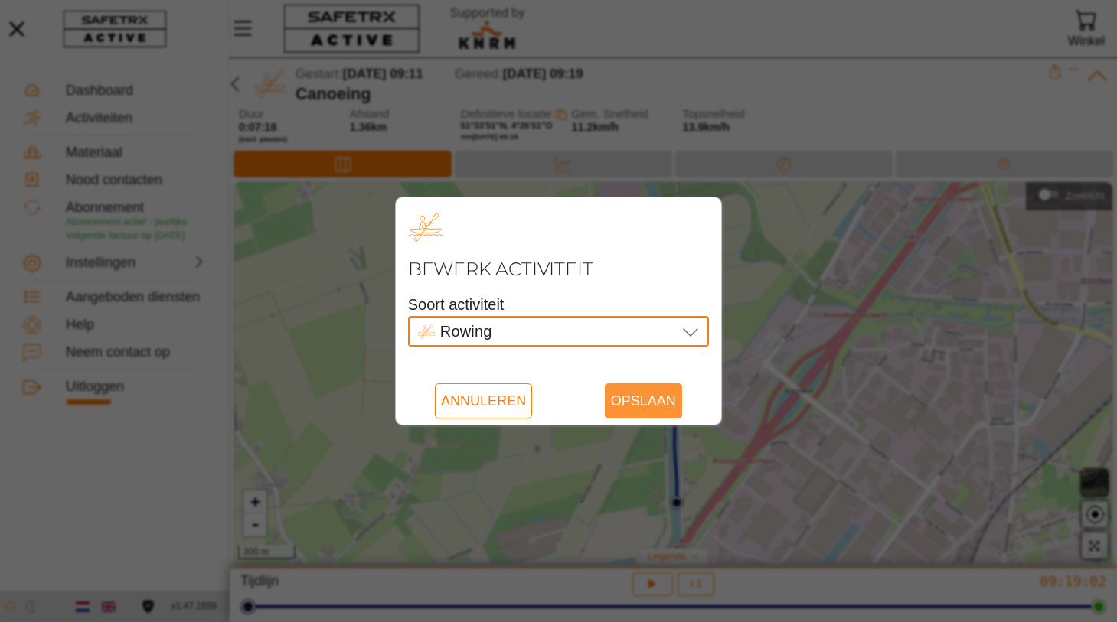
click at [636, 405] on span "Opslaan" at bounding box center [643, 400] width 65 height 35
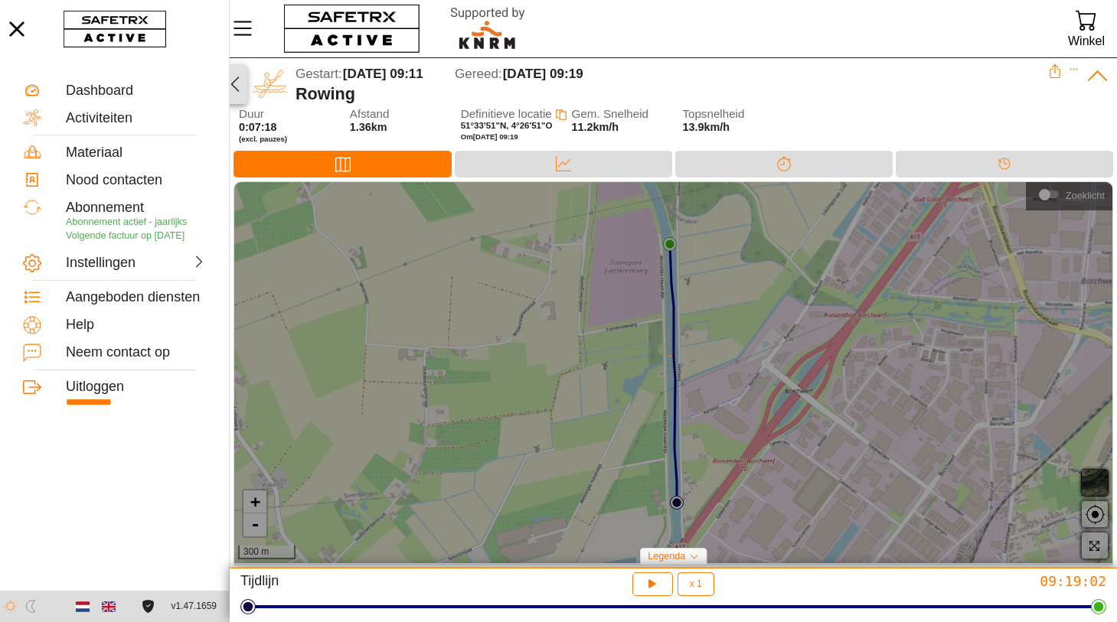
click at [237, 80] on icon "button" at bounding box center [235, 84] width 18 height 18
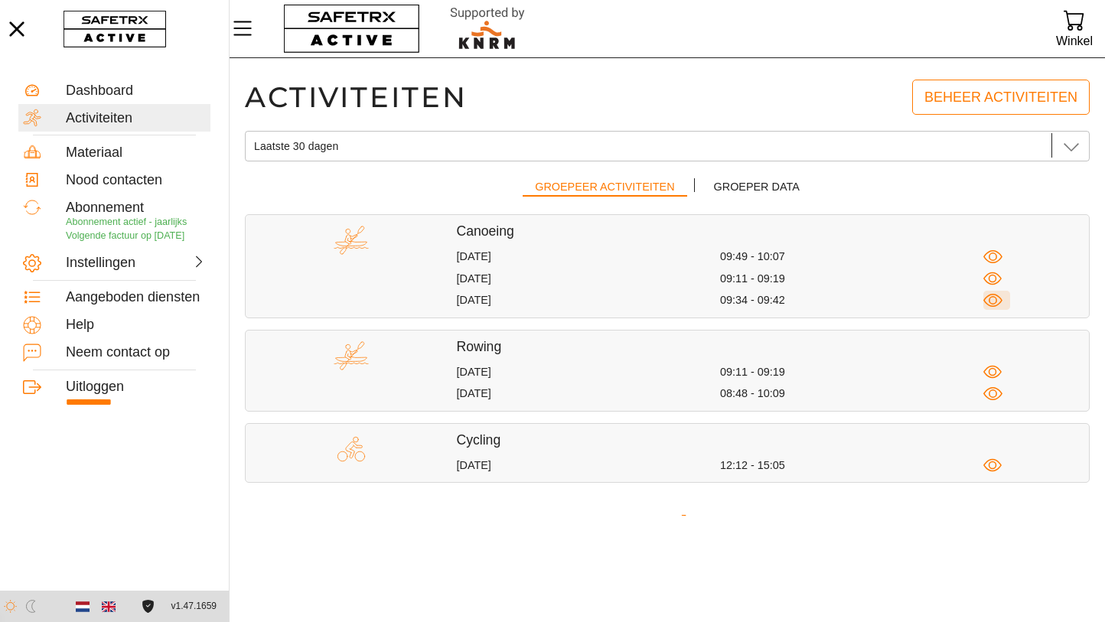
click at [994, 299] on icon "button" at bounding box center [993, 300] width 19 height 19
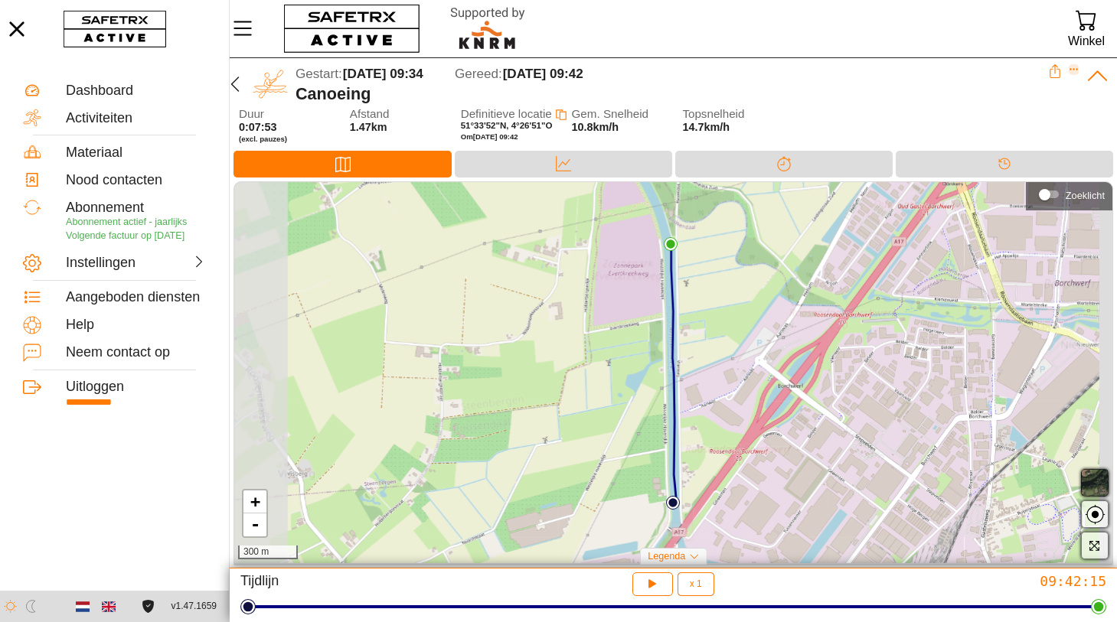
click at [1074, 66] on icon "Expand" at bounding box center [1074, 69] width 11 height 11
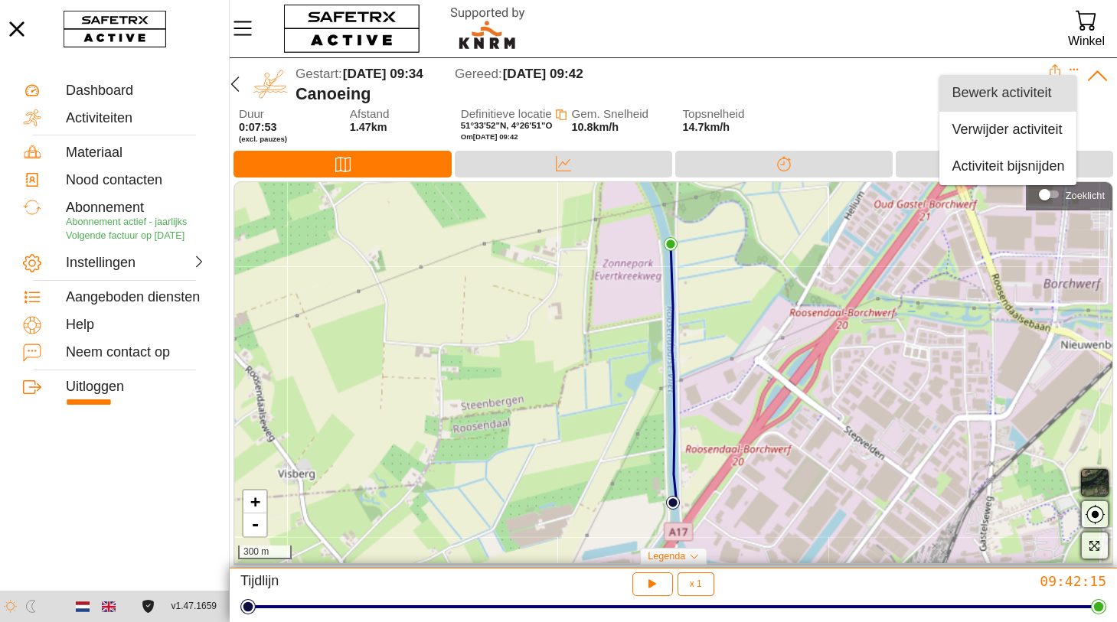
click at [975, 88] on div "Bewerk activiteit" at bounding box center [1007, 93] width 113 height 17
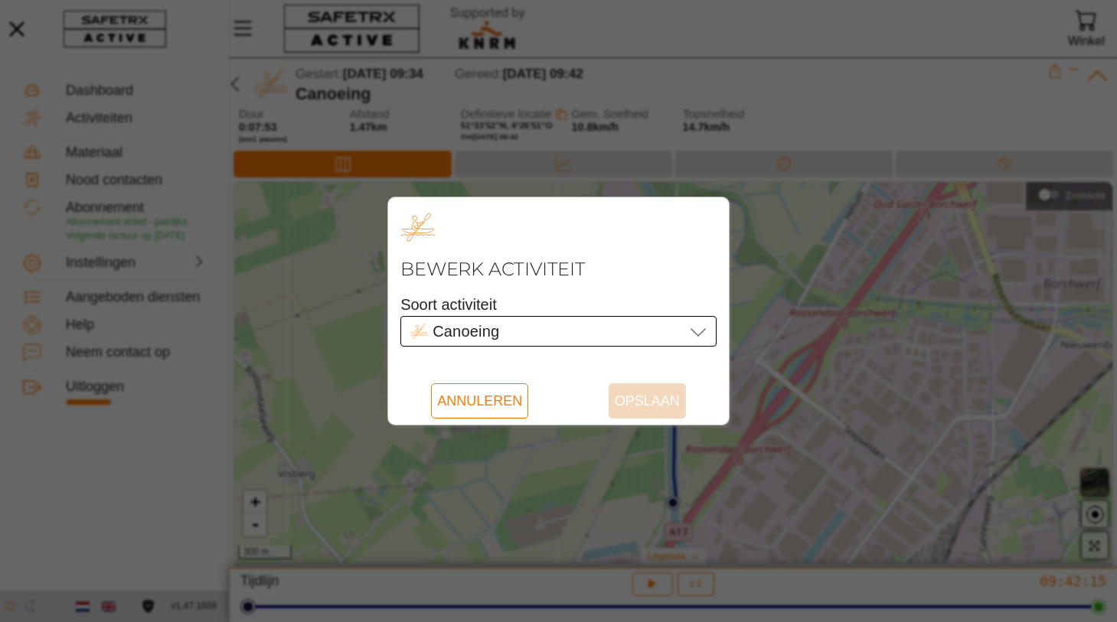
click at [693, 334] on icon at bounding box center [698, 331] width 18 height 18
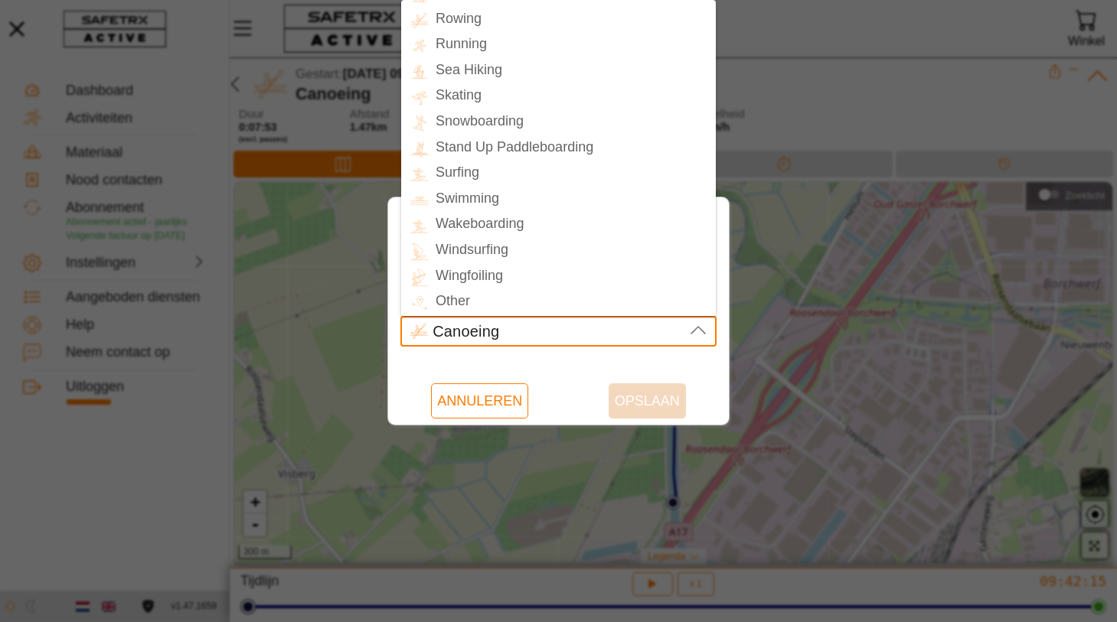
scroll to position [410, 0]
click at [462, 20] on div "Rowing" at bounding box center [572, 19] width 287 height 22
type input "Rowing"
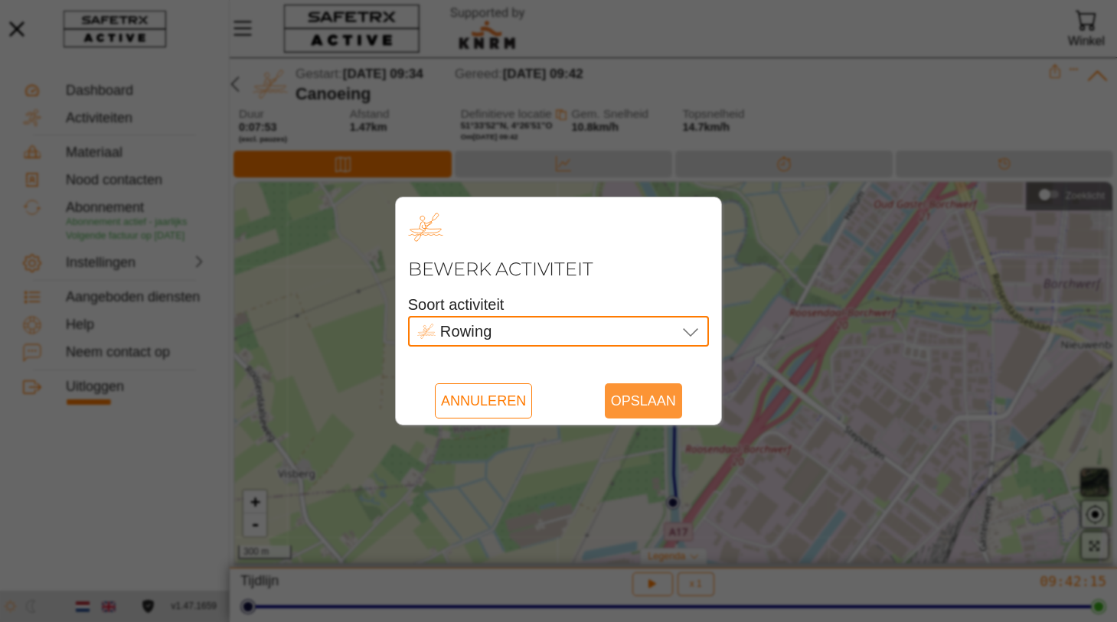
click at [654, 403] on span "Opslaan" at bounding box center [643, 400] width 65 height 35
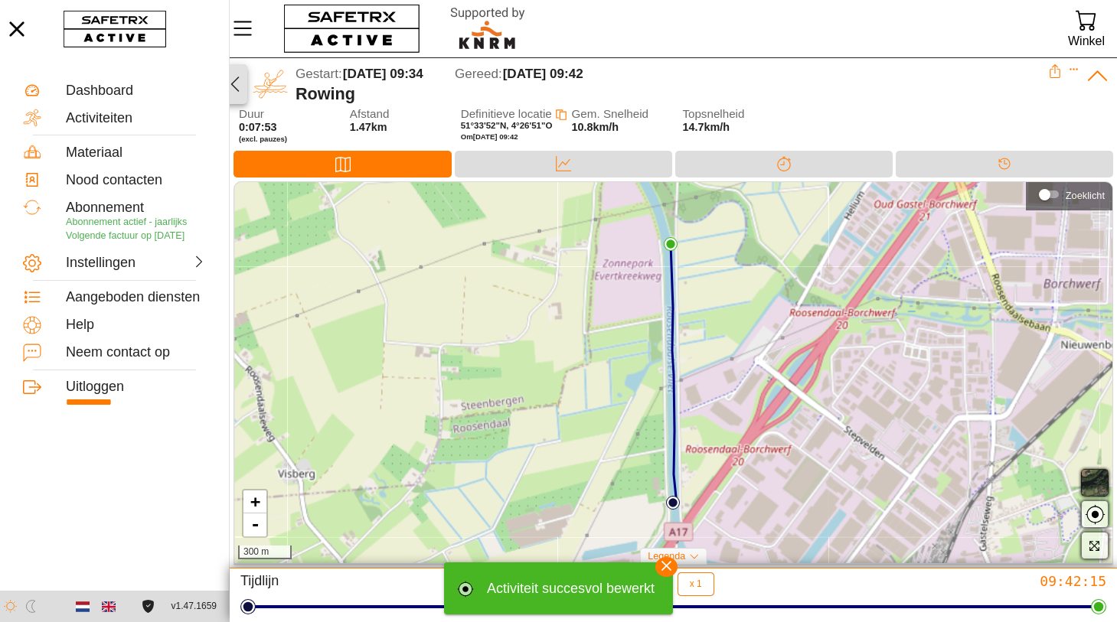
click at [237, 83] on icon "button" at bounding box center [235, 84] width 18 height 18
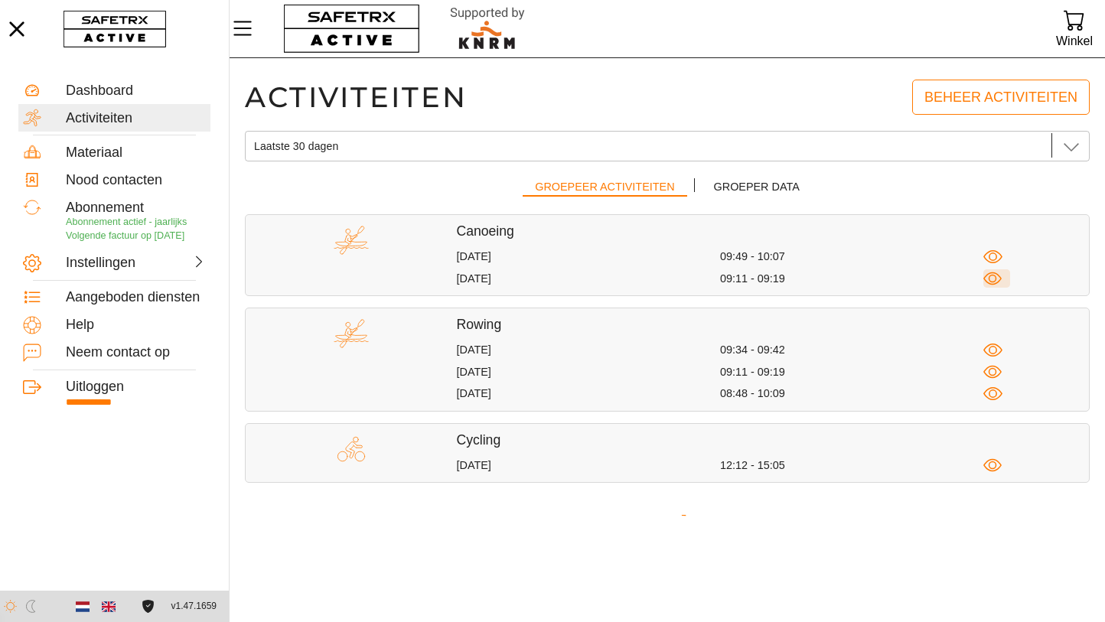
click at [995, 278] on icon "button" at bounding box center [993, 278] width 19 height 19
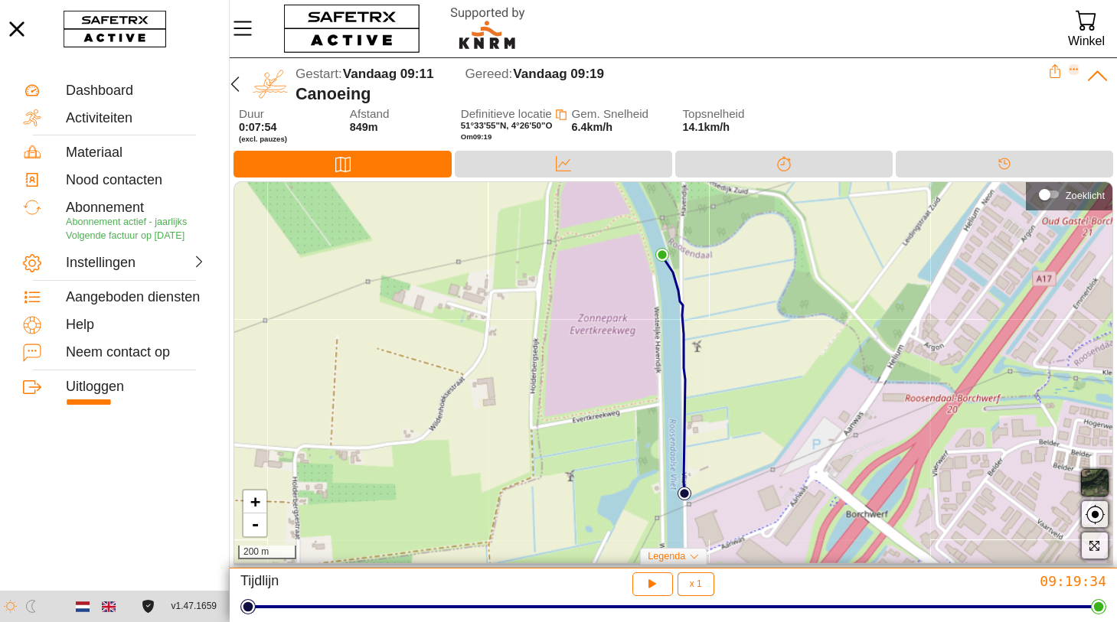
click at [1073, 70] on icon "Expand" at bounding box center [1073, 70] width 8 height 2
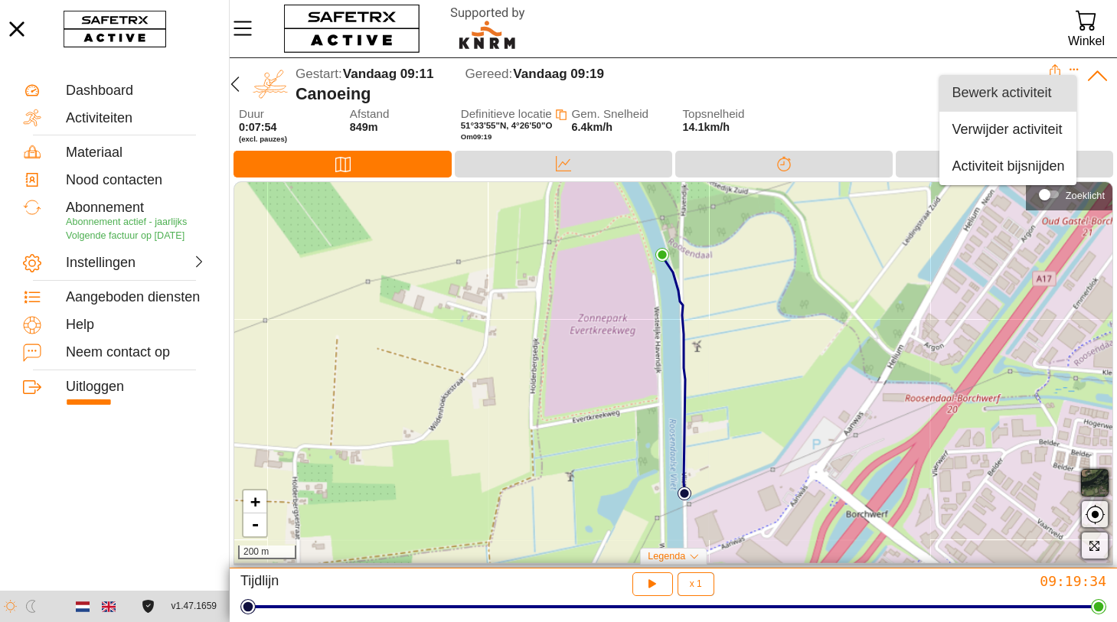
click at [1017, 100] on div "Bewerk activiteit" at bounding box center [1007, 93] width 113 height 17
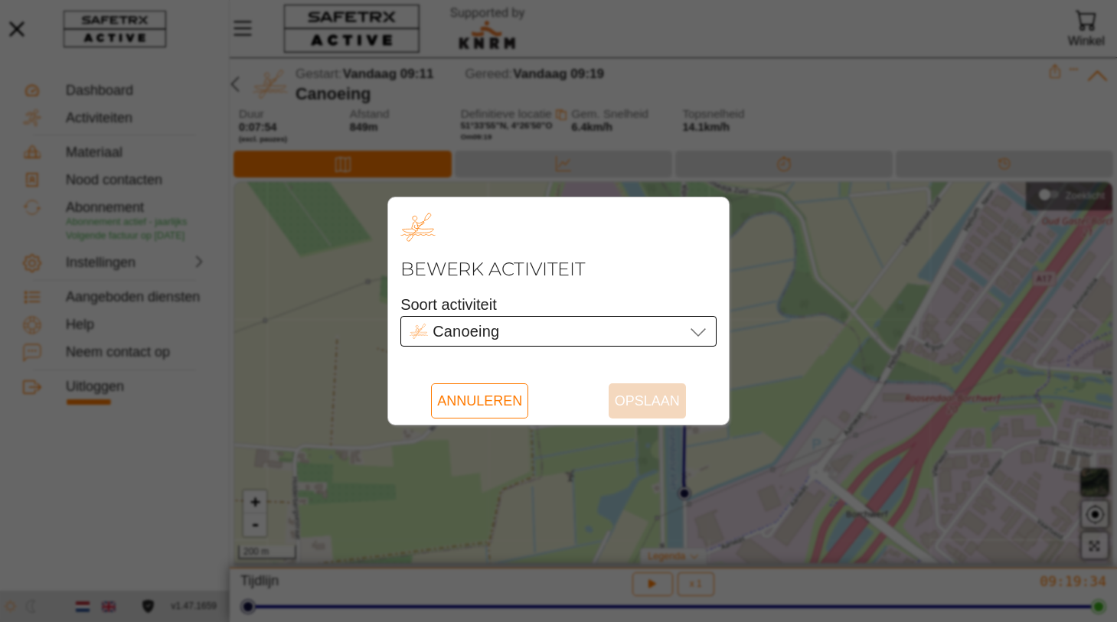
click at [692, 334] on icon at bounding box center [698, 331] width 18 height 18
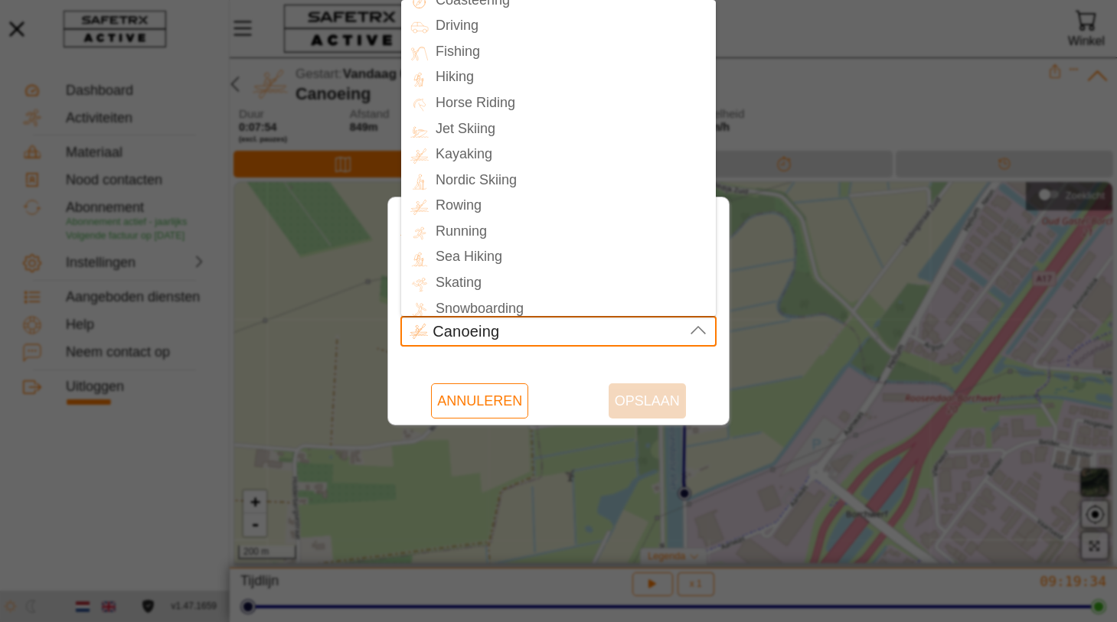
scroll to position [223, 0]
click at [460, 214] on div "Rowing" at bounding box center [572, 206] width 287 height 22
type input "Rowing"
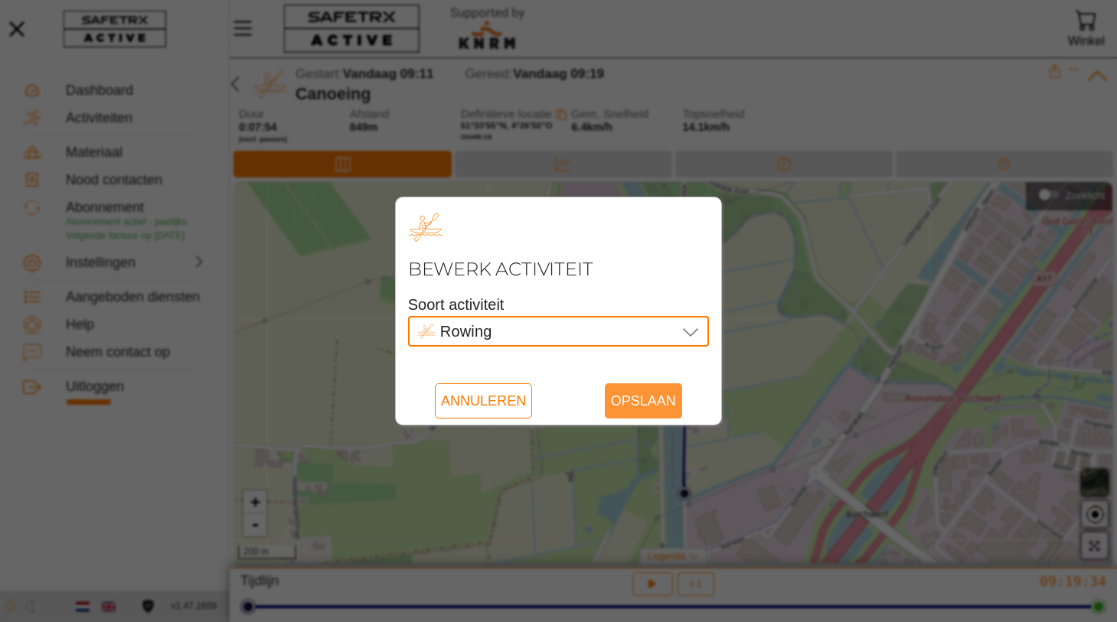
click at [627, 392] on span "Opslaan" at bounding box center [643, 400] width 65 height 35
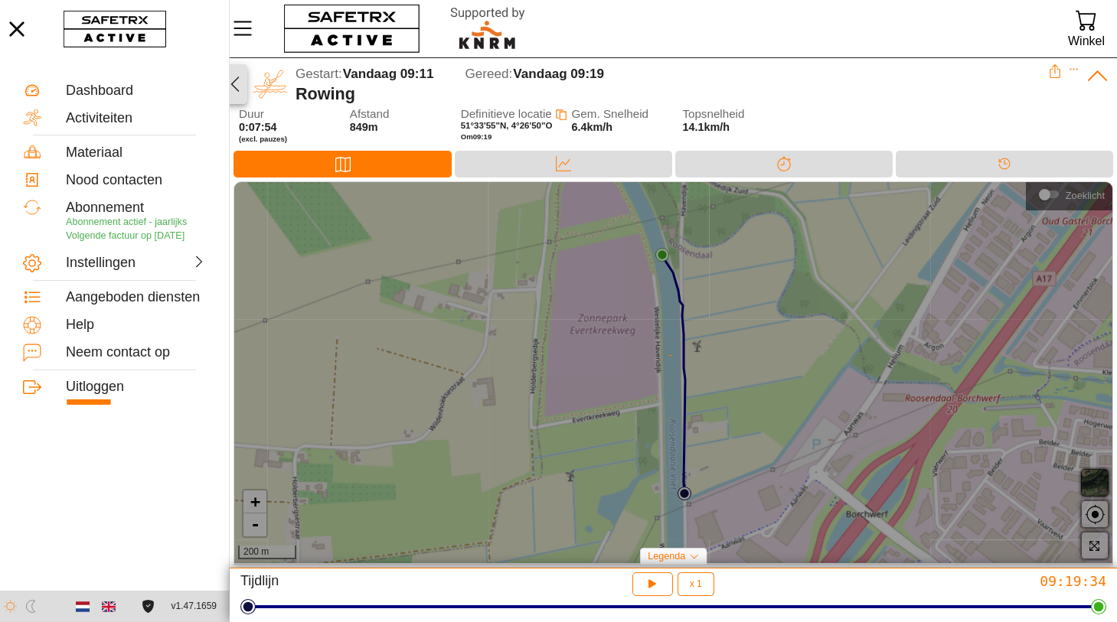
click at [238, 83] on icon "button" at bounding box center [235, 84] width 18 height 18
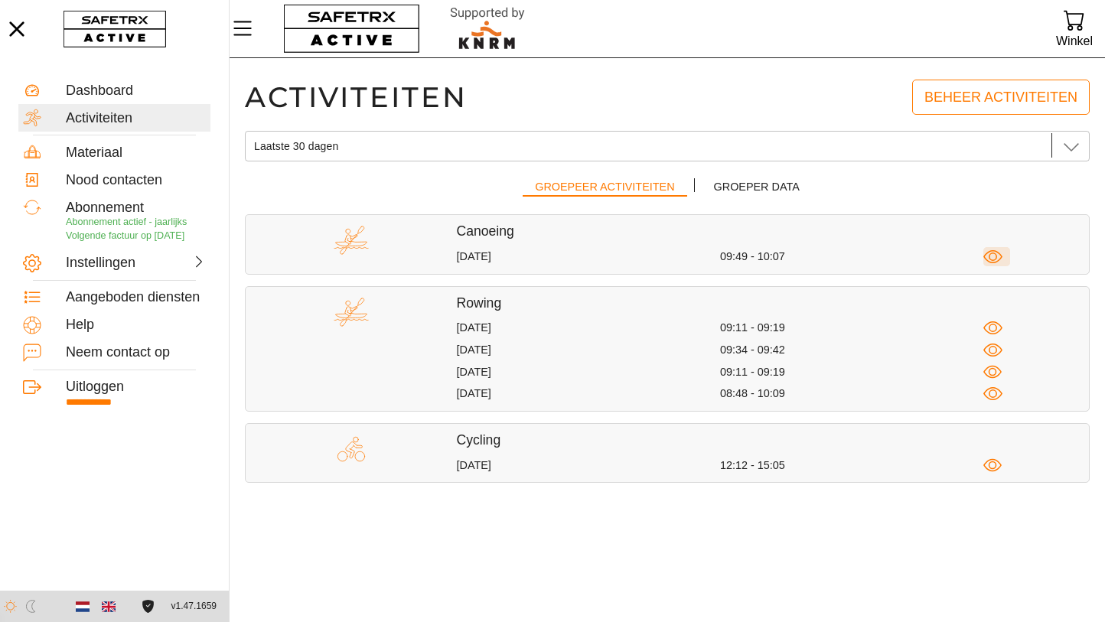
click at [991, 253] on icon "button" at bounding box center [993, 256] width 19 height 19
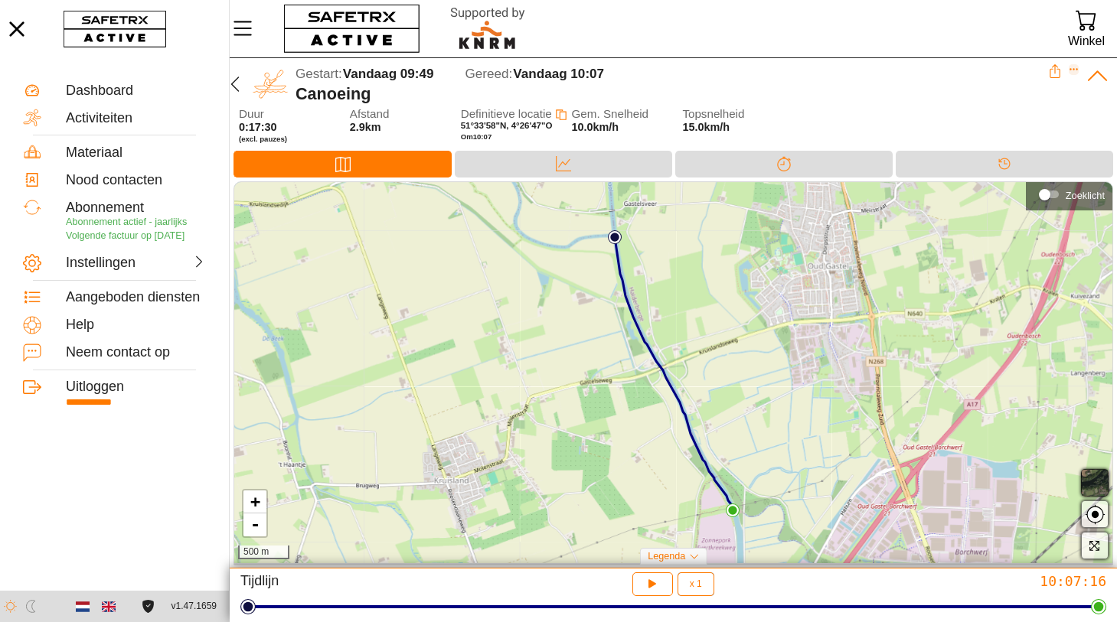
click at [1072, 67] on icon "Expand" at bounding box center [1074, 69] width 11 height 11
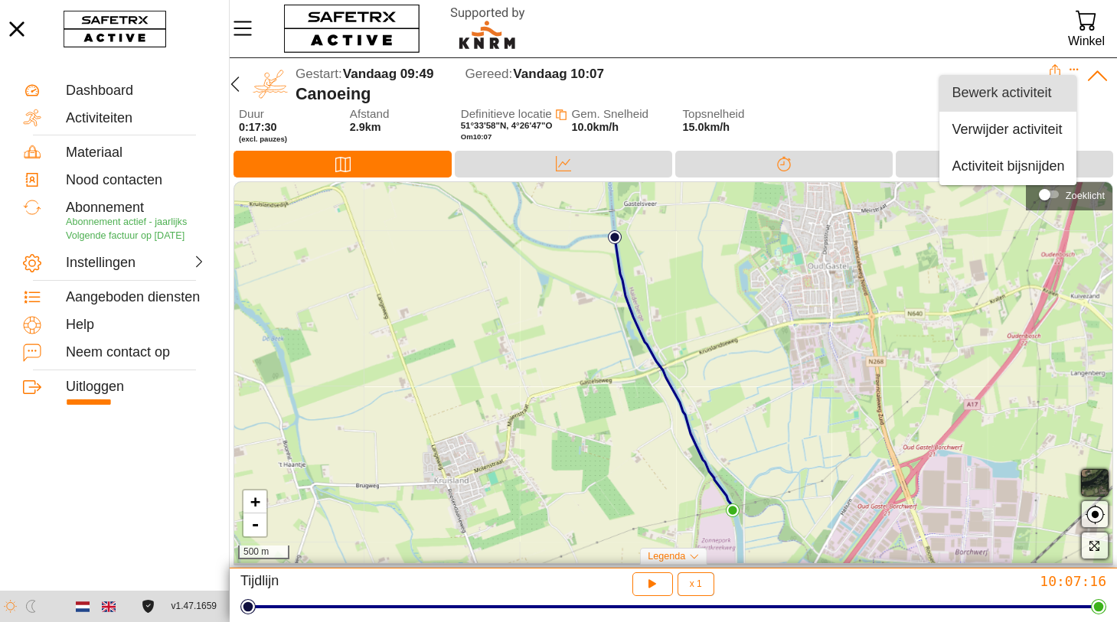
click at [1003, 95] on div "Bewerk activiteit" at bounding box center [1007, 93] width 113 height 17
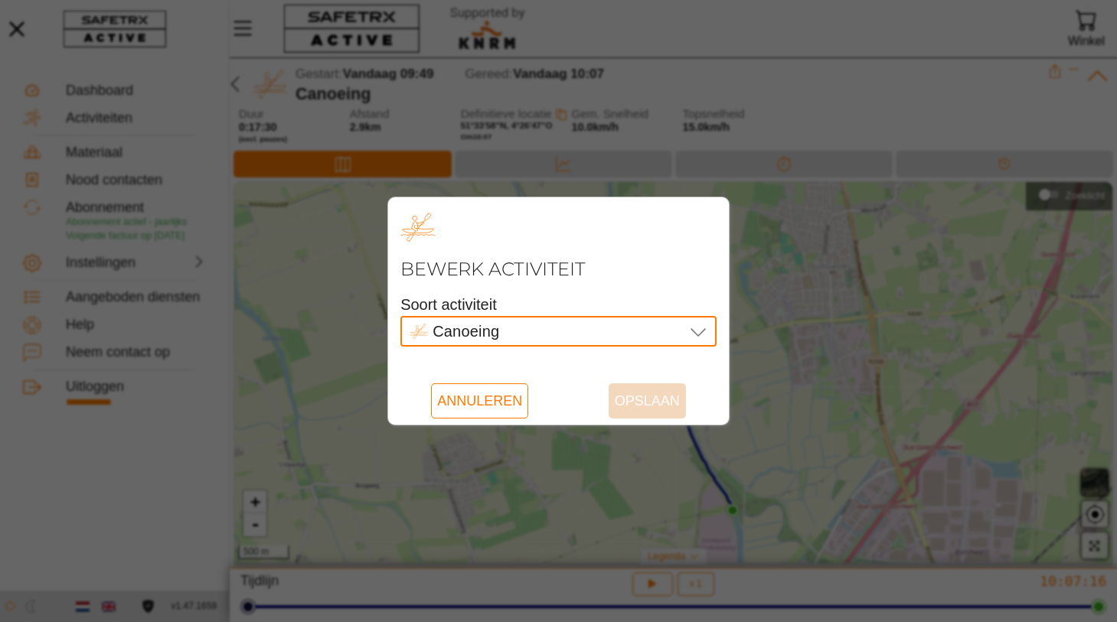
click at [698, 330] on icon at bounding box center [698, 331] width 18 height 18
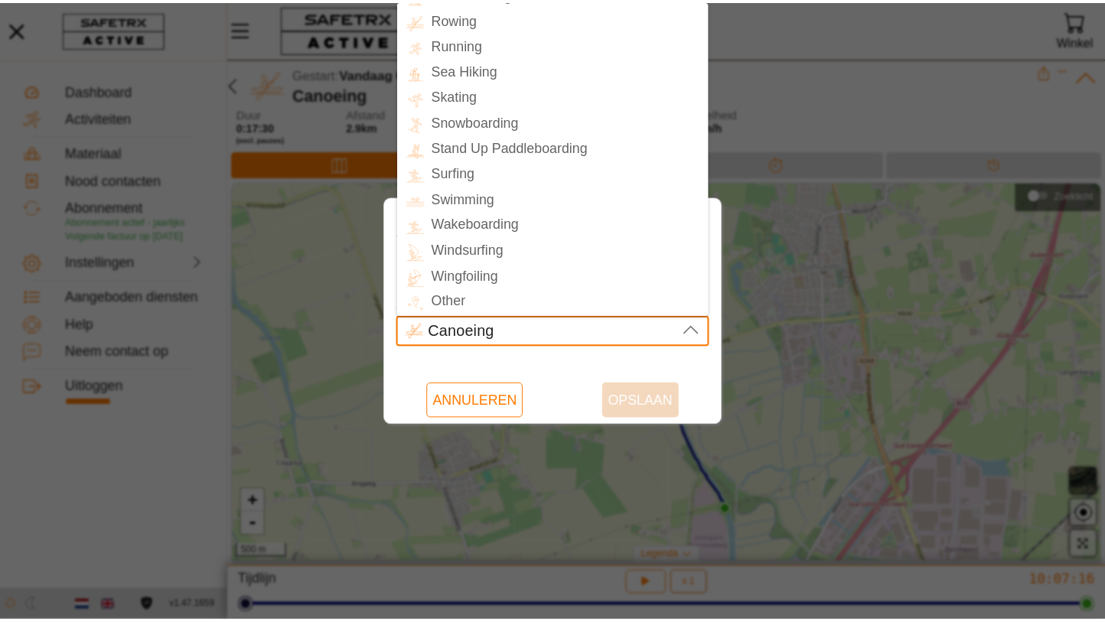
scroll to position [410, 0]
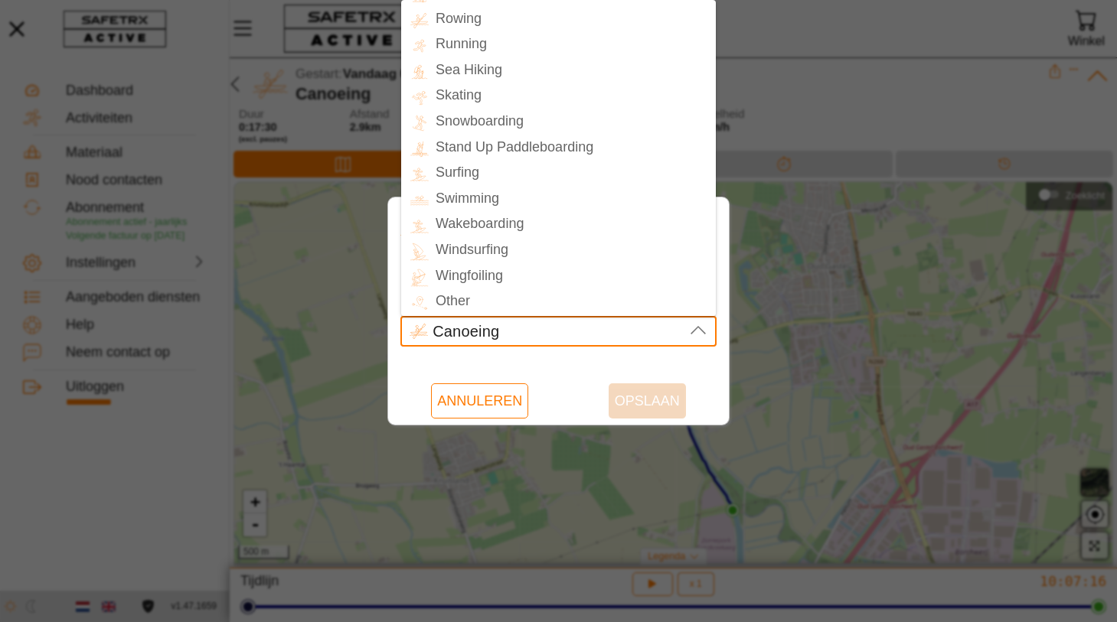
click at [471, 21] on div "Rowing" at bounding box center [572, 19] width 287 height 22
type input "Rowing"
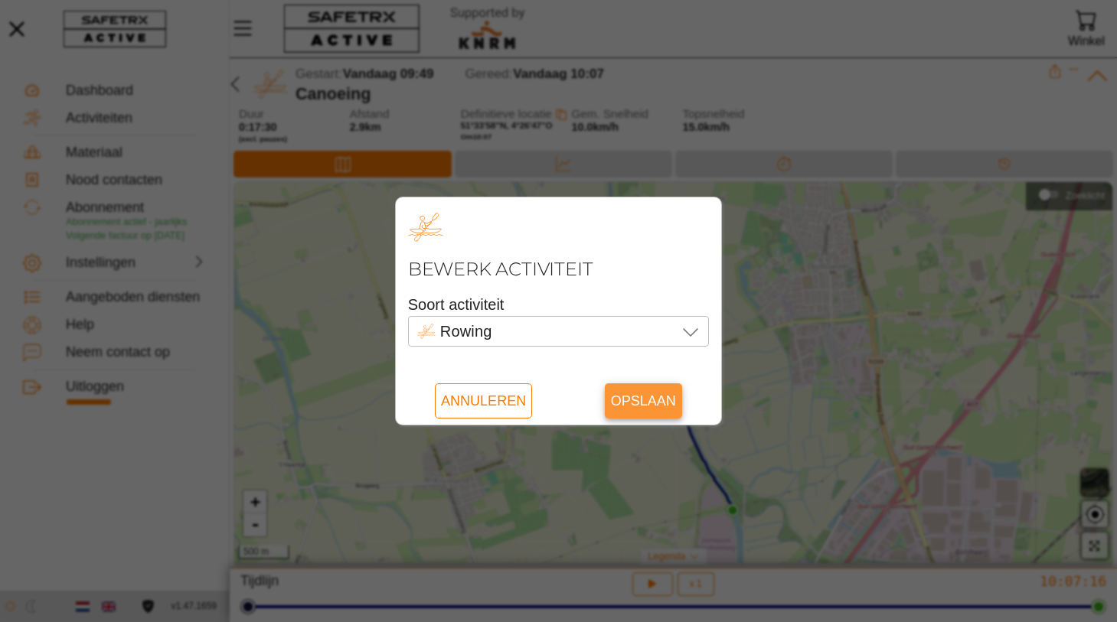
click at [645, 405] on span "Opslaan" at bounding box center [643, 400] width 65 height 35
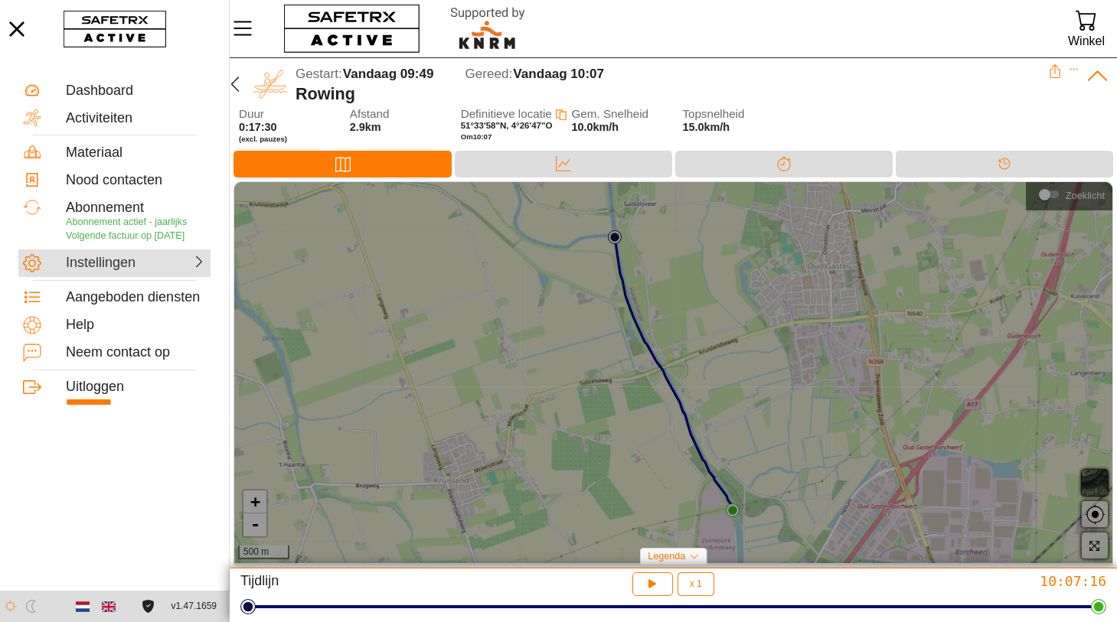
click at [133, 272] on div "Instellingen" at bounding box center [99, 263] width 67 height 17
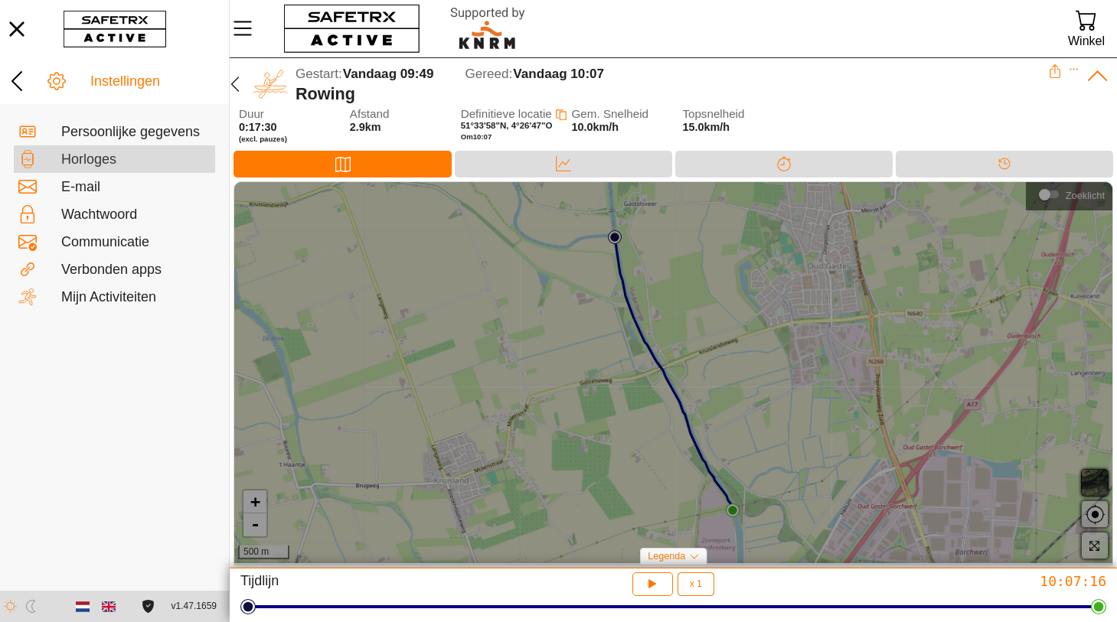
click at [80, 156] on div "Horloges" at bounding box center [135, 160] width 149 height 17
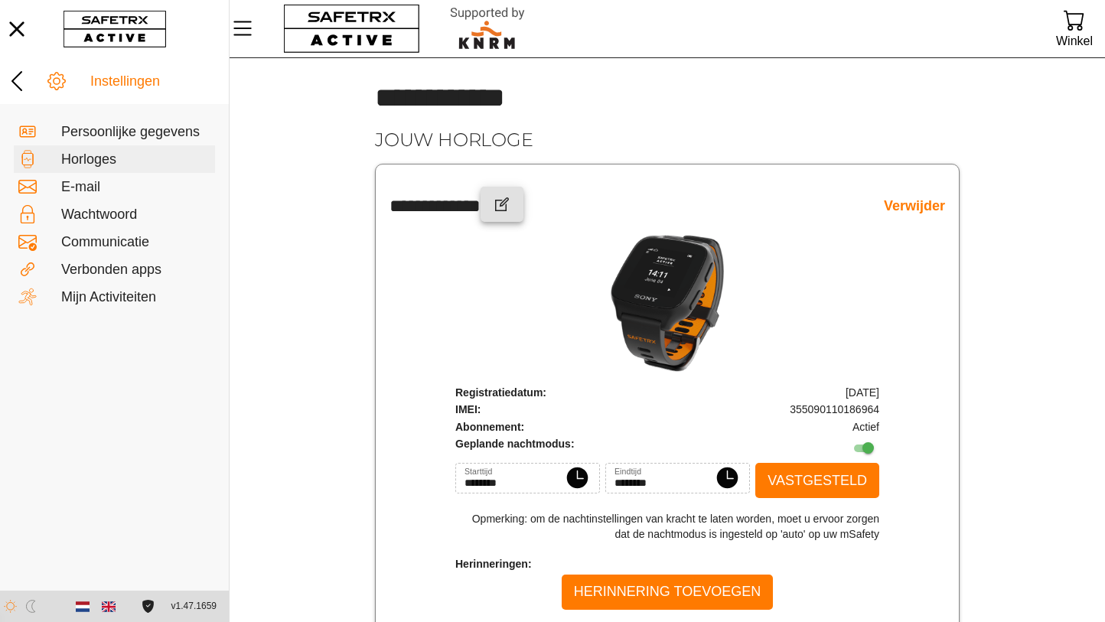
click at [511, 201] on icon "button" at bounding box center [502, 204] width 18 height 18
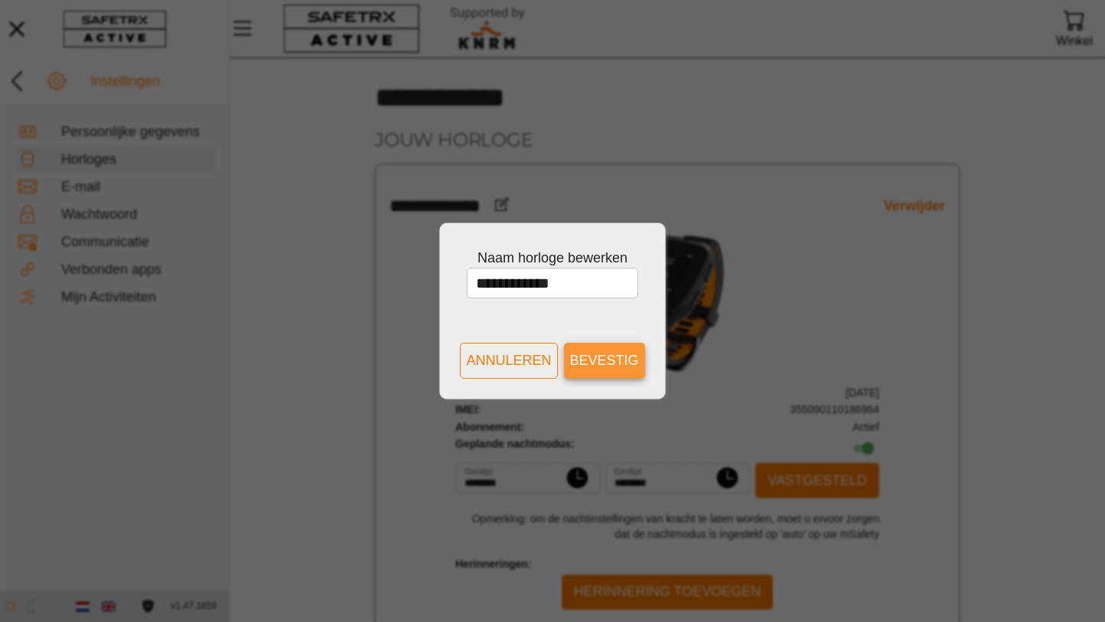
click at [612, 368] on span "Bevestig" at bounding box center [604, 361] width 69 height 24
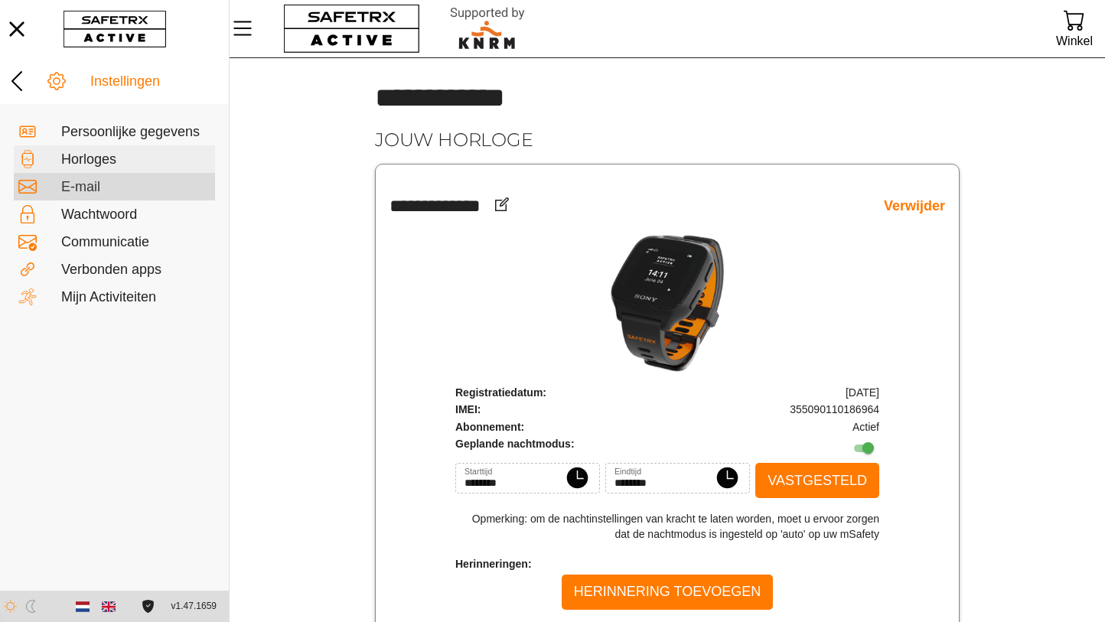
click at [73, 184] on div "E-mail" at bounding box center [135, 187] width 149 height 17
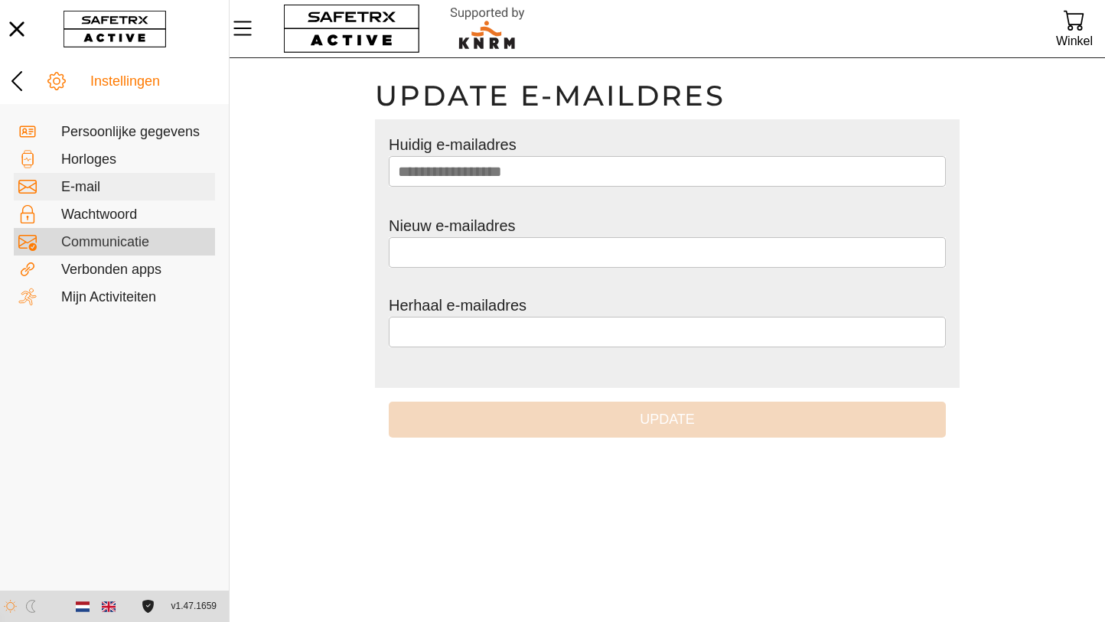
click at [85, 241] on div "Communicatie" at bounding box center [135, 242] width 149 height 17
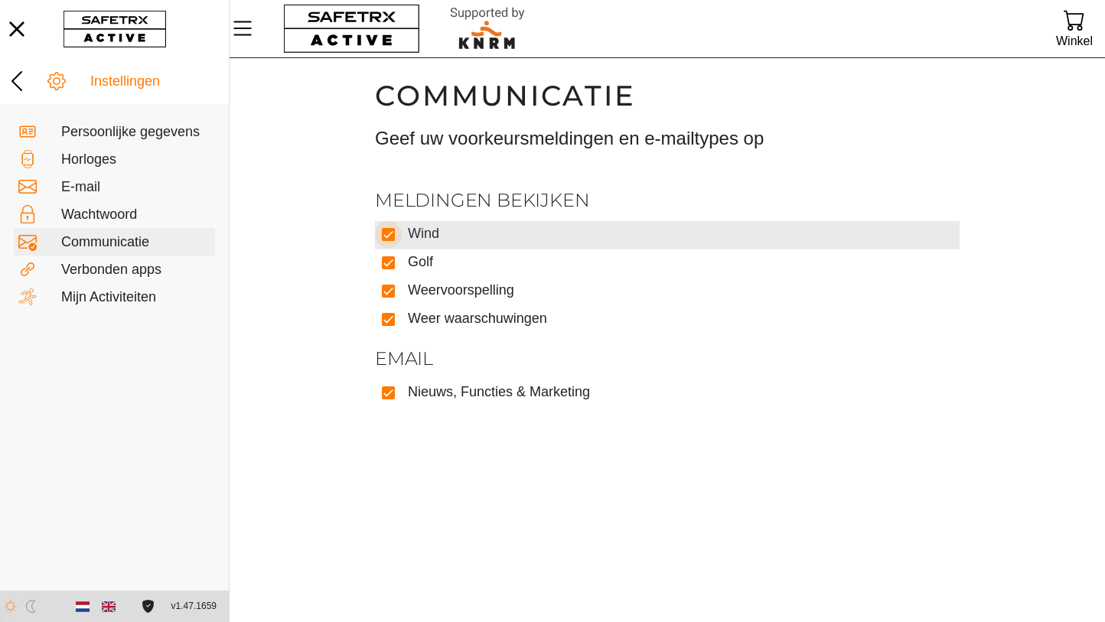
click at [387, 232] on icon at bounding box center [388, 235] width 11 height 11
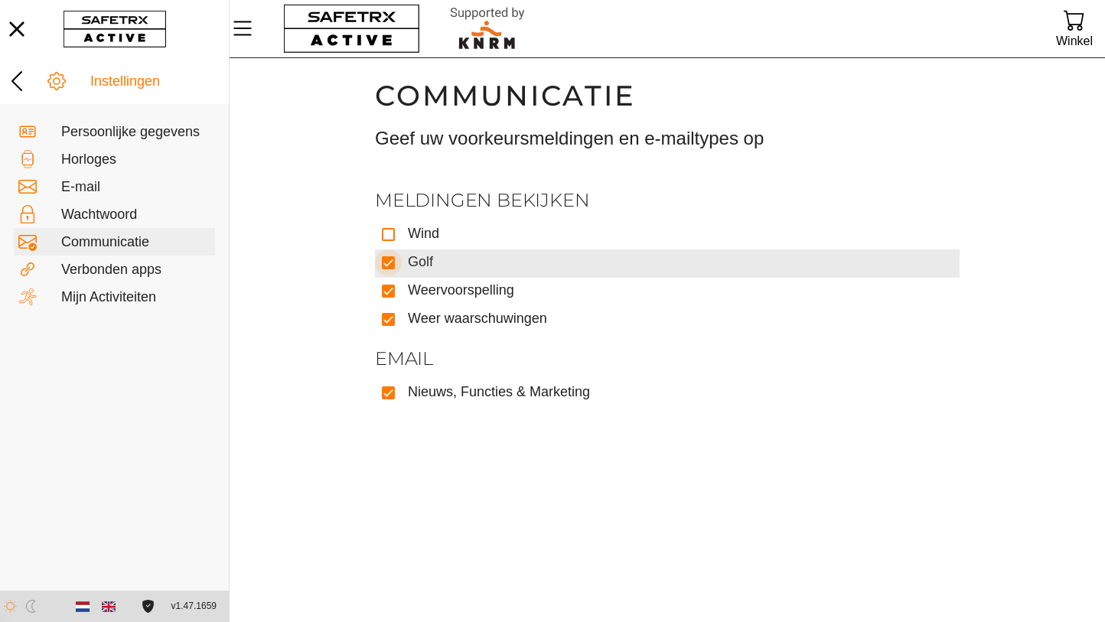
click at [388, 264] on icon at bounding box center [388, 262] width 9 height 6
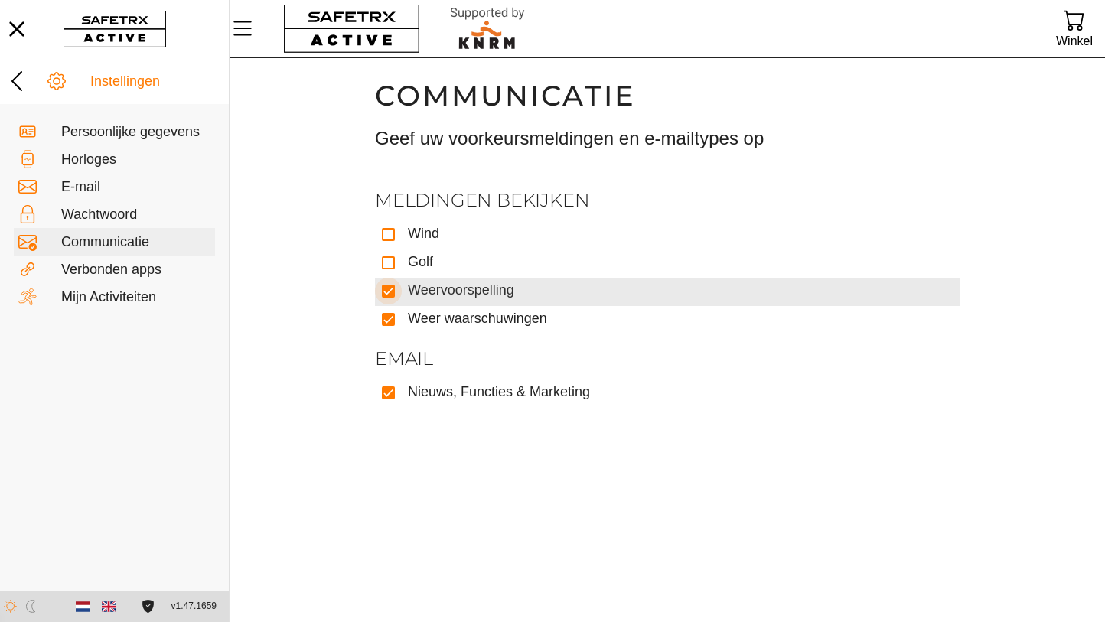
click at [391, 292] on icon at bounding box center [388, 291] width 11 height 11
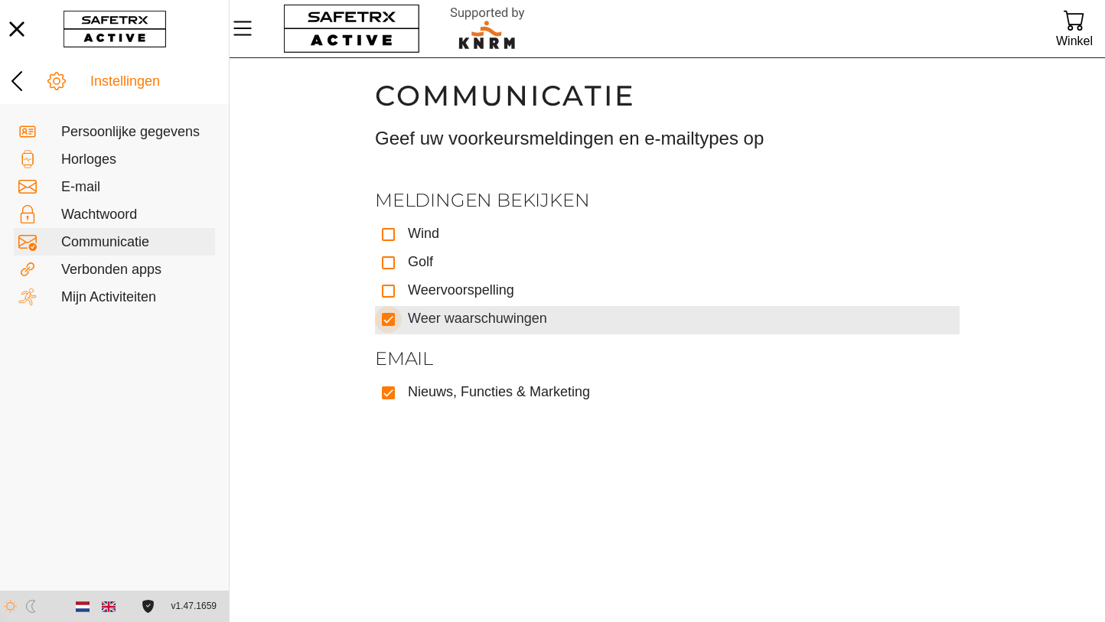
click at [390, 316] on icon at bounding box center [388, 320] width 11 height 11
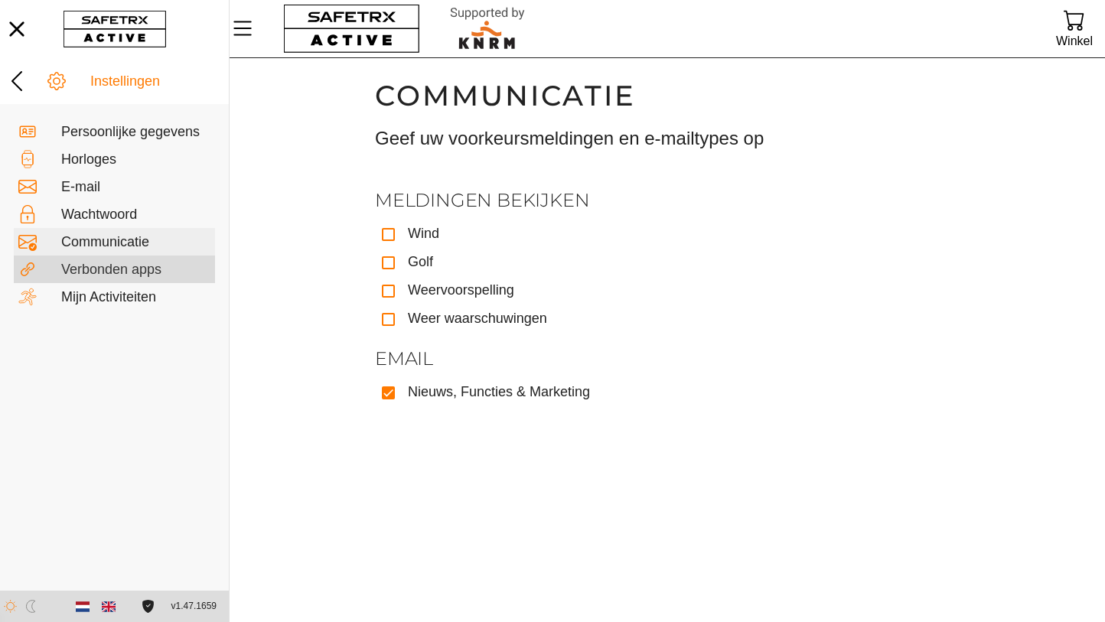
click at [47, 272] on div at bounding box center [39, 269] width 43 height 18
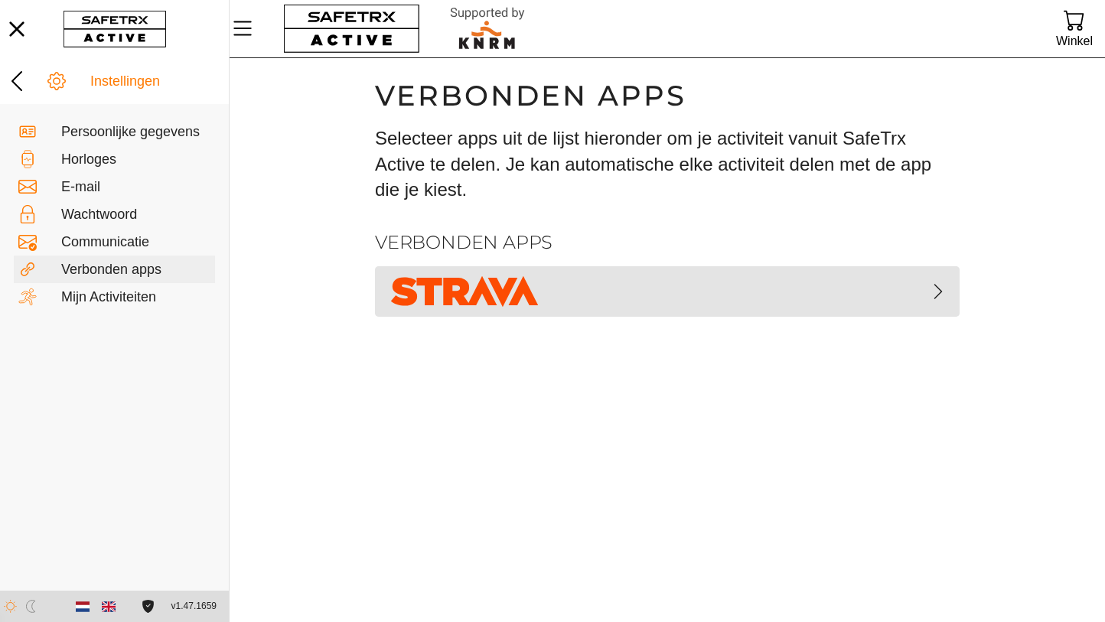
click at [941, 286] on icon "button" at bounding box center [938, 291] width 18 height 18
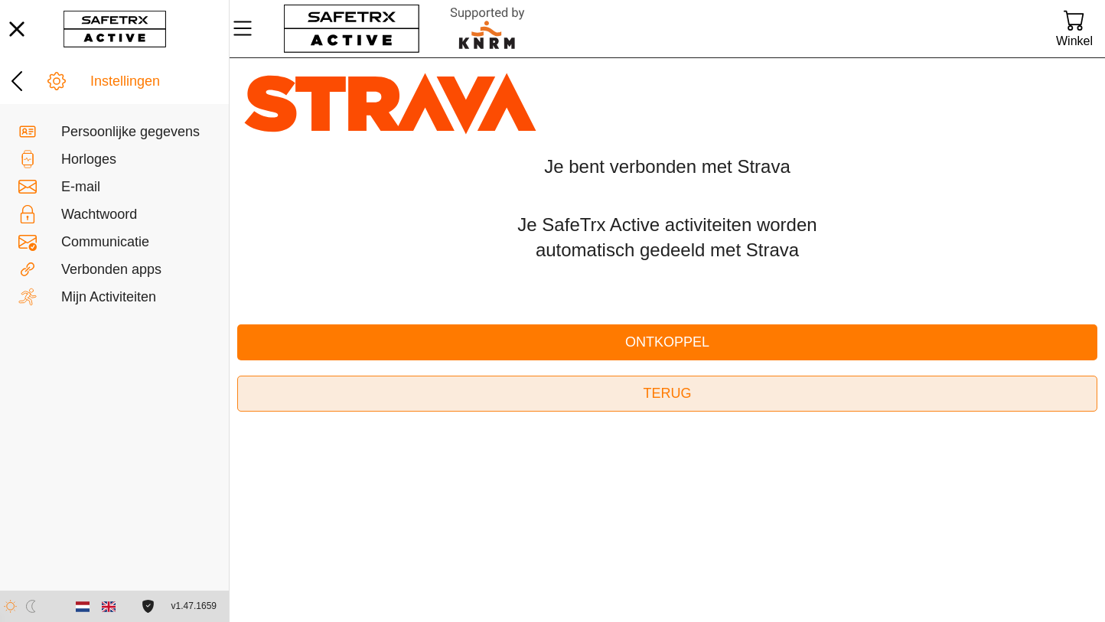
click at [636, 390] on span "Terug" at bounding box center [668, 394] width 836 height 24
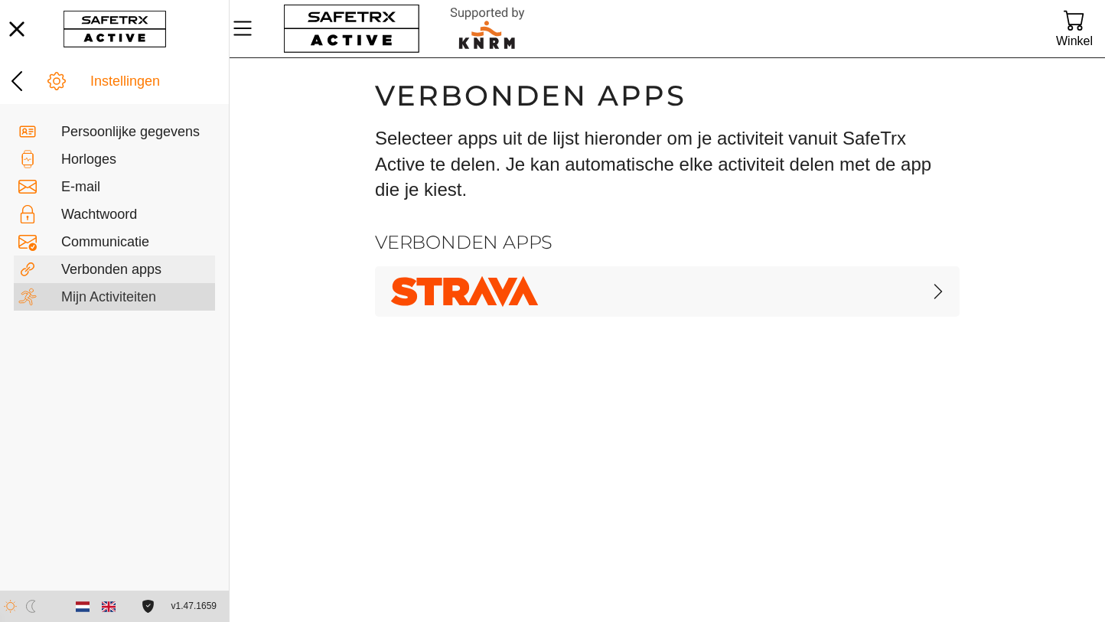
click at [70, 299] on div "Mijn Activiteiten" at bounding box center [135, 297] width 149 height 17
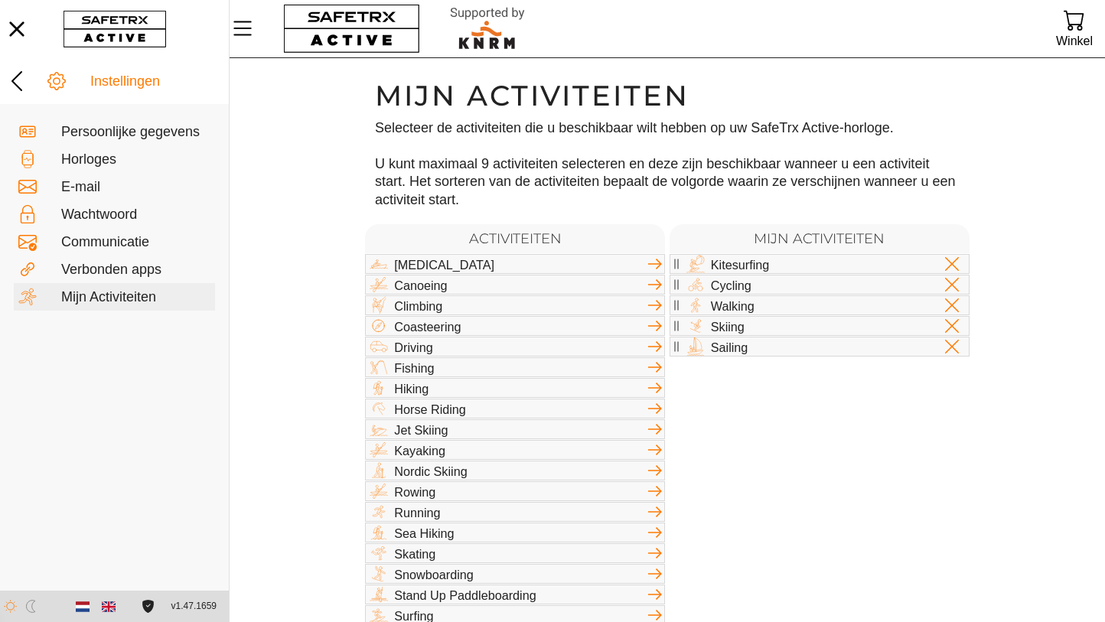
click at [657, 492] on icon at bounding box center [655, 491] width 14 height 11
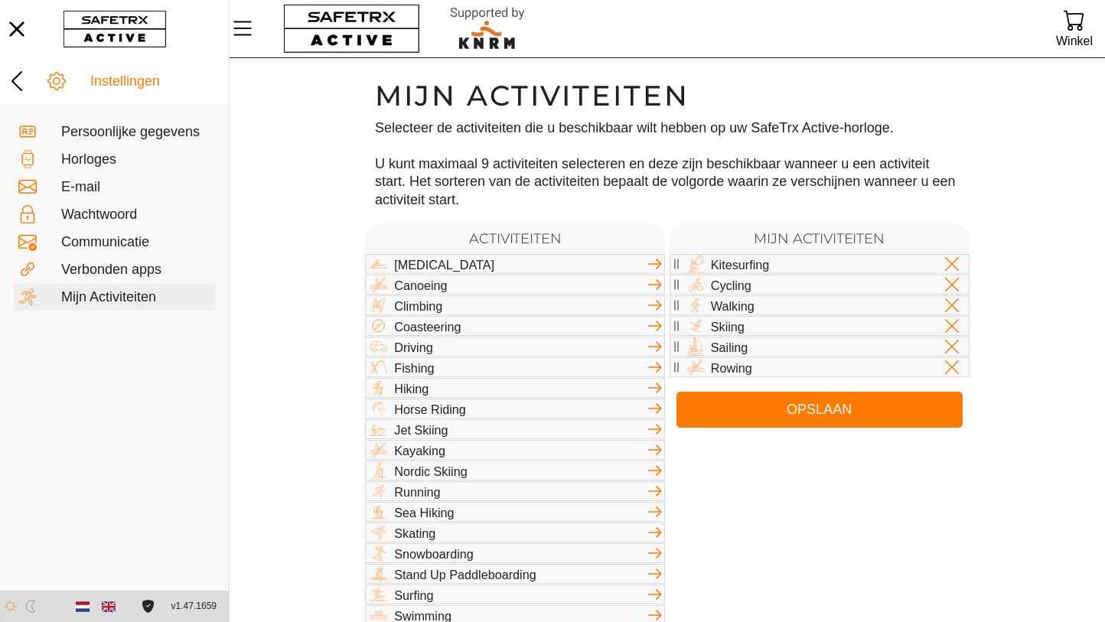
click at [713, 364] on div "Kitesurfing Cycling Walking Skiing Sailing Rowing" at bounding box center [820, 315] width 300 height 123
drag, startPoint x: 693, startPoint y: 364, endPoint x: 692, endPoint y: 253, distance: 111.8
click at [692, 254] on div "Kitesurfing Cycling Walking Skiing Sailing Rowing" at bounding box center [820, 315] width 300 height 123
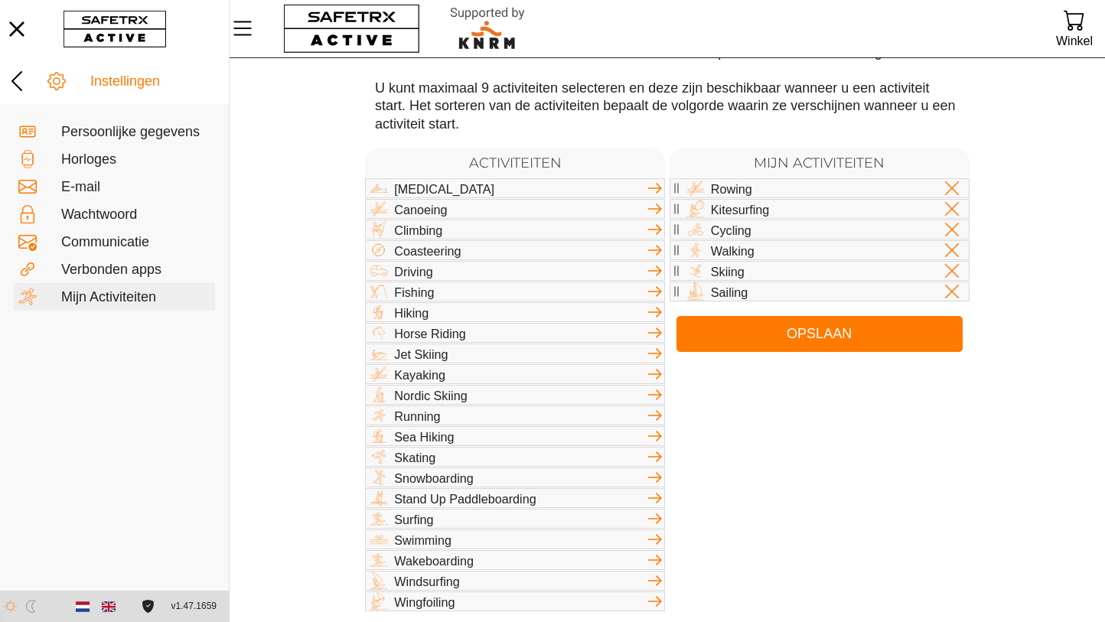
scroll to position [78, 0]
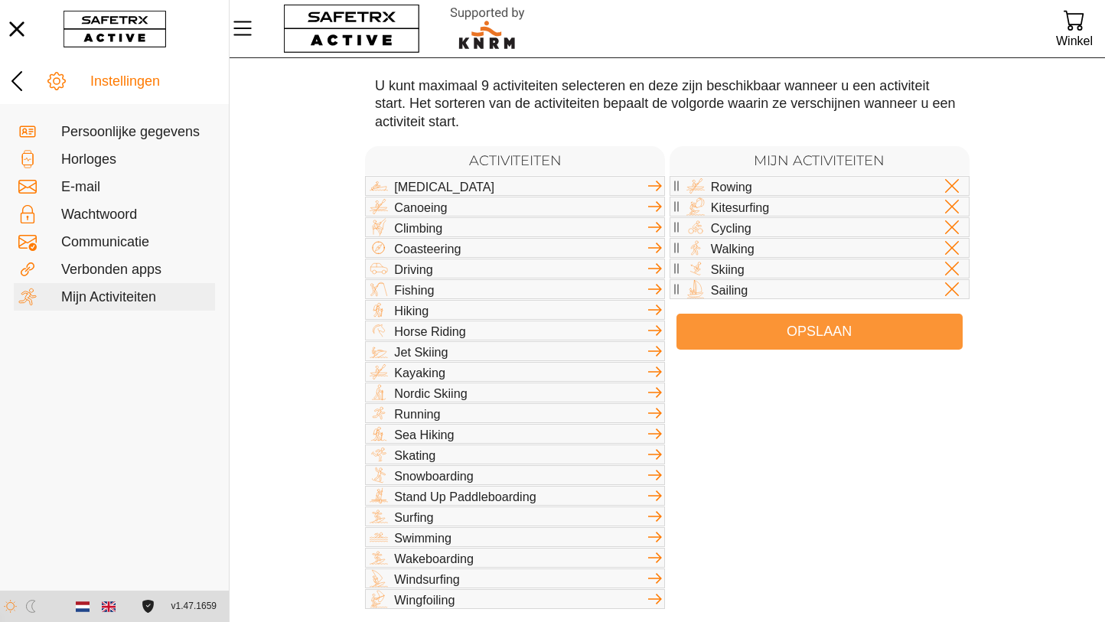
click at [822, 328] on span "Opslaan" at bounding box center [820, 332] width 262 height 24
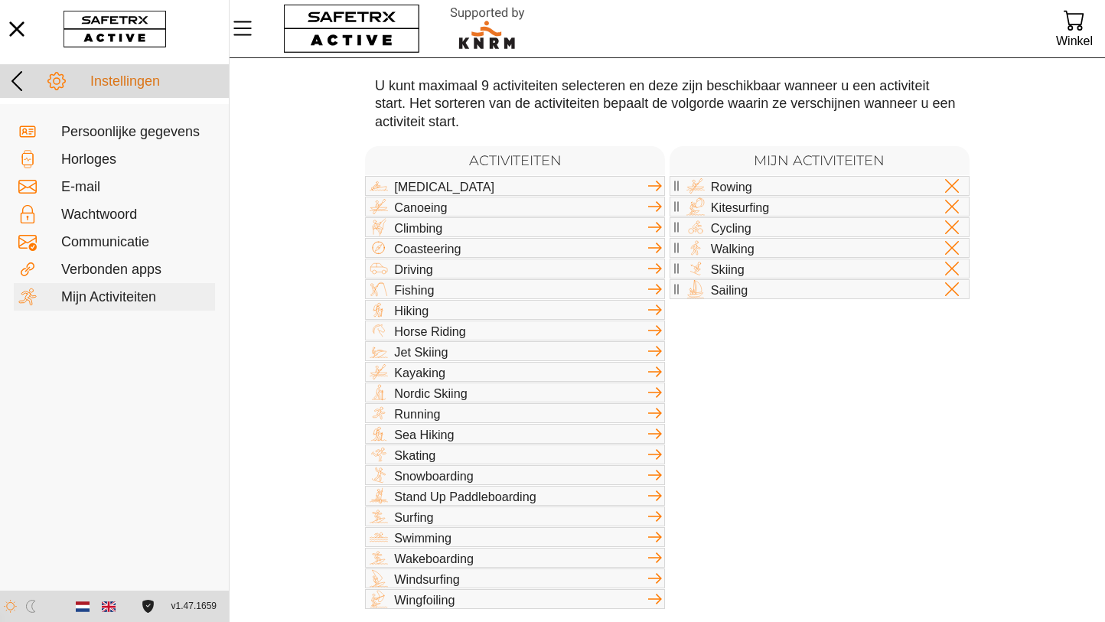
click at [16, 85] on icon at bounding box center [16, 81] width 11 height 20
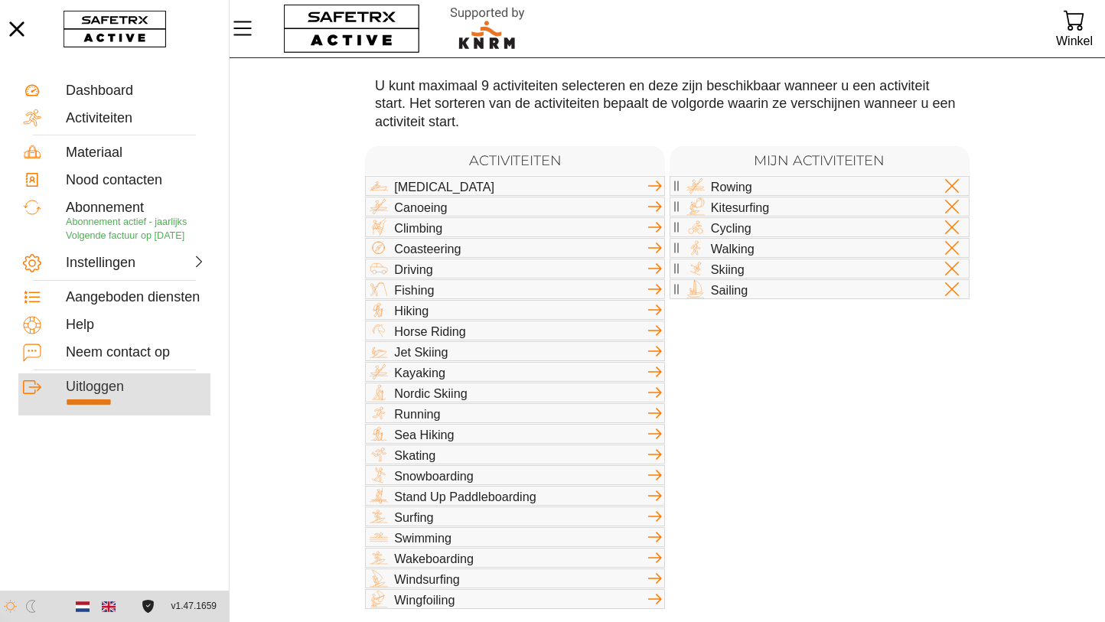
click at [90, 396] on div "Uitloggen" at bounding box center [136, 387] width 140 height 17
